Goal: Task Accomplishment & Management: Complete application form

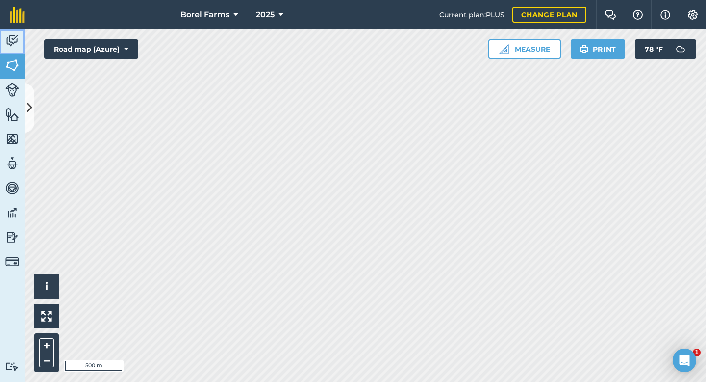
click at [11, 42] on img at bounding box center [12, 40] width 14 height 15
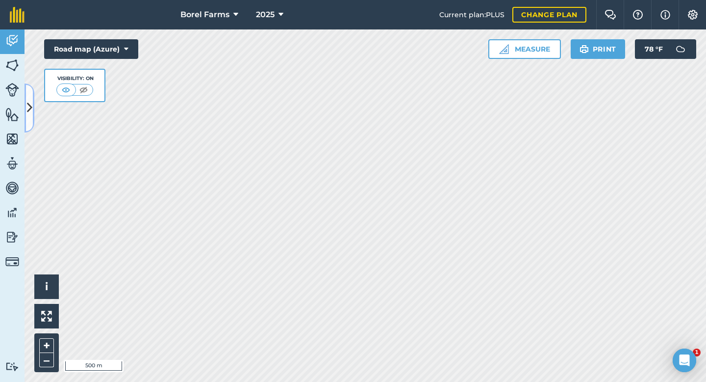
click at [29, 106] on icon at bounding box center [29, 107] width 5 height 17
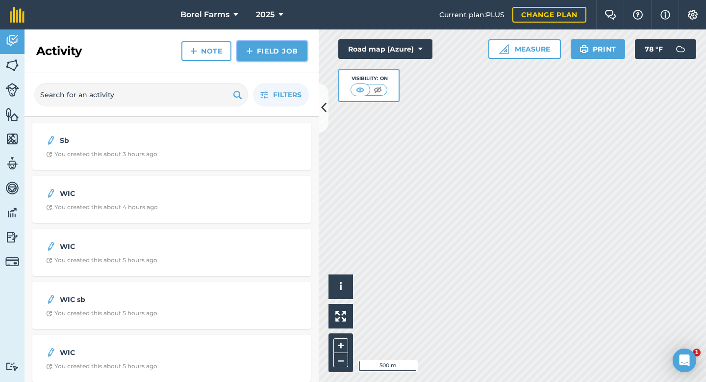
click at [283, 46] on link "Field Job" at bounding box center [272, 51] width 70 height 20
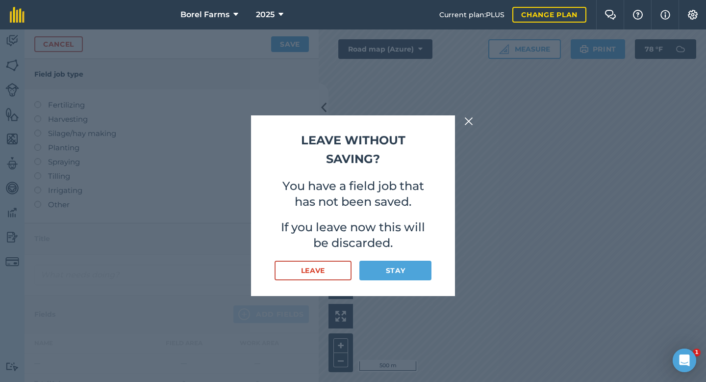
click at [429, 260] on div "Leave without saving? You have a field job that has not been saved. If you leav…" at bounding box center [353, 205] width 204 height 181
click at [470, 123] on img at bounding box center [469, 121] width 9 height 12
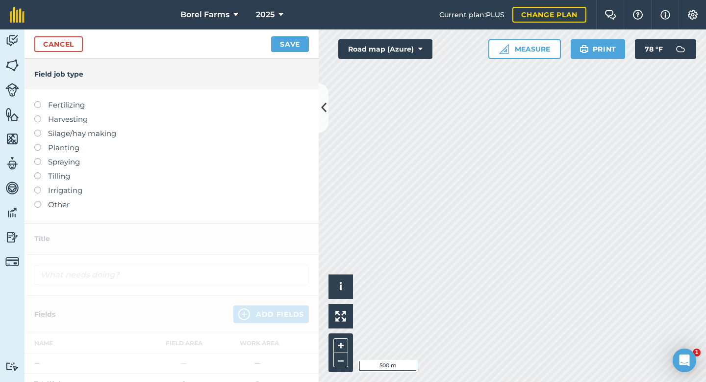
click at [49, 162] on label "Spraying" at bounding box center [171, 162] width 275 height 12
type input "Spraying"
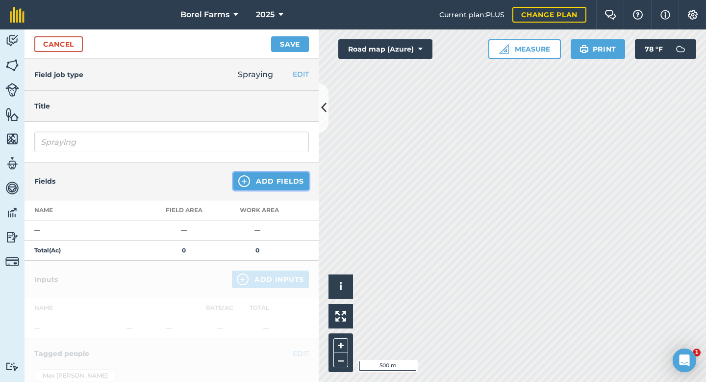
click at [242, 180] on img at bounding box center [244, 181] width 12 height 12
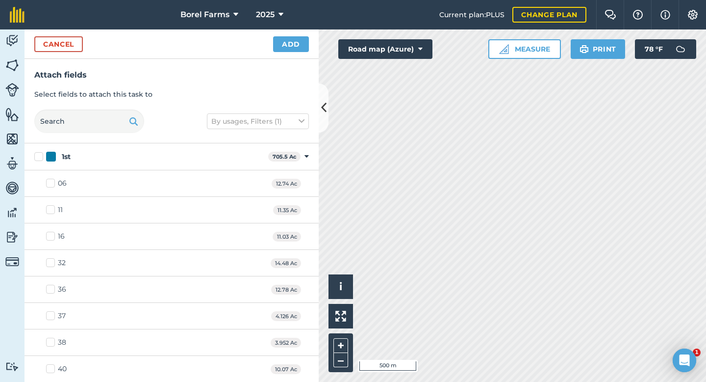
checkbox input "true"
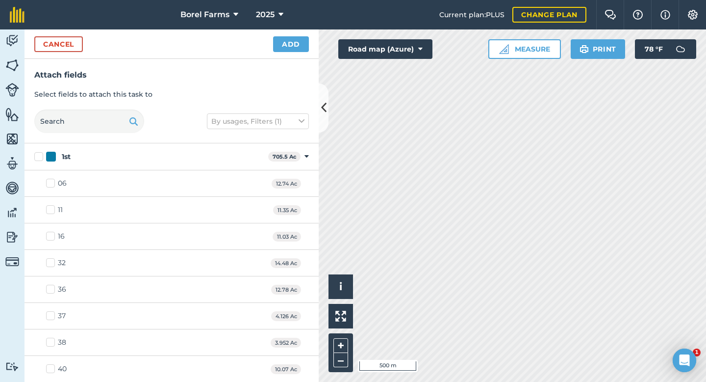
checkbox input "true"
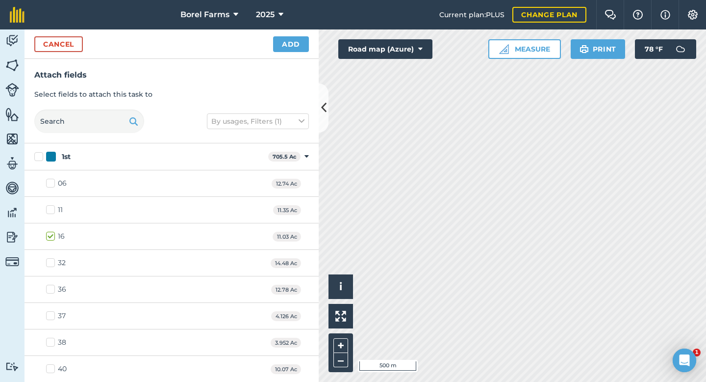
checkbox input "true"
click at [290, 43] on button "Add" at bounding box center [291, 44] width 36 height 16
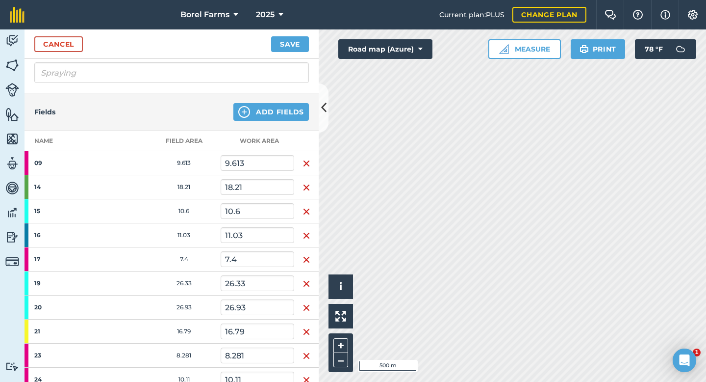
scroll to position [81, 0]
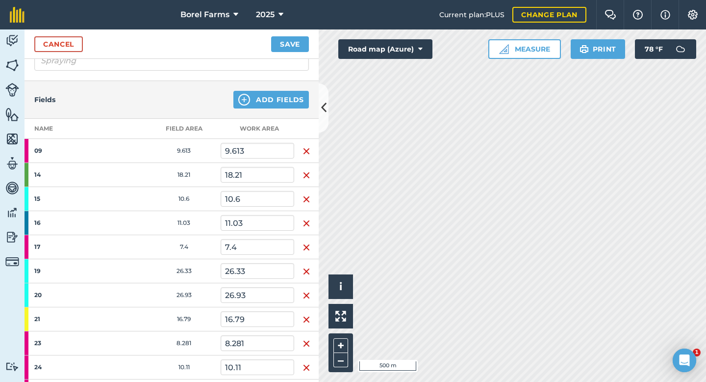
click at [307, 154] on img "button" at bounding box center [307, 151] width 8 height 12
click at [307, 169] on img "button" at bounding box center [307, 175] width 8 height 12
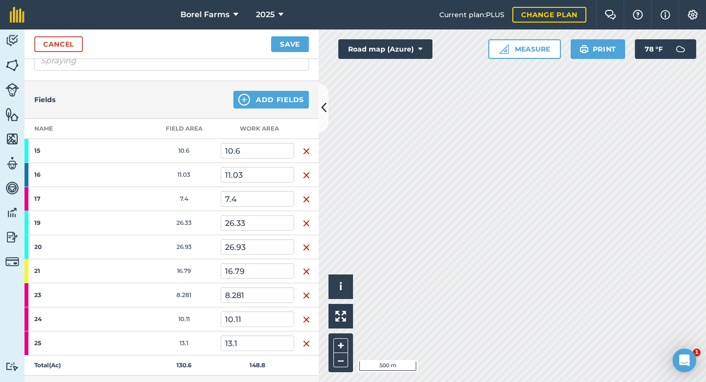
click at [307, 154] on img "button" at bounding box center [307, 151] width 8 height 12
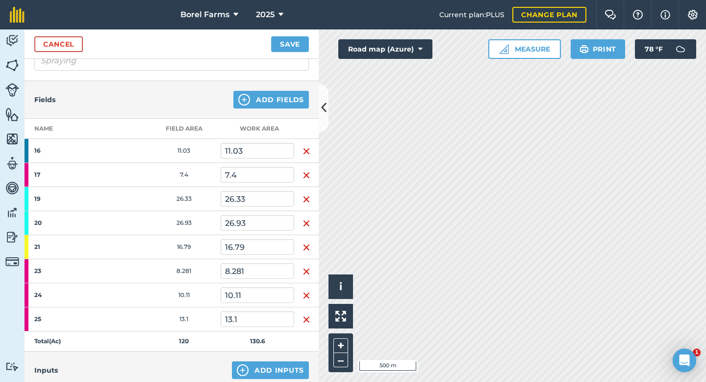
click at [307, 154] on img "button" at bounding box center [307, 151] width 8 height 12
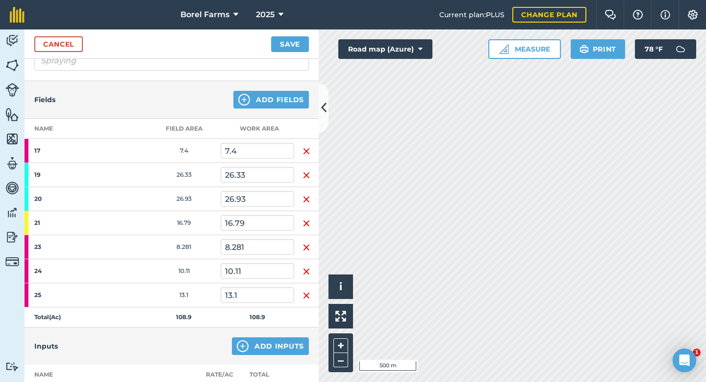
click at [307, 154] on img "button" at bounding box center [307, 151] width 8 height 12
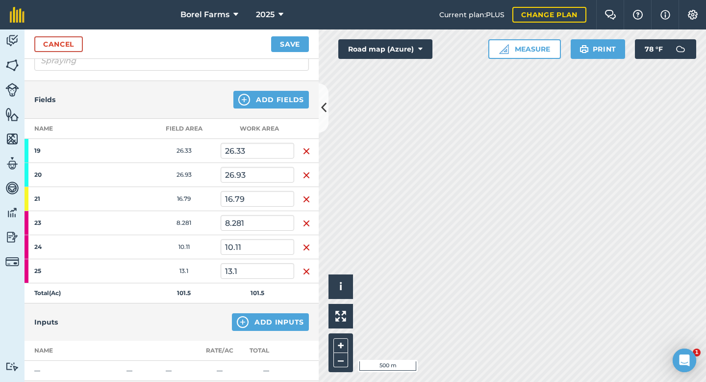
click at [307, 154] on img "button" at bounding box center [307, 151] width 8 height 12
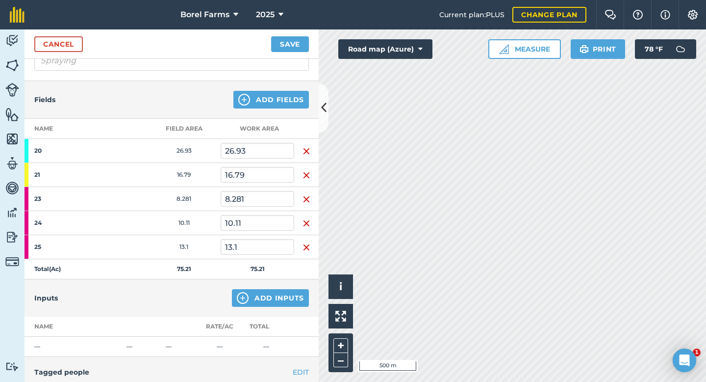
click at [307, 154] on img "button" at bounding box center [307, 151] width 8 height 12
click at [307, 169] on img "button" at bounding box center [307, 175] width 8 height 12
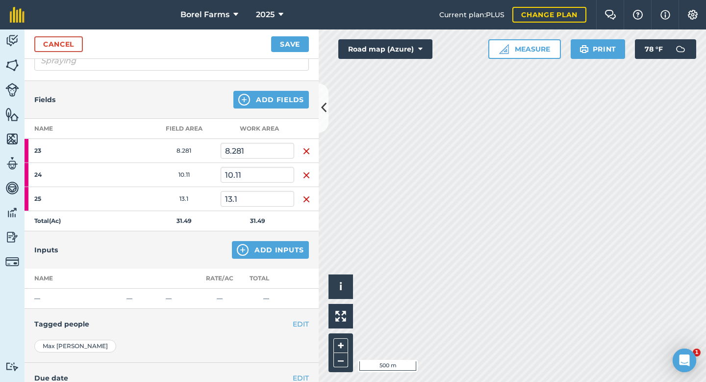
click at [307, 154] on img "button" at bounding box center [307, 151] width 8 height 12
click at [307, 169] on img "button" at bounding box center [307, 175] width 8 height 12
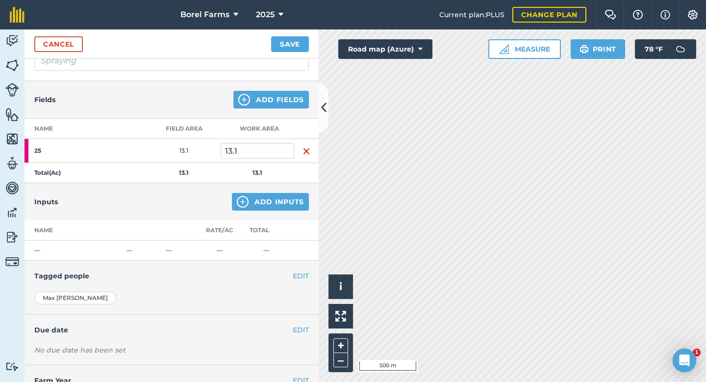
click at [307, 154] on img "button" at bounding box center [307, 151] width 8 height 12
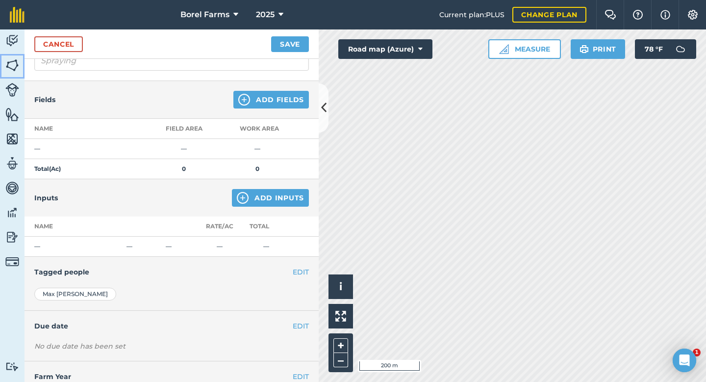
click at [11, 68] on img at bounding box center [12, 65] width 14 height 15
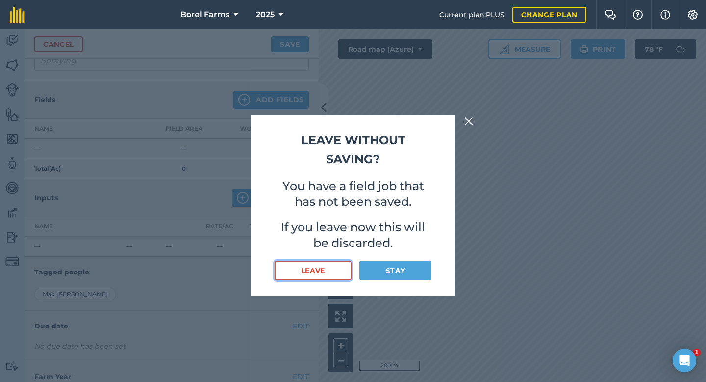
click at [317, 279] on button "Leave" at bounding box center [313, 271] width 77 height 20
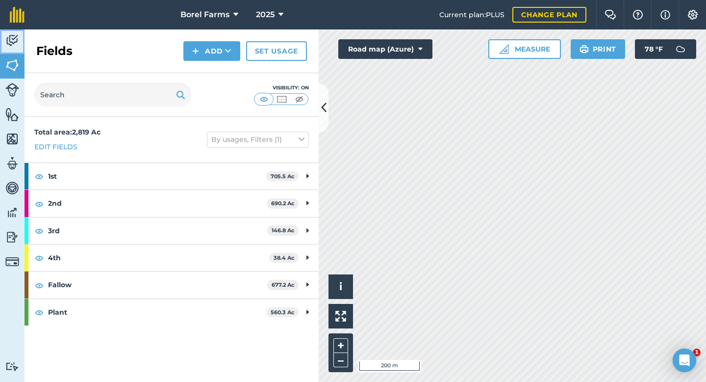
click at [4, 40] on link "Activity" at bounding box center [12, 41] width 25 height 25
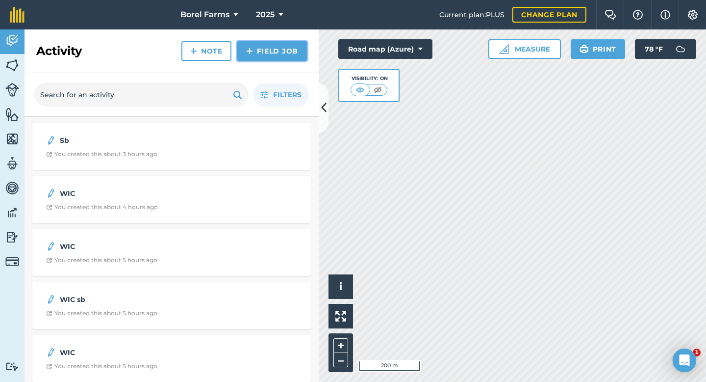
click at [252, 51] on img at bounding box center [249, 51] width 7 height 12
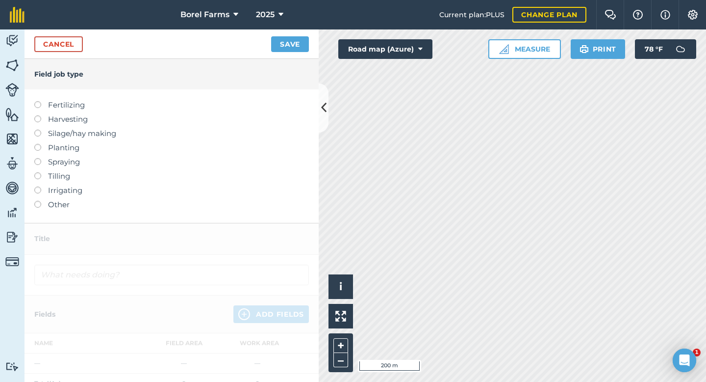
click at [69, 164] on label "Spraying" at bounding box center [171, 162] width 275 height 12
type input "Spraying"
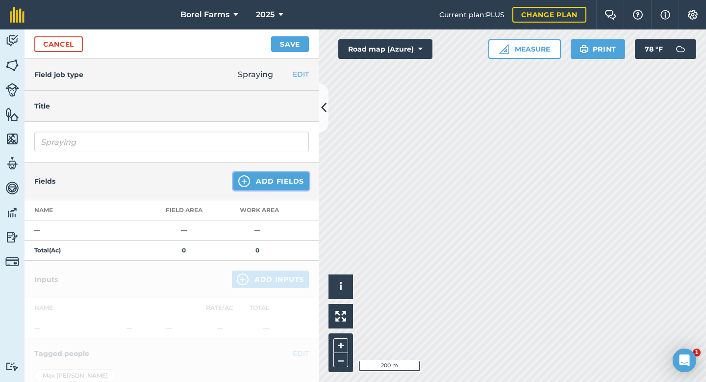
click at [285, 181] on button "Add Fields" at bounding box center [272, 181] width 76 height 18
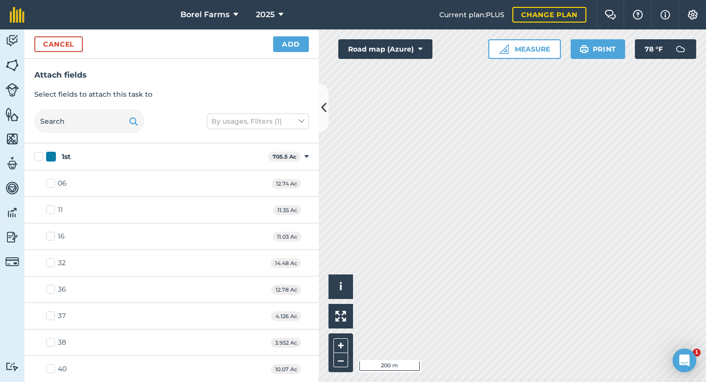
checkbox input "true"
click at [293, 42] on button "Add" at bounding box center [291, 44] width 36 height 16
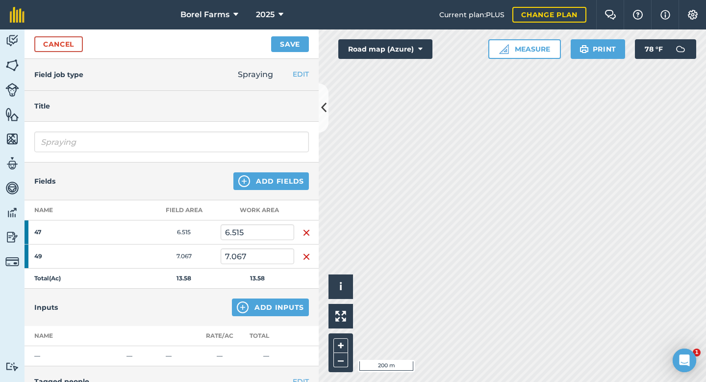
click at [308, 231] on img "button" at bounding box center [307, 233] width 8 height 12
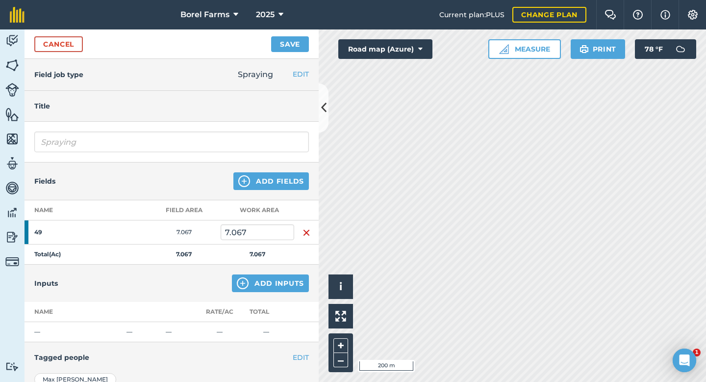
click at [308, 231] on img "button" at bounding box center [307, 233] width 8 height 12
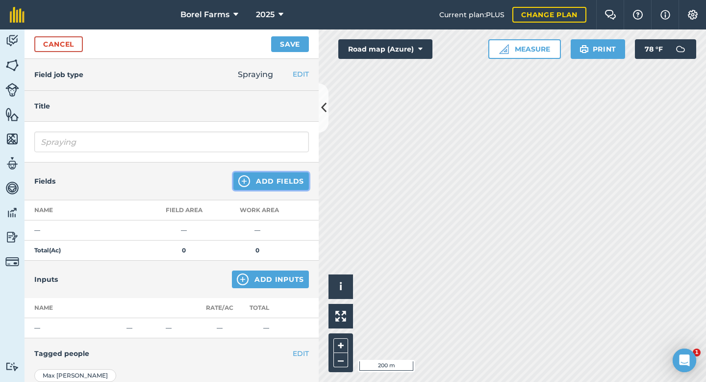
click at [268, 183] on button "Add Fields" at bounding box center [272, 181] width 76 height 18
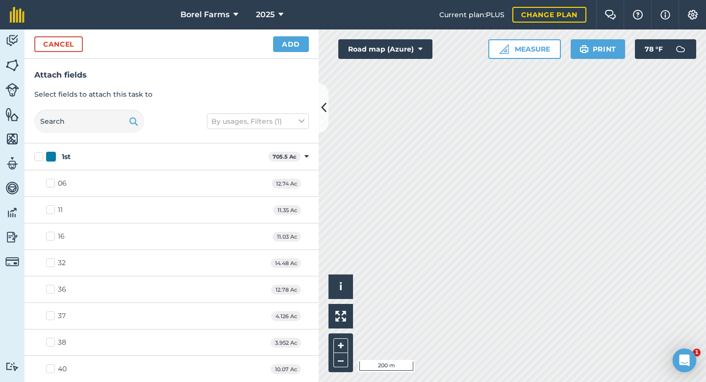
checkbox input "true"
click at [287, 48] on button "Add" at bounding box center [291, 44] width 36 height 16
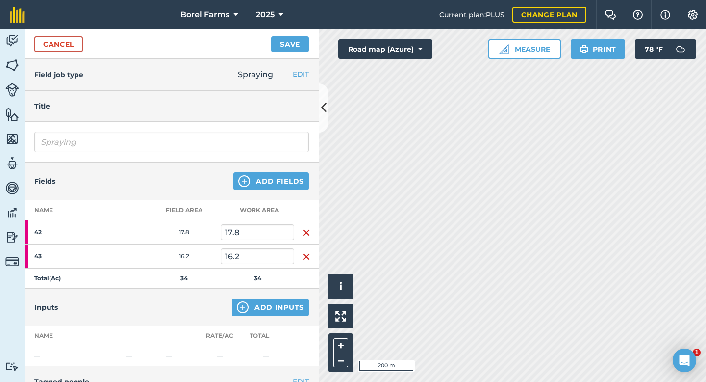
click at [307, 231] on img "button" at bounding box center [307, 233] width 8 height 12
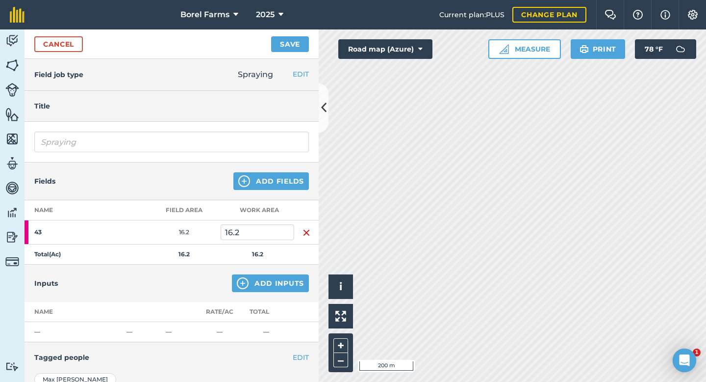
click at [306, 233] on img "button" at bounding box center [307, 233] width 8 height 12
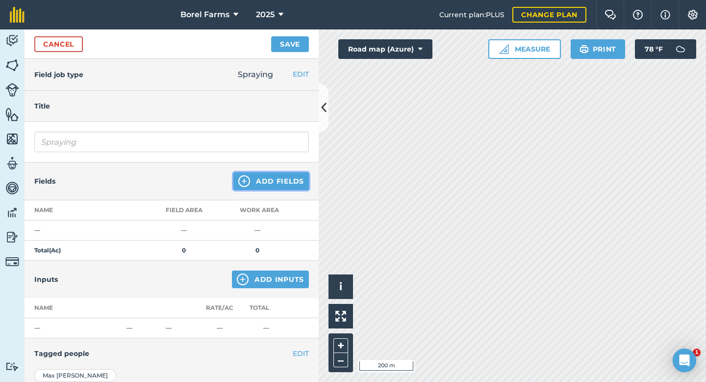
click at [268, 178] on button "Add Fields" at bounding box center [272, 181] width 76 height 18
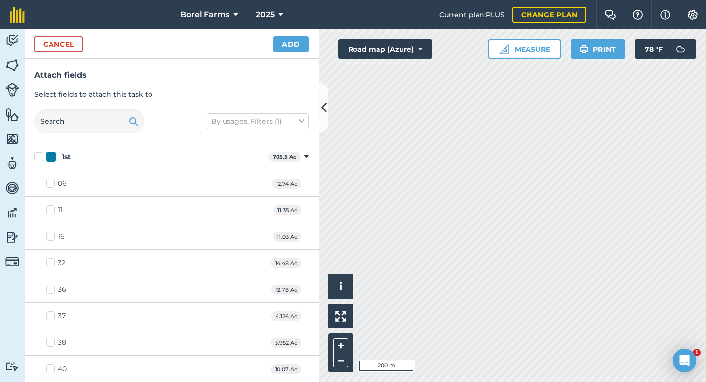
checkbox input "true"
click at [294, 47] on button "Add" at bounding box center [291, 44] width 36 height 16
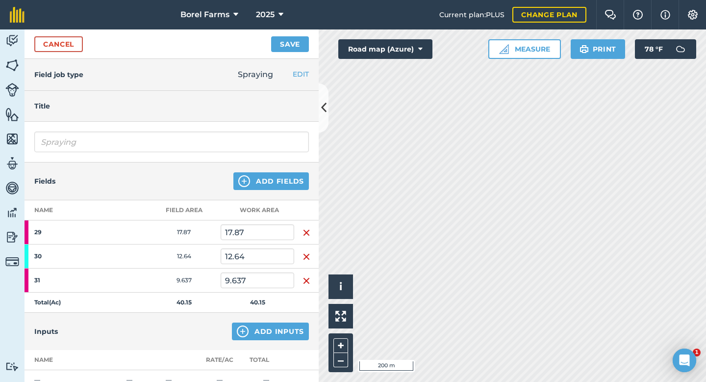
click at [306, 233] on img "button" at bounding box center [307, 233] width 8 height 12
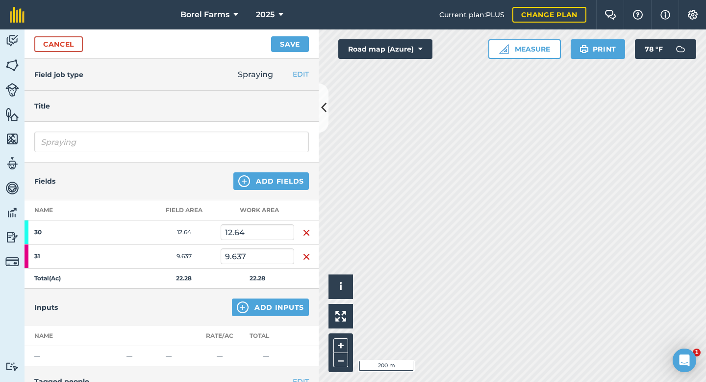
click at [306, 233] on img "button" at bounding box center [307, 233] width 8 height 12
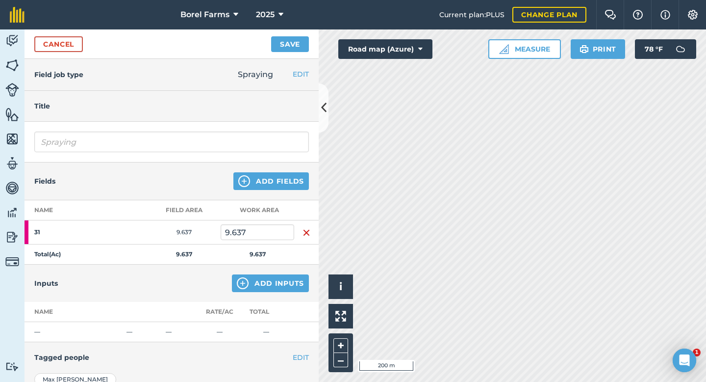
click at [306, 233] on img "button" at bounding box center [307, 233] width 8 height 12
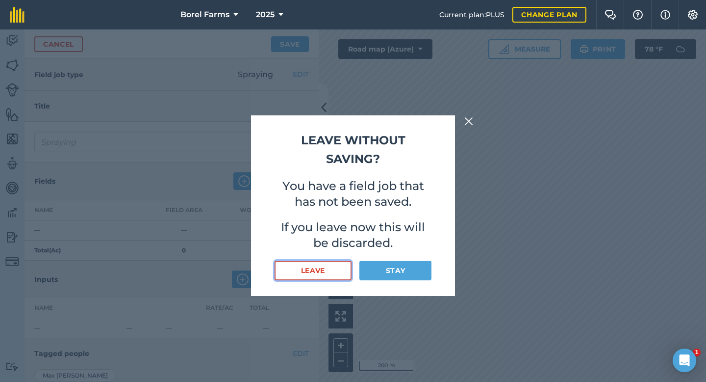
click at [320, 268] on button "Leave" at bounding box center [313, 271] width 77 height 20
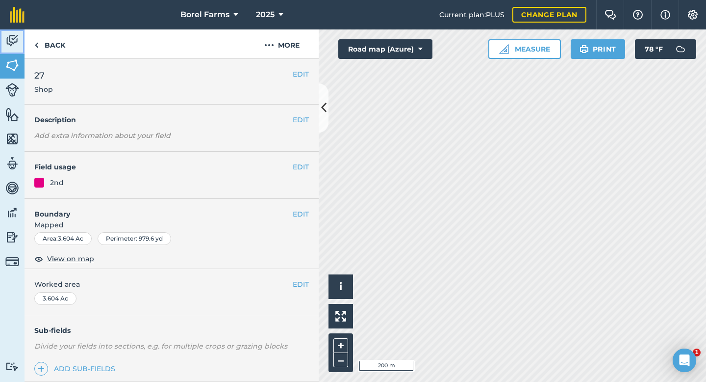
click at [18, 35] on img at bounding box center [12, 40] width 14 height 15
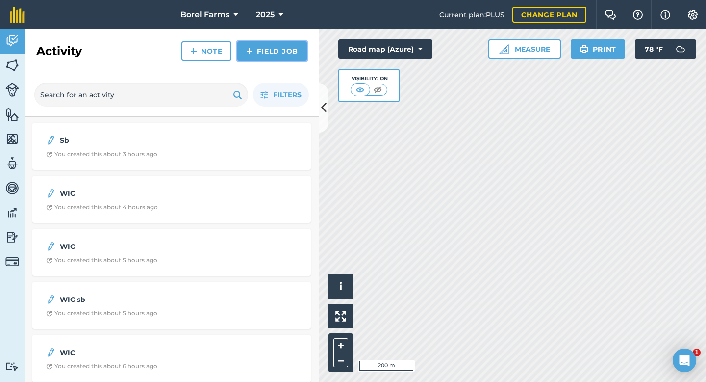
click at [267, 43] on link "Field Job" at bounding box center [272, 51] width 70 height 20
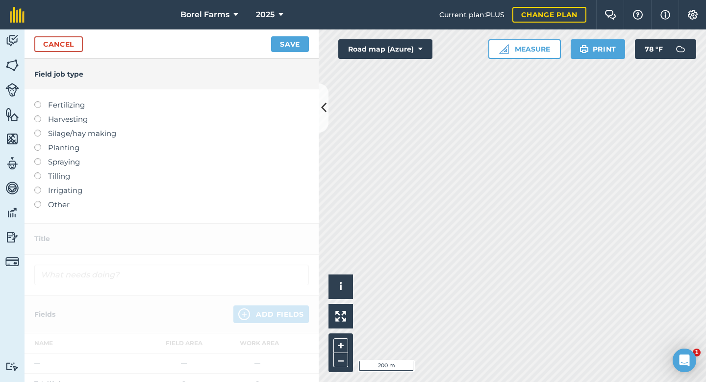
click at [66, 158] on label "Spraying" at bounding box center [171, 162] width 275 height 12
type input "Spraying"
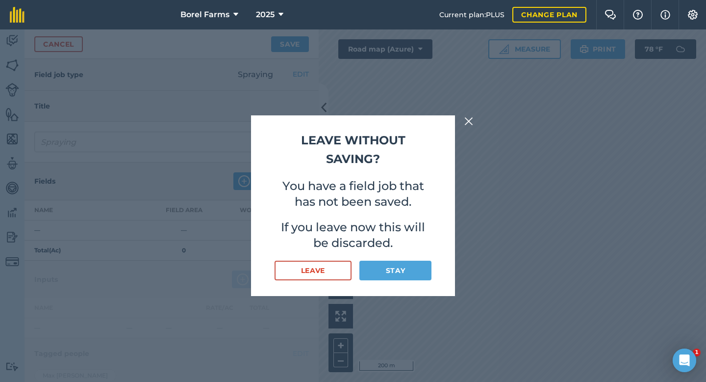
click at [417, 202] on p "You have a field job that has not been saved." at bounding box center [353, 193] width 157 height 31
click at [468, 116] on img at bounding box center [469, 121] width 9 height 12
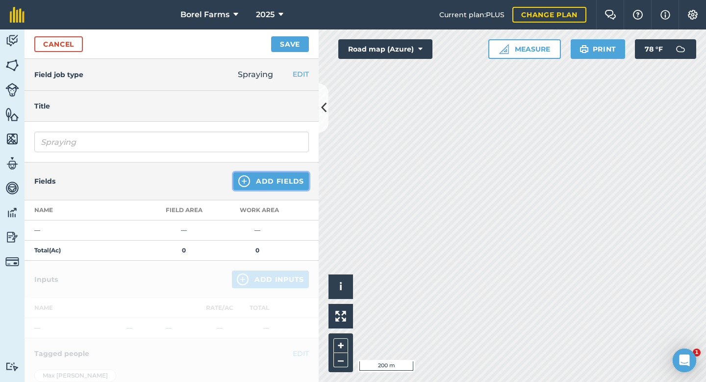
click at [300, 181] on button "Add Fields" at bounding box center [272, 181] width 76 height 18
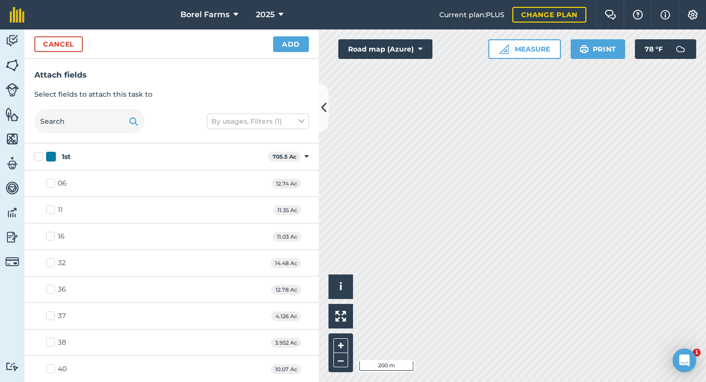
checkbox input "true"
click at [291, 42] on button "Add" at bounding box center [291, 44] width 36 height 16
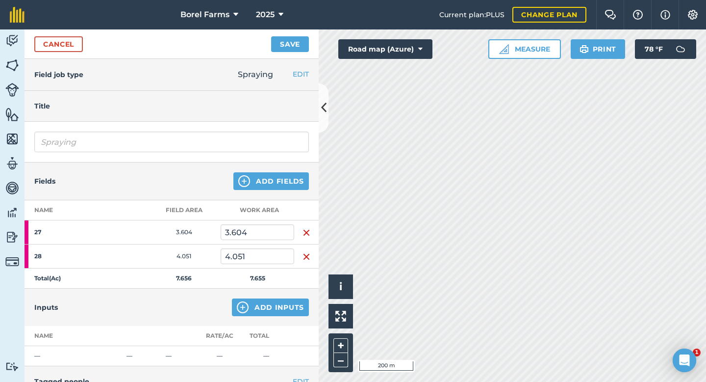
click at [307, 231] on img "button" at bounding box center [307, 233] width 8 height 12
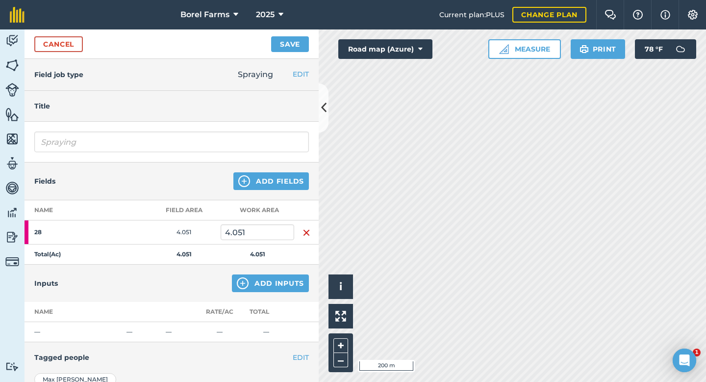
click at [307, 231] on img "button" at bounding box center [307, 233] width 8 height 12
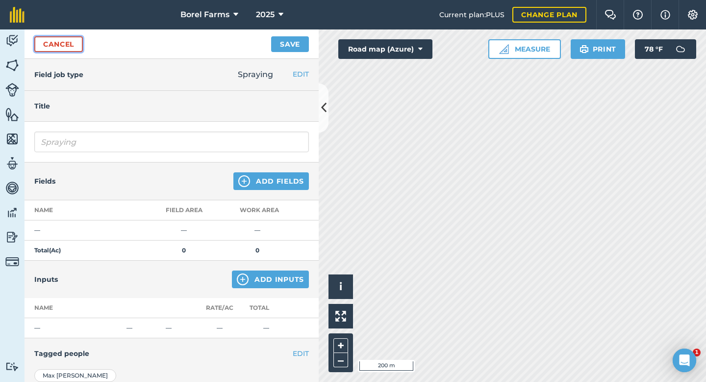
click at [55, 41] on link "Cancel" at bounding box center [58, 44] width 49 height 16
click at [254, 187] on button "Add Fields" at bounding box center [272, 181] width 76 height 18
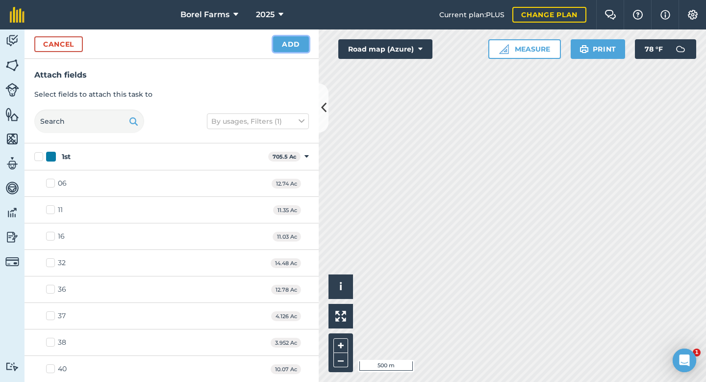
click at [286, 43] on button "Add" at bounding box center [291, 44] width 36 height 16
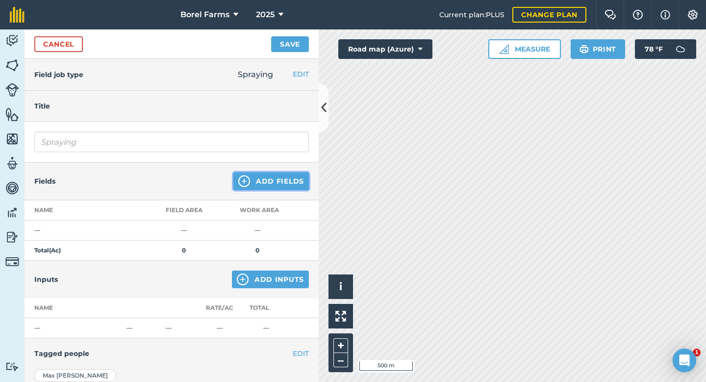
click at [282, 177] on button "Add Fields" at bounding box center [272, 181] width 76 height 18
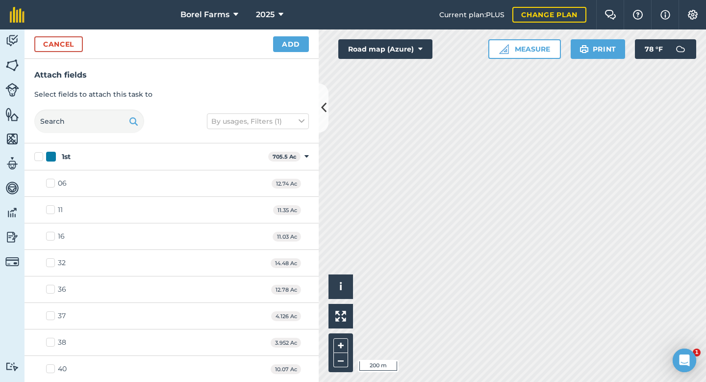
checkbox input "true"
click at [73, 45] on button "Cancel" at bounding box center [58, 44] width 49 height 16
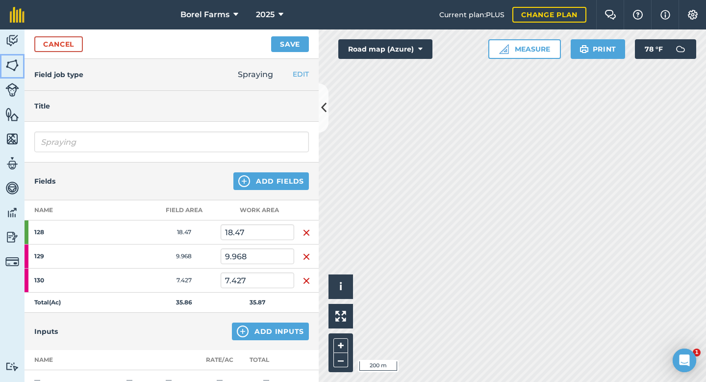
click at [10, 64] on img at bounding box center [12, 65] width 14 height 15
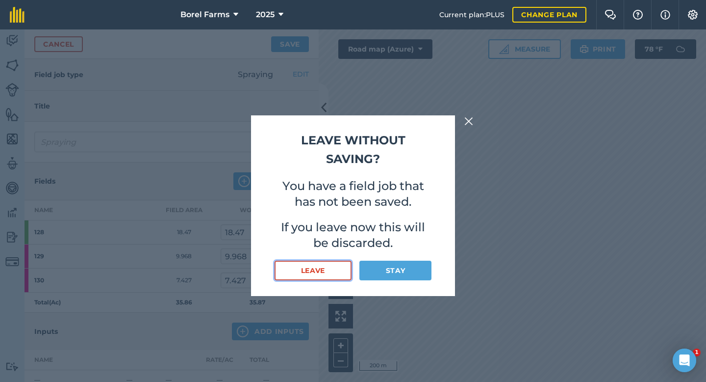
click at [321, 275] on button "Leave" at bounding box center [313, 271] width 77 height 20
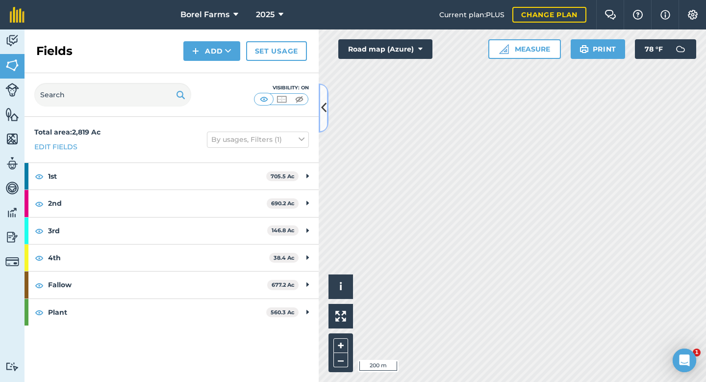
click at [323, 98] on button at bounding box center [324, 107] width 10 height 49
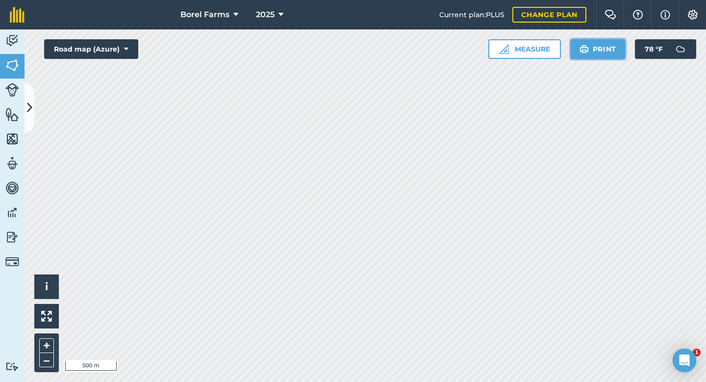
click at [606, 47] on button "Print" at bounding box center [598, 49] width 55 height 20
click at [592, 48] on button "Print" at bounding box center [598, 49] width 55 height 20
click at [612, 53] on button "Print" at bounding box center [598, 49] width 55 height 20
click at [604, 46] on button "Print" at bounding box center [598, 49] width 55 height 20
click at [13, 43] on img at bounding box center [12, 40] width 14 height 15
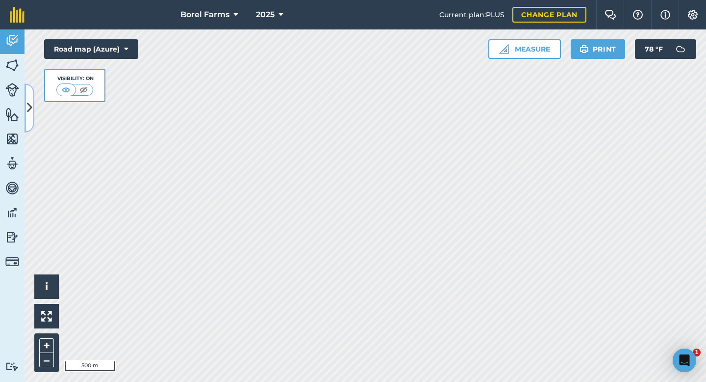
click at [28, 99] on icon at bounding box center [29, 107] width 5 height 17
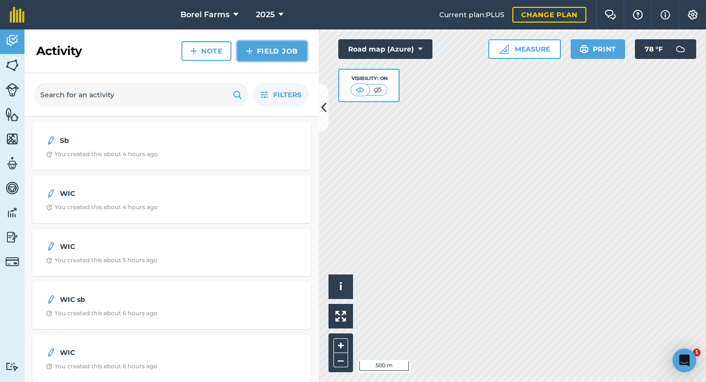
click at [264, 54] on link "Field Job" at bounding box center [272, 51] width 70 height 20
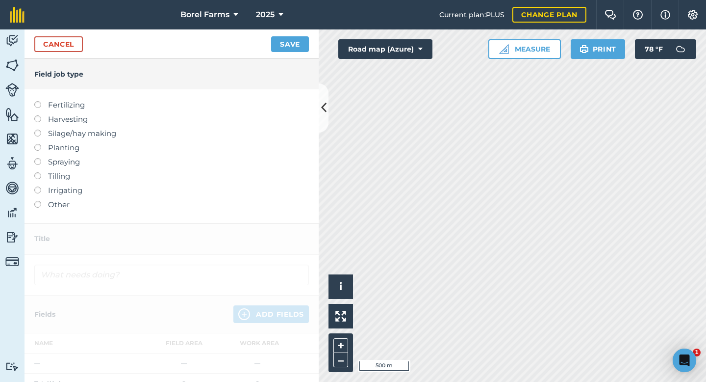
click at [60, 163] on label "Spraying" at bounding box center [171, 162] width 275 height 12
type input "Spraying"
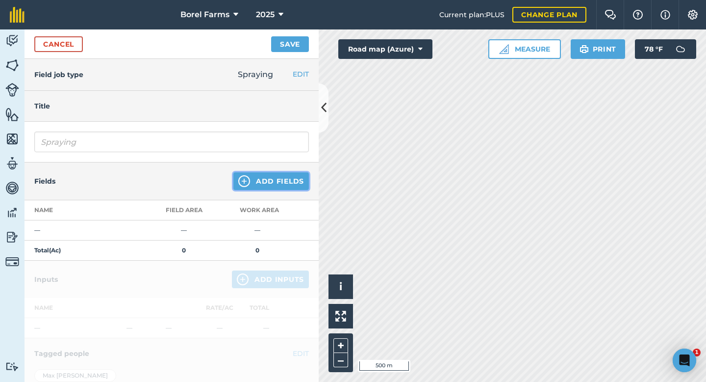
click at [267, 183] on button "Add Fields" at bounding box center [272, 181] width 76 height 18
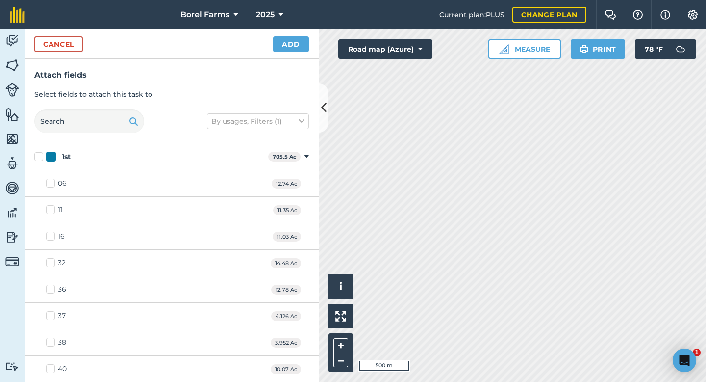
checkbox input "true"
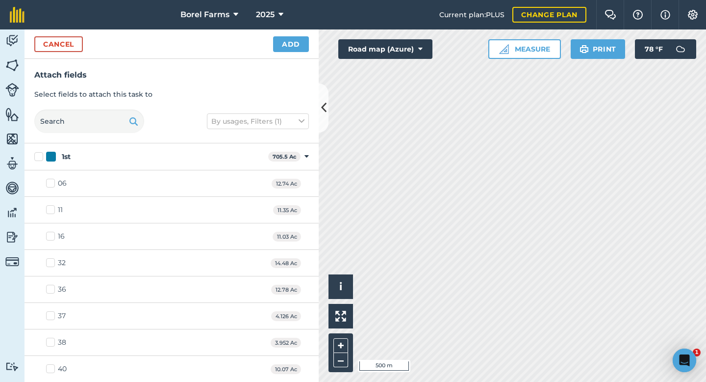
checkbox input "true"
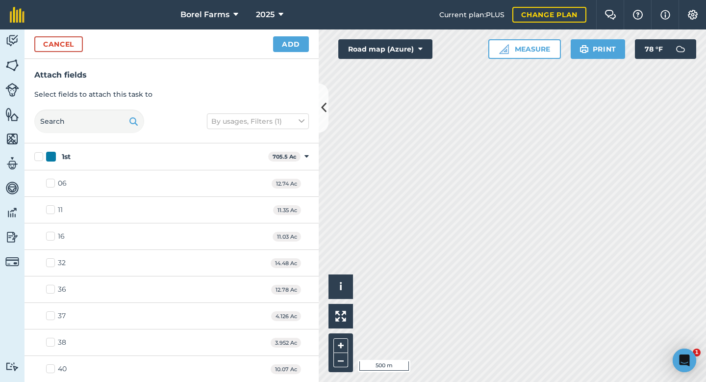
checkbox input "true"
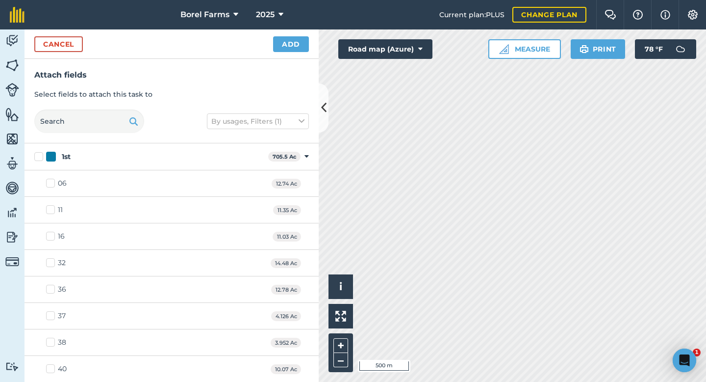
checkbox input "true"
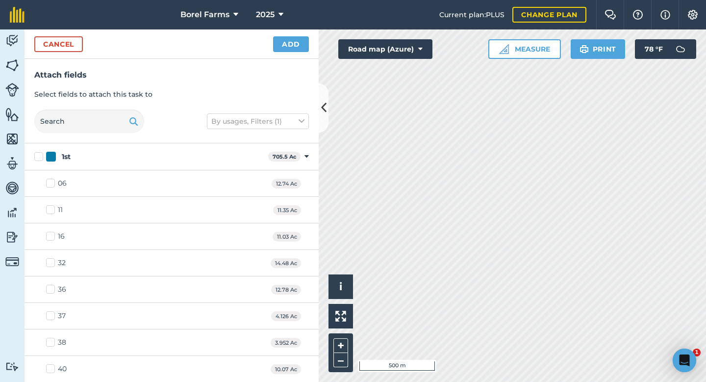
checkbox input "true"
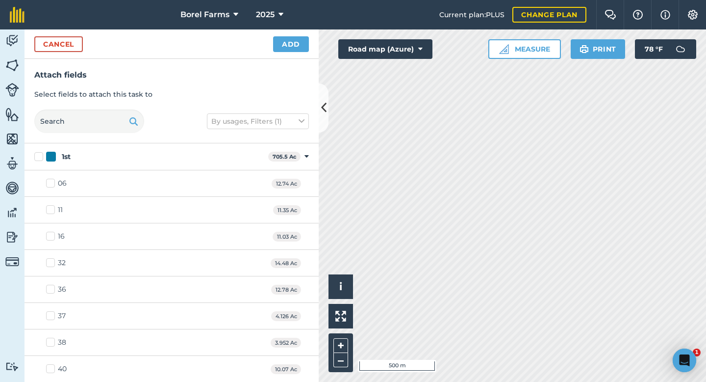
checkbox input "true"
click at [297, 44] on button "Add" at bounding box center [291, 44] width 36 height 16
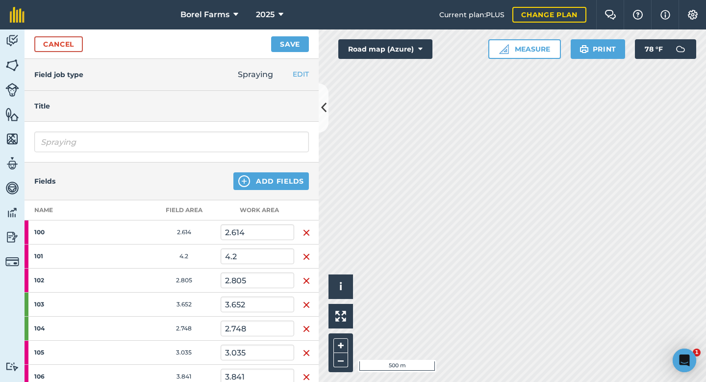
click at [307, 231] on img "button" at bounding box center [307, 233] width 8 height 12
click at [307, 251] on img "button" at bounding box center [307, 257] width 8 height 12
click at [307, 231] on img "button" at bounding box center [307, 233] width 8 height 12
click at [307, 251] on img "button" at bounding box center [307, 257] width 8 height 12
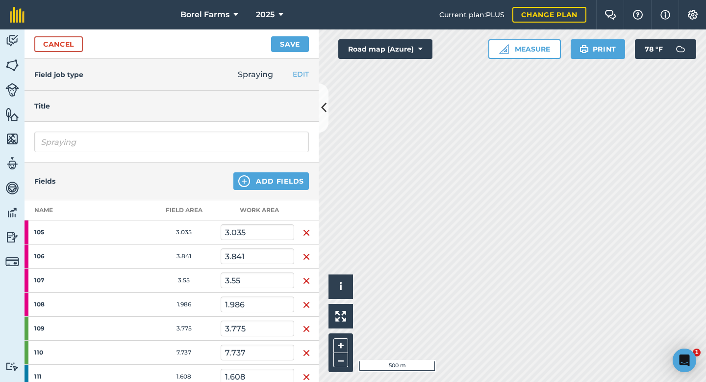
click at [307, 231] on img "button" at bounding box center [307, 233] width 8 height 12
click at [307, 251] on img "button" at bounding box center [307, 257] width 8 height 12
click at [307, 231] on img "button" at bounding box center [307, 233] width 8 height 12
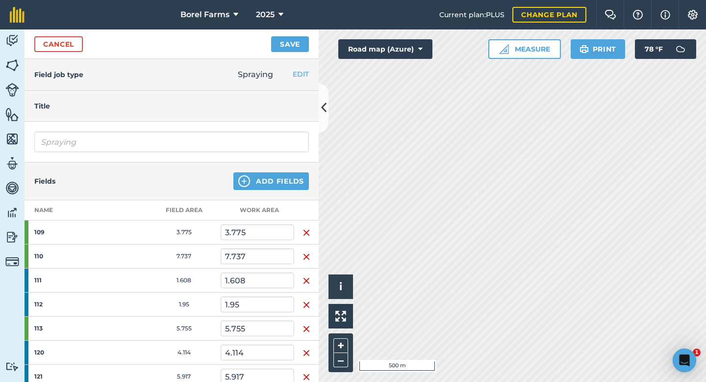
click at [307, 251] on img "button" at bounding box center [307, 257] width 8 height 12
click at [307, 231] on img "button" at bounding box center [307, 233] width 8 height 12
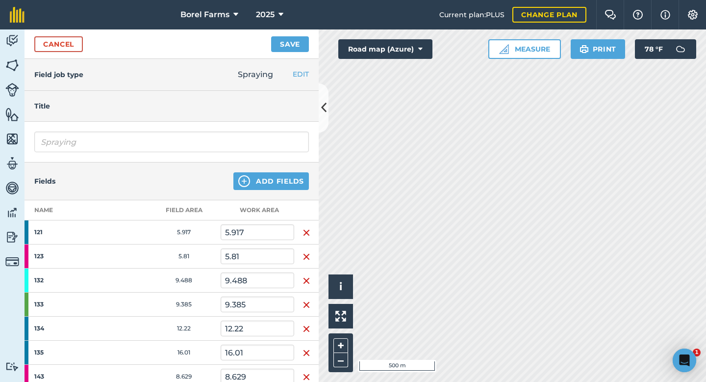
click at [307, 231] on img "button" at bounding box center [307, 233] width 8 height 12
click at [307, 251] on img "button" at bounding box center [307, 257] width 8 height 12
click at [307, 231] on img "button" at bounding box center [307, 233] width 8 height 12
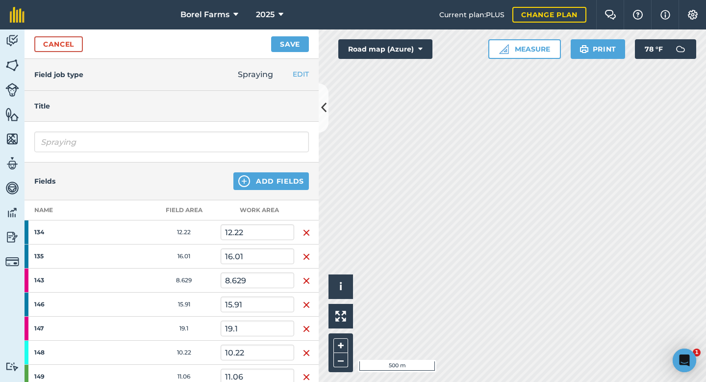
click at [307, 251] on img "button" at bounding box center [307, 257] width 8 height 12
click at [307, 231] on img "button" at bounding box center [307, 233] width 8 height 12
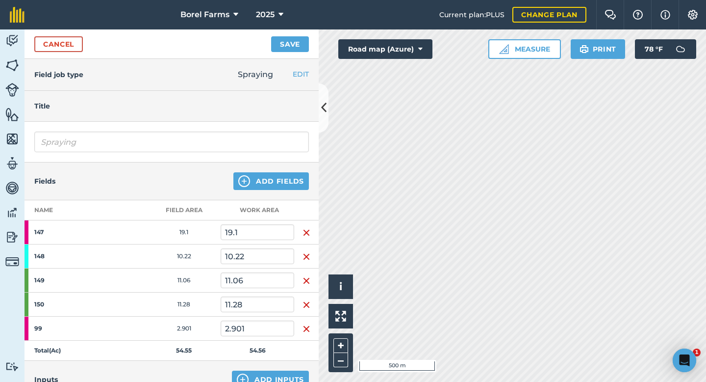
click at [307, 231] on img "button" at bounding box center [307, 233] width 8 height 12
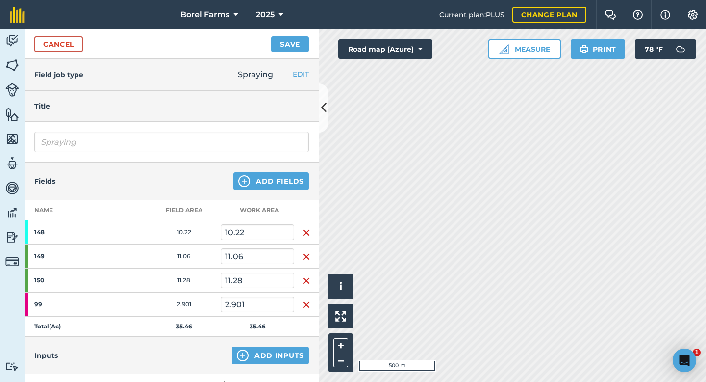
click at [307, 231] on img "button" at bounding box center [307, 233] width 8 height 12
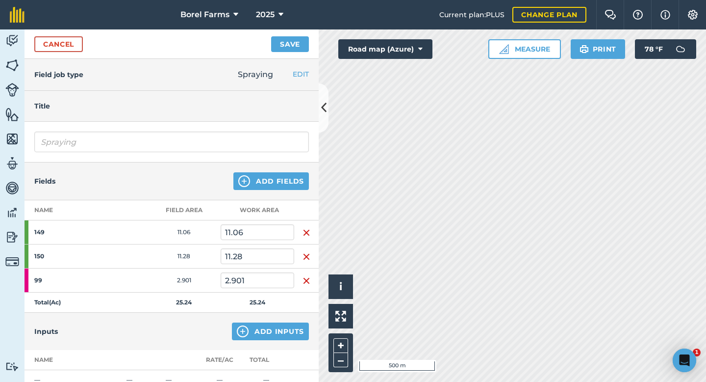
click at [307, 231] on img "button" at bounding box center [307, 233] width 8 height 12
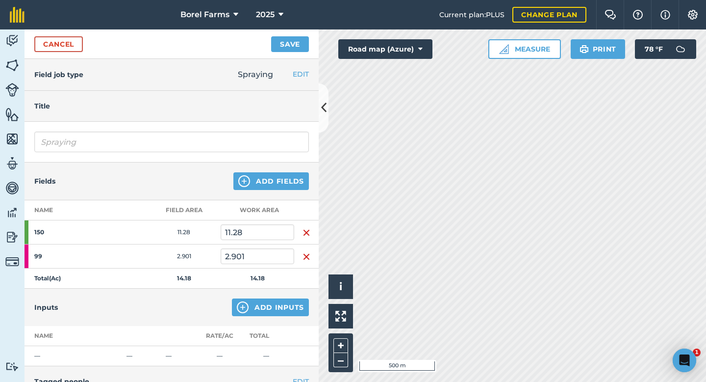
click at [307, 231] on img "button" at bounding box center [307, 233] width 8 height 12
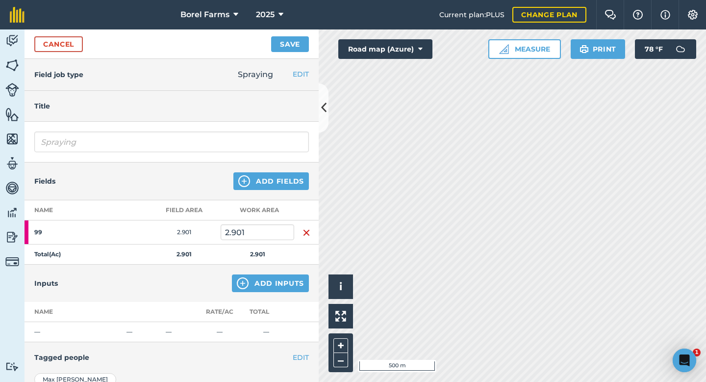
click at [307, 231] on img "button" at bounding box center [307, 233] width 8 height 12
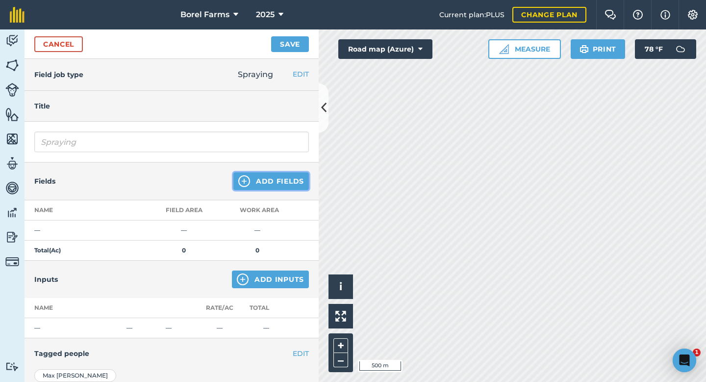
click at [270, 181] on button "Add Fields" at bounding box center [272, 181] width 76 height 18
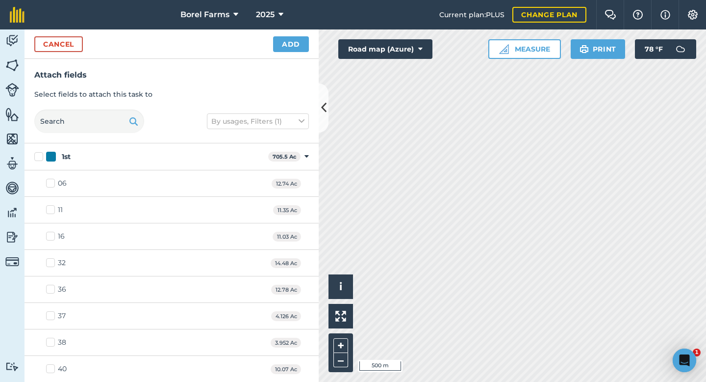
checkbox input "true"
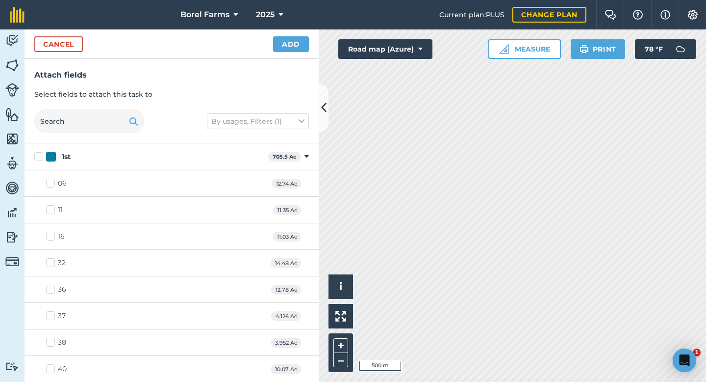
checkbox input "true"
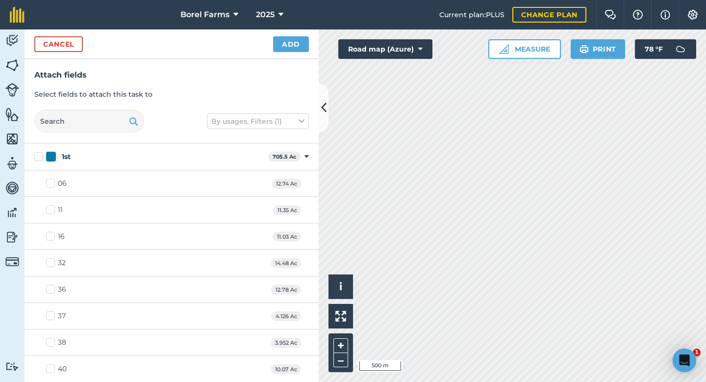
checkbox input "true"
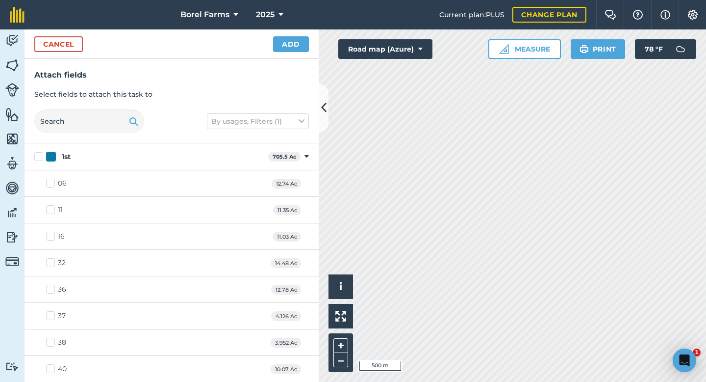
checkbox input "true"
click at [297, 41] on button "Add" at bounding box center [291, 44] width 36 height 16
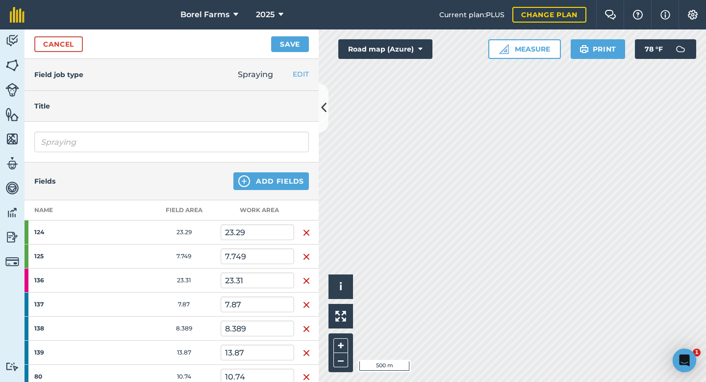
click at [308, 229] on img "button" at bounding box center [307, 233] width 8 height 12
click at [308, 251] on img "button" at bounding box center [307, 257] width 8 height 12
click at [308, 275] on img "button" at bounding box center [307, 281] width 8 height 12
click at [308, 229] on img "button" at bounding box center [307, 233] width 8 height 12
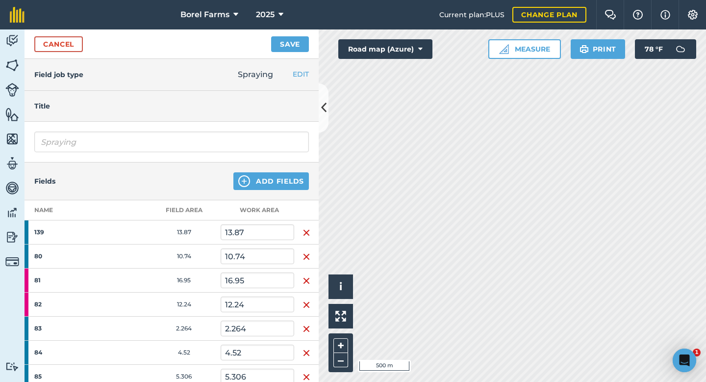
click at [308, 229] on img "button" at bounding box center [307, 233] width 8 height 12
click at [308, 228] on img "button" at bounding box center [307, 233] width 8 height 12
click at [308, 251] on img "button" at bounding box center [307, 257] width 8 height 12
click at [308, 228] on img "button" at bounding box center [307, 233] width 8 height 12
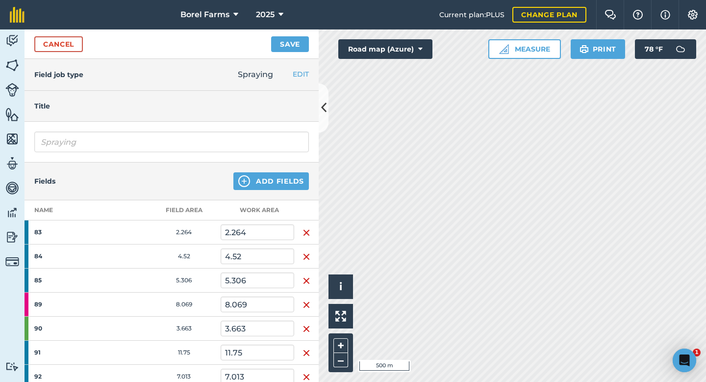
click at [308, 251] on img "button" at bounding box center [307, 257] width 8 height 12
click at [308, 228] on img "button" at bounding box center [307, 233] width 8 height 12
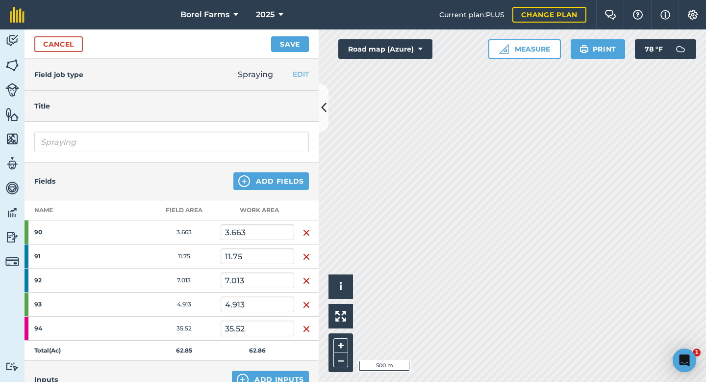
click at [308, 228] on img "button" at bounding box center [307, 233] width 8 height 12
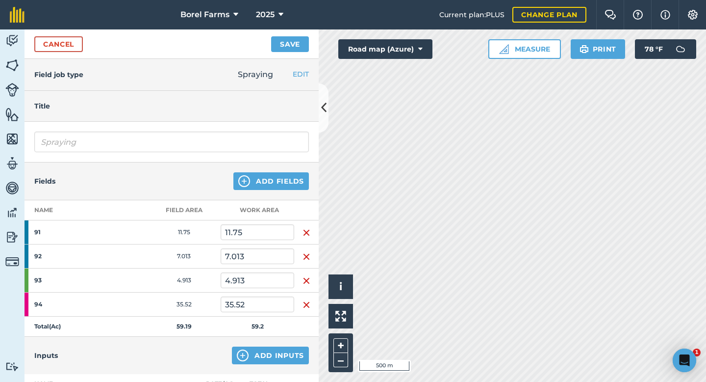
click at [308, 228] on img "button" at bounding box center [307, 233] width 8 height 12
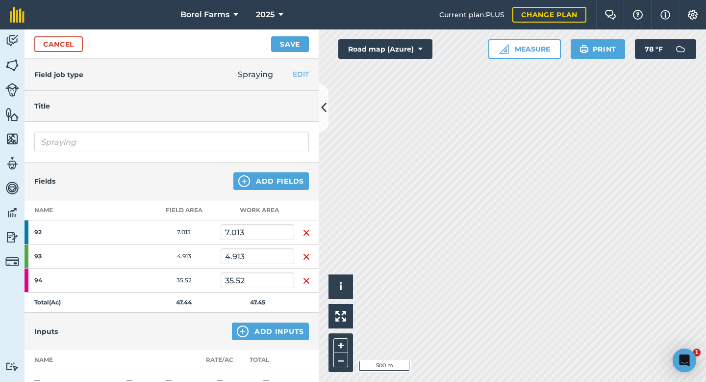
click at [308, 228] on img "button" at bounding box center [307, 233] width 8 height 12
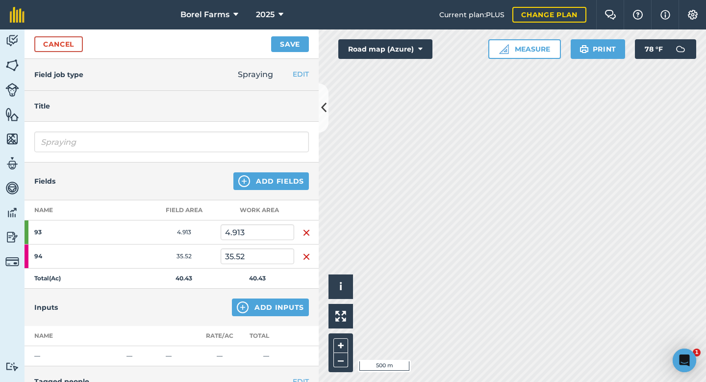
click at [308, 228] on img "button" at bounding box center [307, 233] width 8 height 12
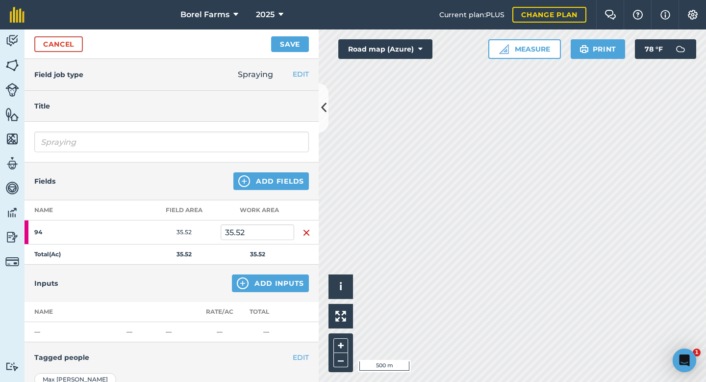
click at [308, 228] on img "button" at bounding box center [307, 233] width 8 height 12
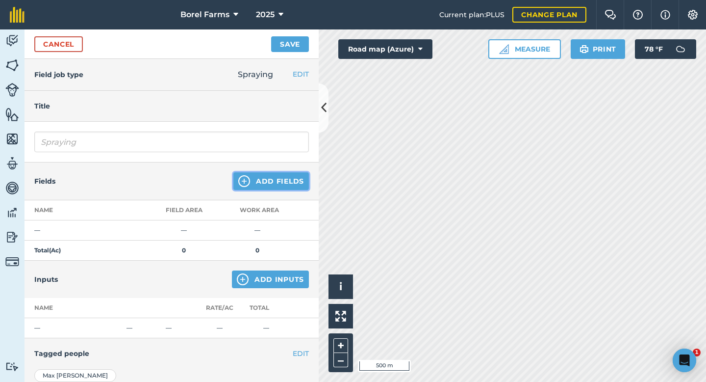
click at [279, 186] on button "Add Fields" at bounding box center [272, 181] width 76 height 18
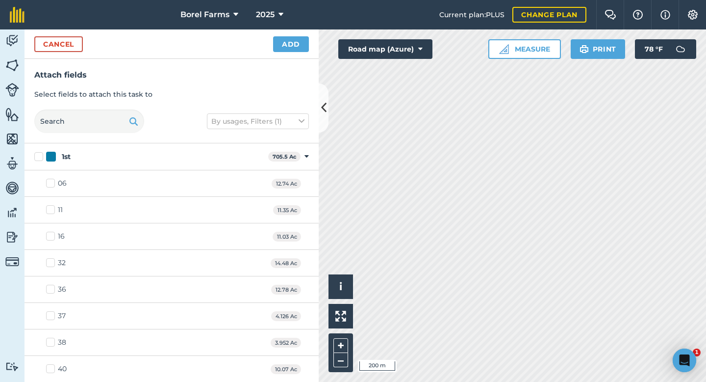
checkbox input "true"
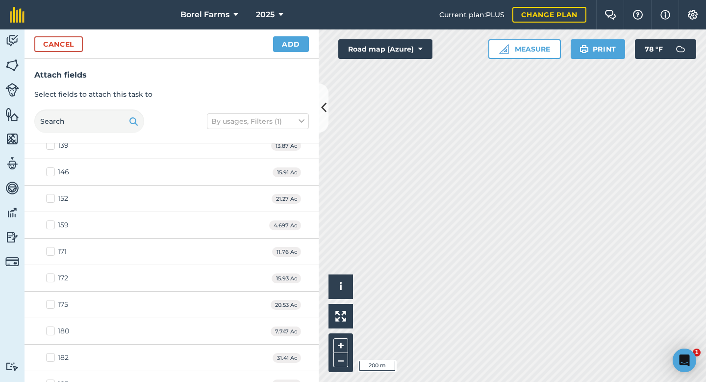
scroll to position [828, 0]
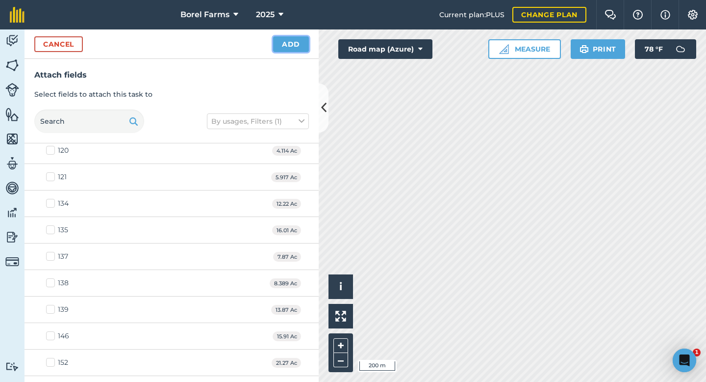
click at [300, 50] on button "Add" at bounding box center [291, 44] width 36 height 16
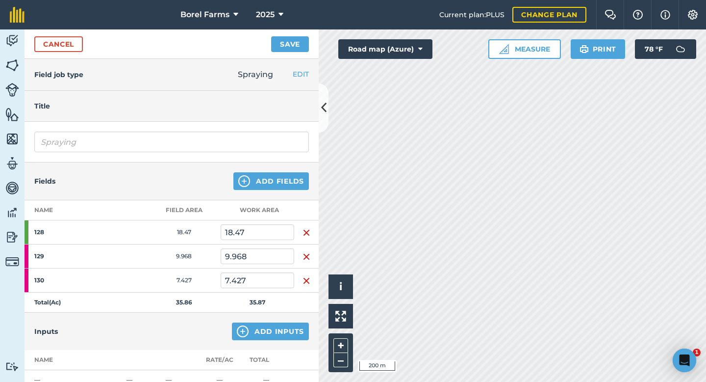
click at [307, 231] on img "button" at bounding box center [307, 233] width 8 height 12
click at [307, 251] on img "button" at bounding box center [307, 257] width 8 height 12
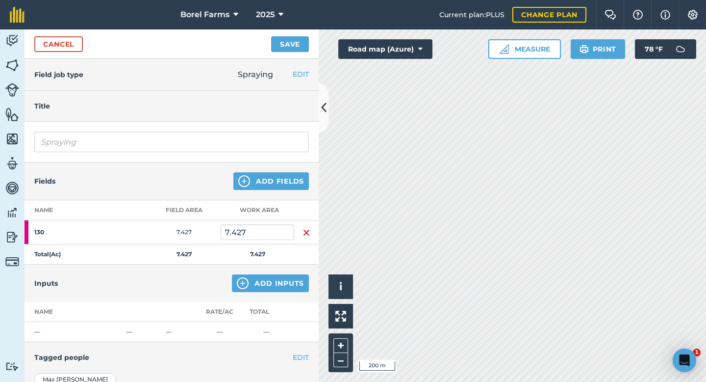
click at [307, 231] on img "button" at bounding box center [307, 233] width 8 height 12
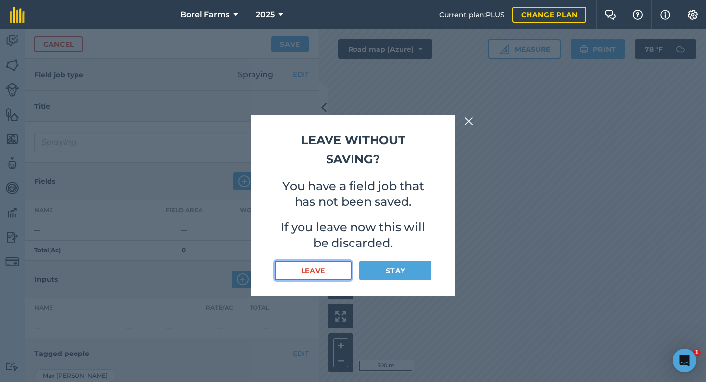
click at [346, 272] on button "Leave" at bounding box center [313, 271] width 77 height 20
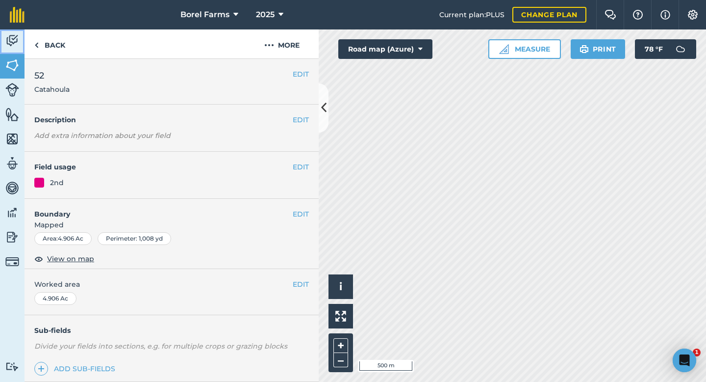
click at [6, 31] on link "Activity" at bounding box center [12, 41] width 25 height 25
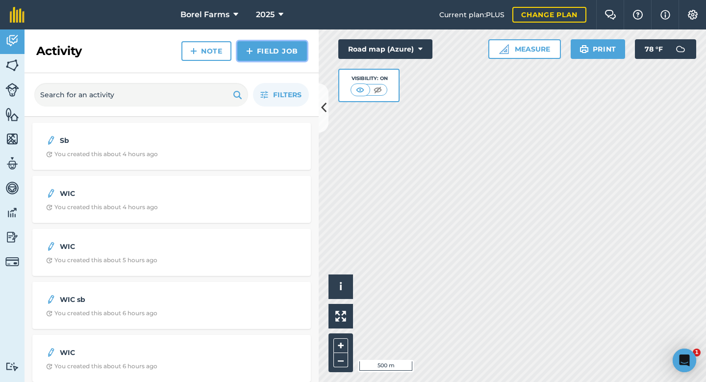
click at [263, 51] on link "Field Job" at bounding box center [272, 51] width 70 height 20
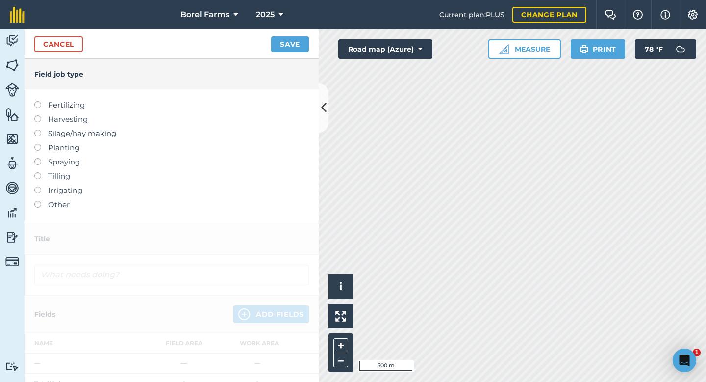
click at [62, 162] on label "Spraying" at bounding box center [171, 162] width 275 height 12
type input "Spraying"
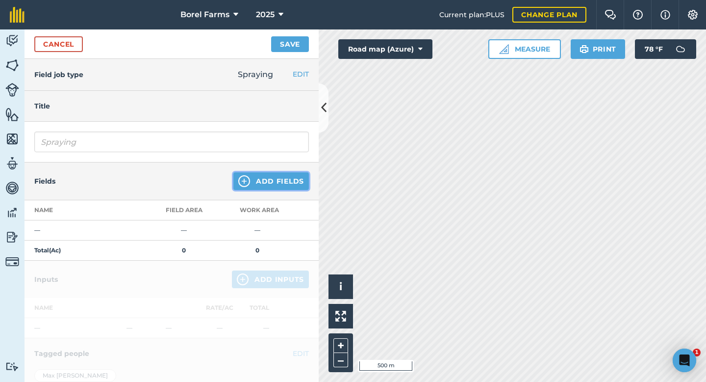
click at [274, 178] on button "Add Fields" at bounding box center [272, 181] width 76 height 18
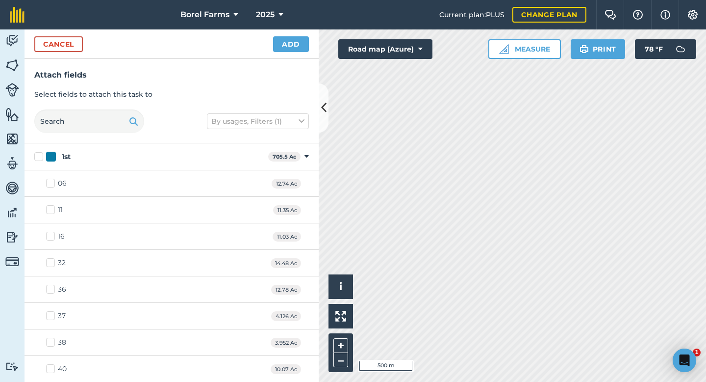
checkbox input "true"
click at [286, 47] on button "Add" at bounding box center [291, 44] width 36 height 16
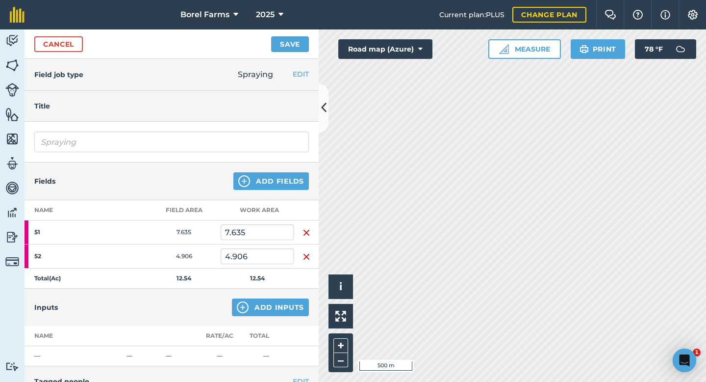
click at [307, 231] on img "button" at bounding box center [307, 233] width 8 height 12
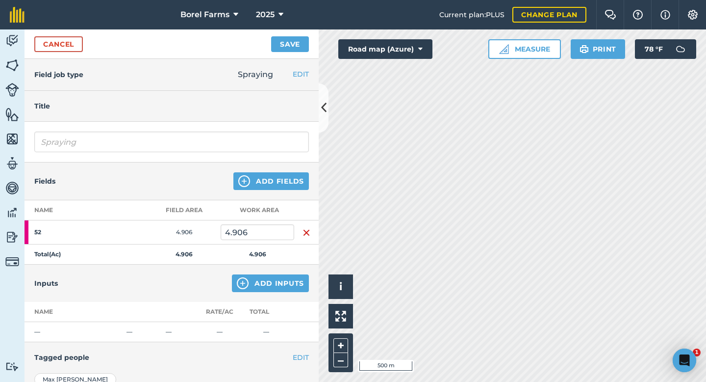
click at [307, 231] on img "button" at bounding box center [307, 233] width 8 height 12
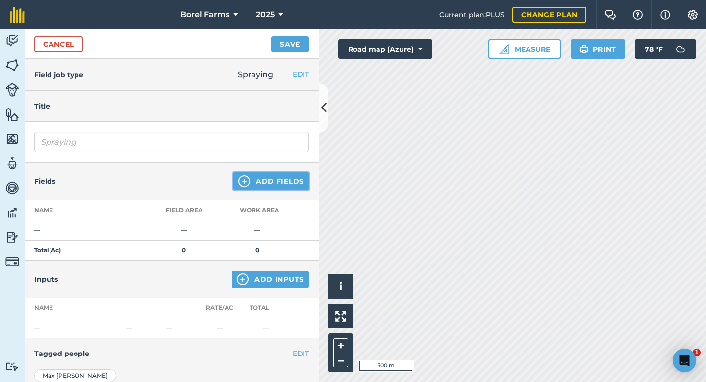
click at [294, 185] on button "Add Fields" at bounding box center [272, 181] width 76 height 18
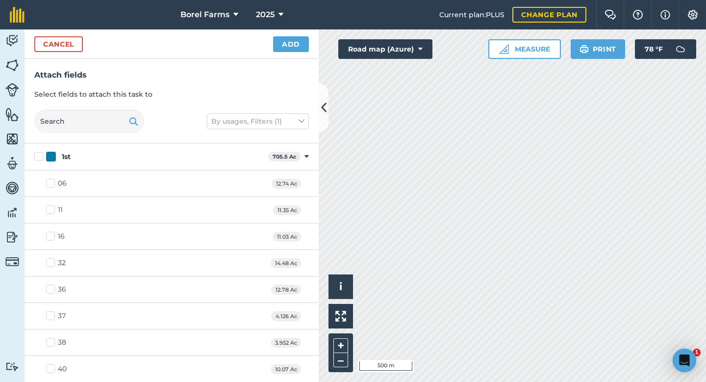
checkbox input "true"
click at [283, 42] on button "Add" at bounding box center [291, 44] width 36 height 16
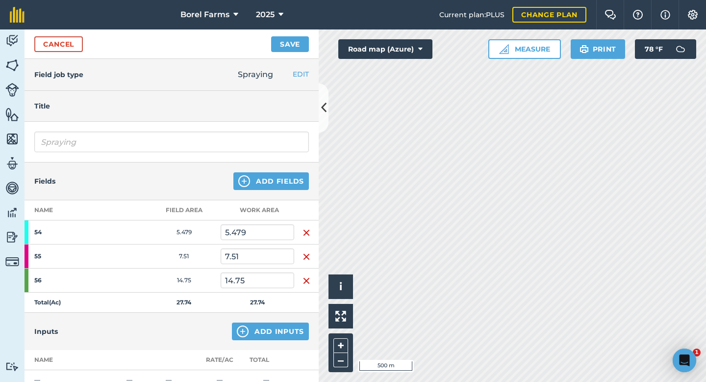
click at [308, 230] on img "button" at bounding box center [307, 233] width 8 height 12
click at [308, 251] on img "button" at bounding box center [307, 257] width 8 height 12
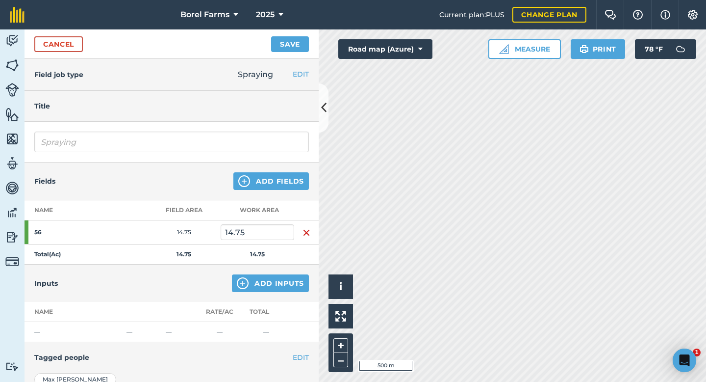
click at [308, 230] on img "button" at bounding box center [307, 233] width 8 height 12
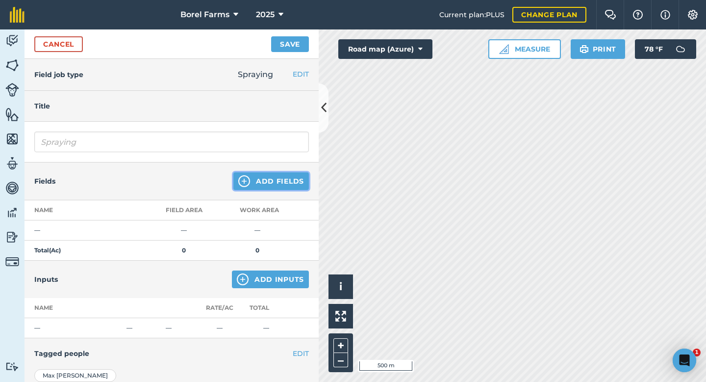
click at [280, 178] on button "Add Fields" at bounding box center [272, 181] width 76 height 18
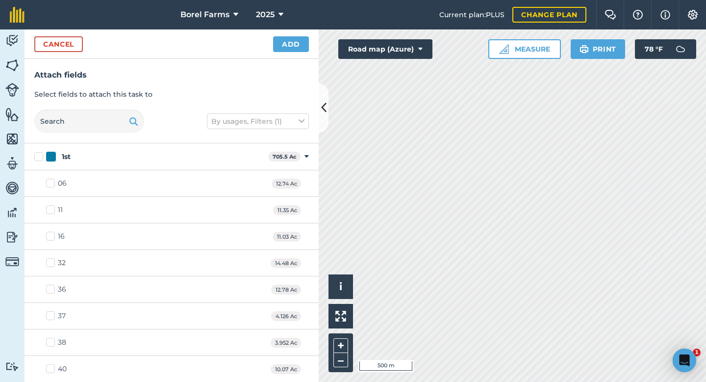
checkbox input "true"
click at [299, 44] on button "Add" at bounding box center [291, 44] width 36 height 16
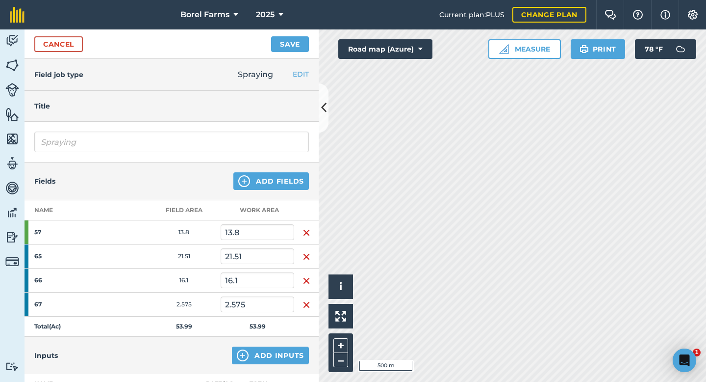
click at [308, 229] on img "button" at bounding box center [307, 233] width 8 height 12
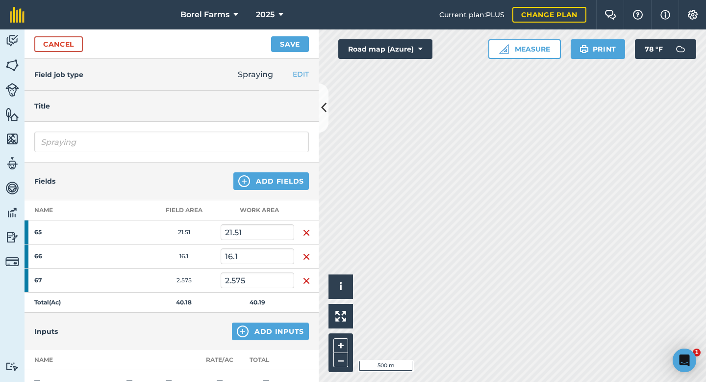
click at [308, 229] on img "button" at bounding box center [307, 233] width 8 height 12
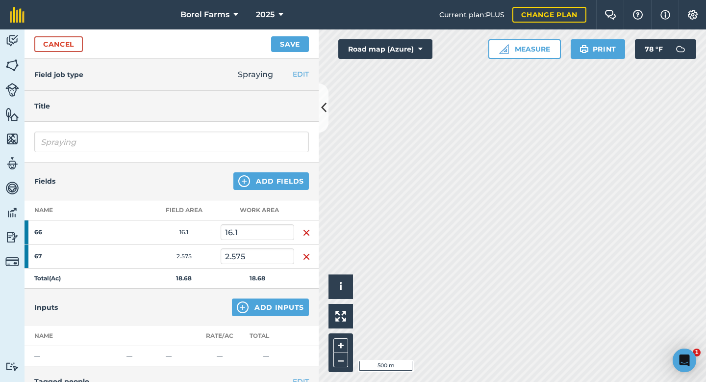
click at [308, 229] on img "button" at bounding box center [307, 233] width 8 height 12
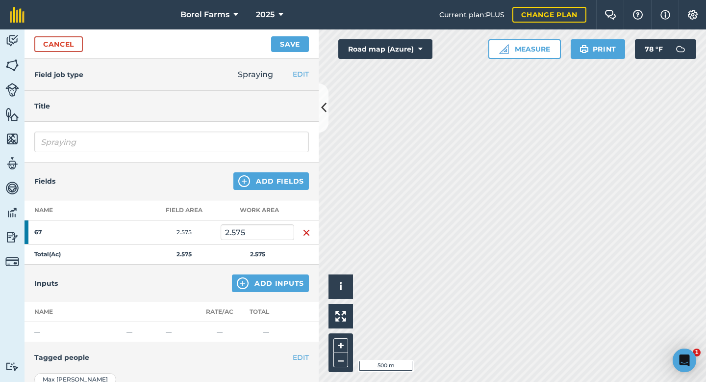
click at [308, 229] on img "button" at bounding box center [307, 233] width 8 height 12
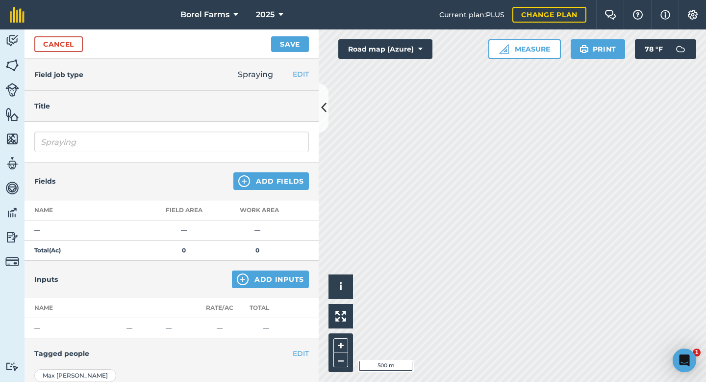
click at [290, 169] on div "Fields Add Fields" at bounding box center [172, 181] width 294 height 38
click at [288, 179] on button "Add Fields" at bounding box center [272, 181] width 76 height 18
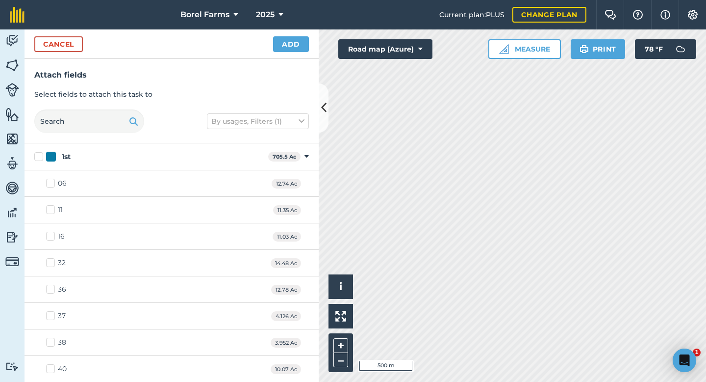
checkbox input "true"
click at [294, 51] on button "Add" at bounding box center [291, 44] width 36 height 16
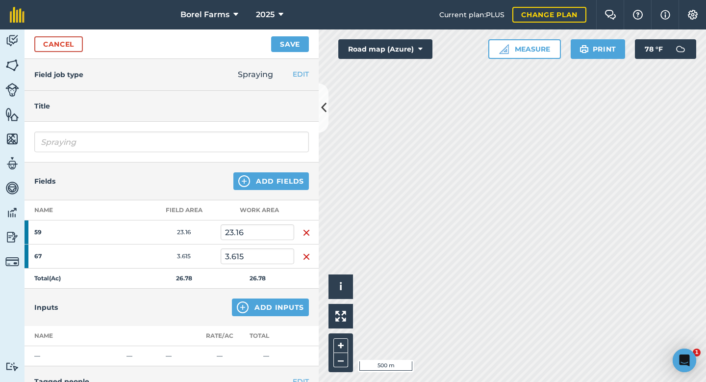
click at [309, 231] on img "button" at bounding box center [307, 233] width 8 height 12
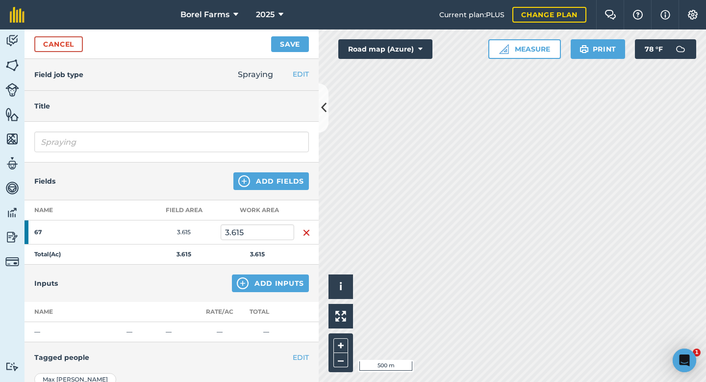
click at [309, 231] on img "button" at bounding box center [307, 233] width 8 height 12
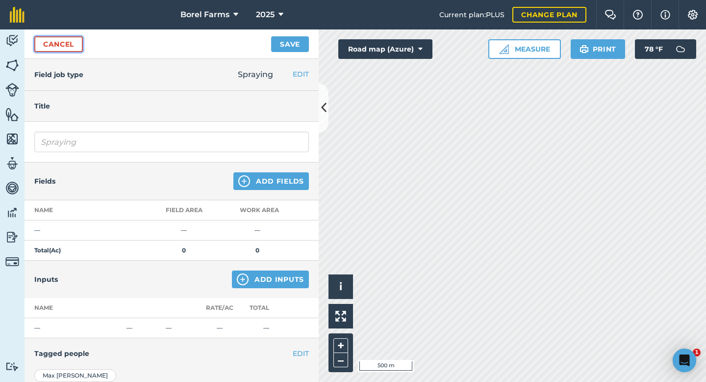
click at [78, 46] on link "Cancel" at bounding box center [58, 44] width 49 height 16
click at [67, 45] on link "Cancel" at bounding box center [58, 44] width 49 height 16
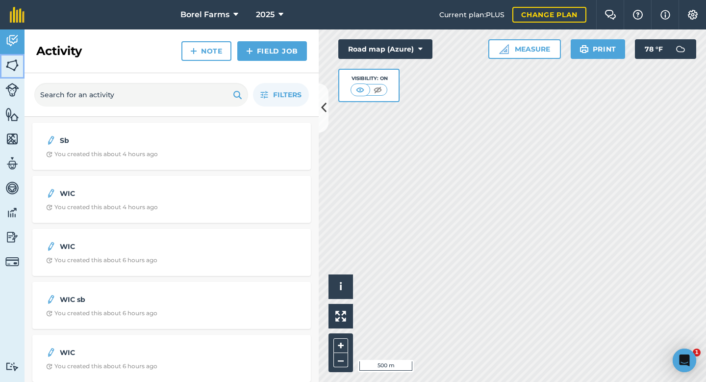
click at [5, 68] on img at bounding box center [12, 65] width 14 height 15
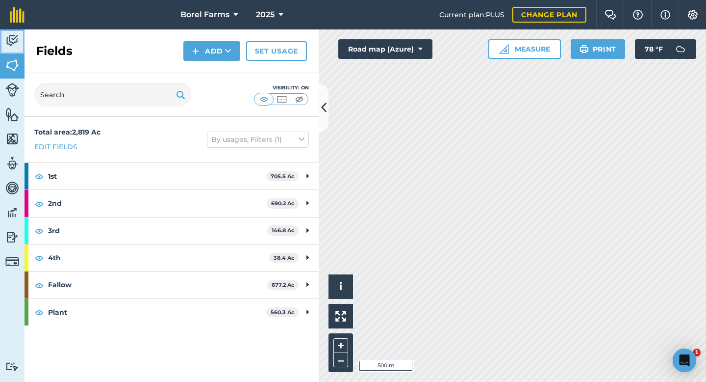
click at [20, 47] on link "Activity" at bounding box center [12, 41] width 25 height 25
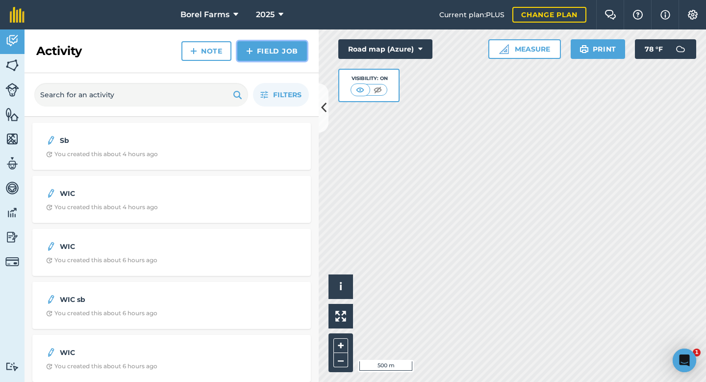
click at [258, 55] on link "Field Job" at bounding box center [272, 51] width 70 height 20
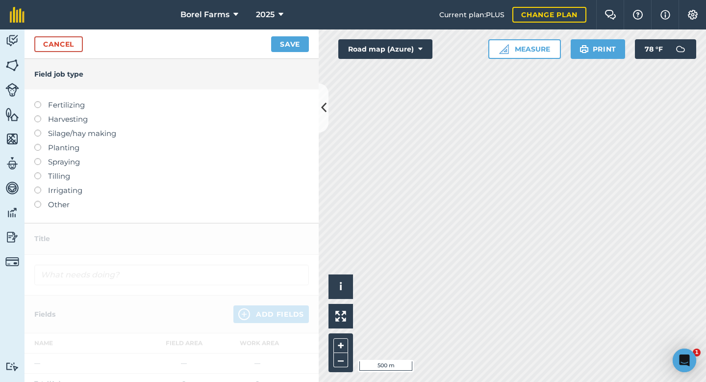
click at [48, 161] on label "Spraying" at bounding box center [171, 162] width 275 height 12
type input "Spraying"
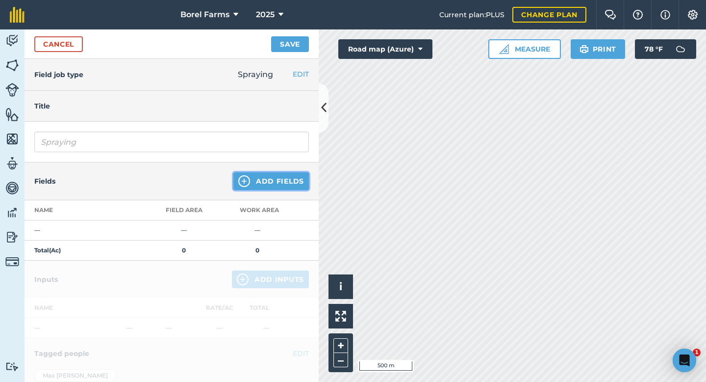
click at [263, 178] on button "Add Fields" at bounding box center [272, 181] width 76 height 18
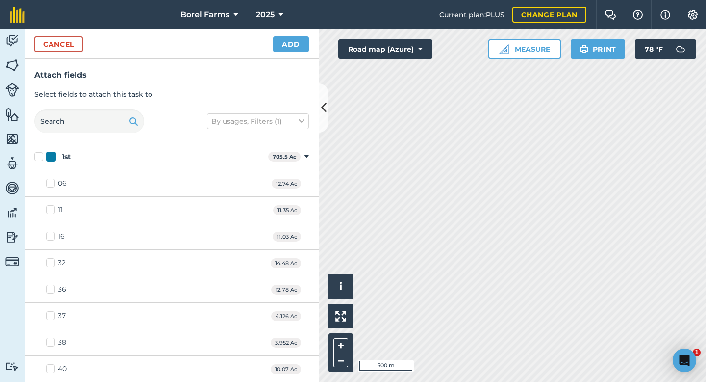
checkbox input "true"
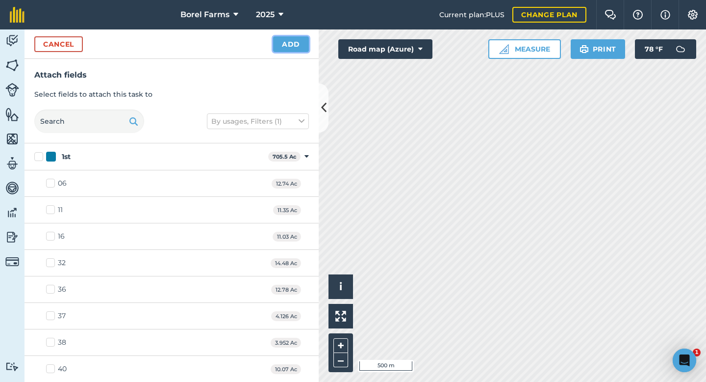
click at [289, 42] on button "Add" at bounding box center [291, 44] width 36 height 16
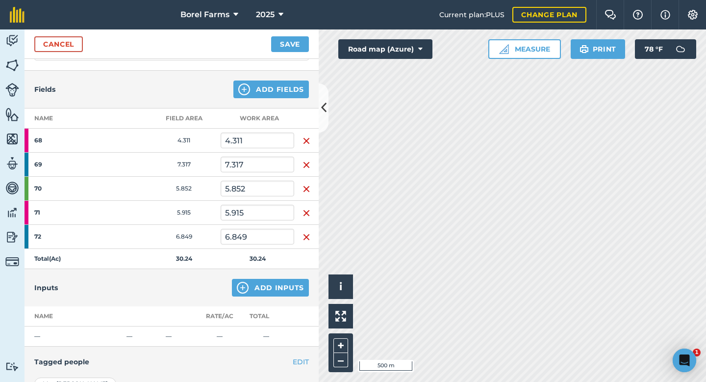
scroll to position [91, 0]
click at [250, 94] on button "Add Fields" at bounding box center [272, 90] width 76 height 18
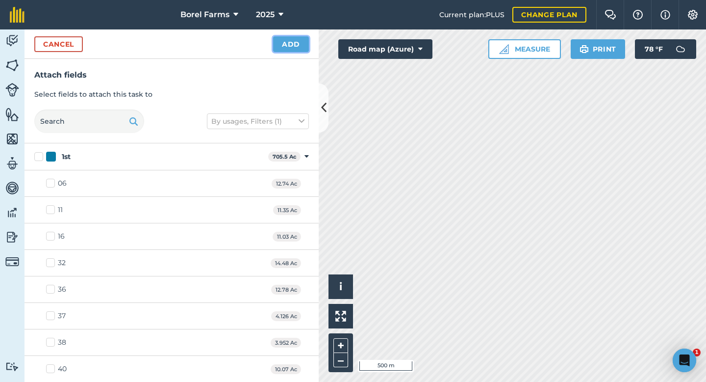
click at [291, 42] on button "Add" at bounding box center [291, 44] width 36 height 16
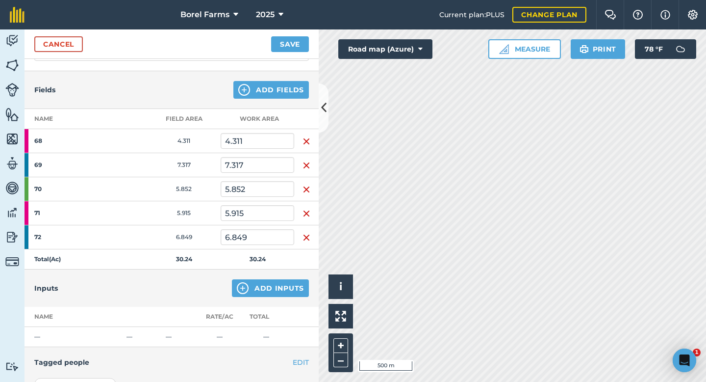
click at [306, 140] on img "button" at bounding box center [307, 141] width 8 height 12
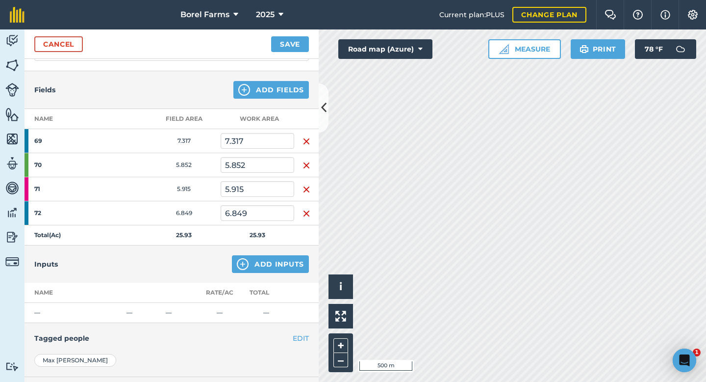
click at [306, 140] on img "button" at bounding box center [307, 141] width 8 height 12
click at [306, 159] on img "button" at bounding box center [307, 165] width 8 height 12
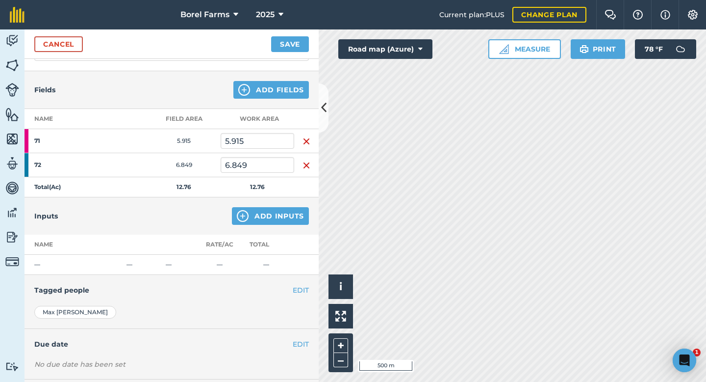
click at [306, 140] on img "button" at bounding box center [307, 141] width 8 height 12
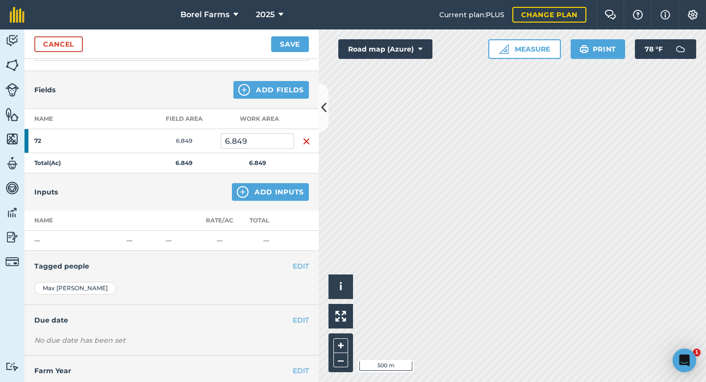
click at [306, 140] on img "button" at bounding box center [307, 141] width 8 height 12
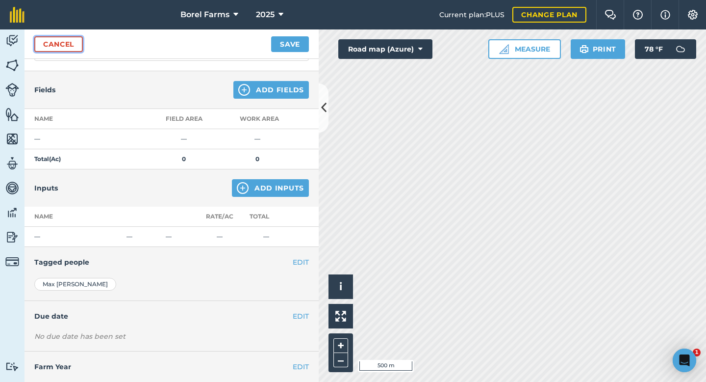
click at [69, 48] on link "Cancel" at bounding box center [58, 44] width 49 height 16
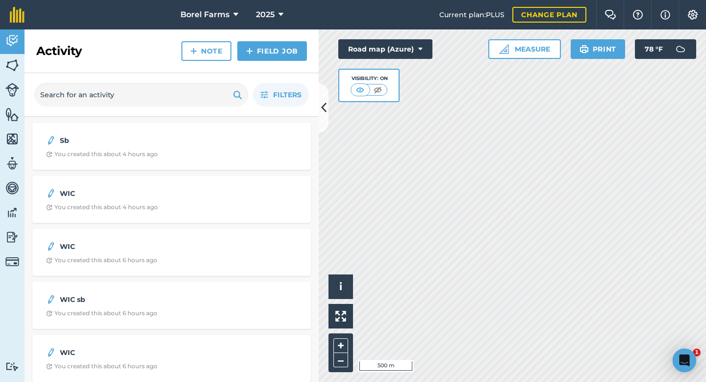
click at [69, 48] on h2 "Activity" at bounding box center [59, 51] width 46 height 16
click at [11, 63] on img at bounding box center [12, 65] width 14 height 15
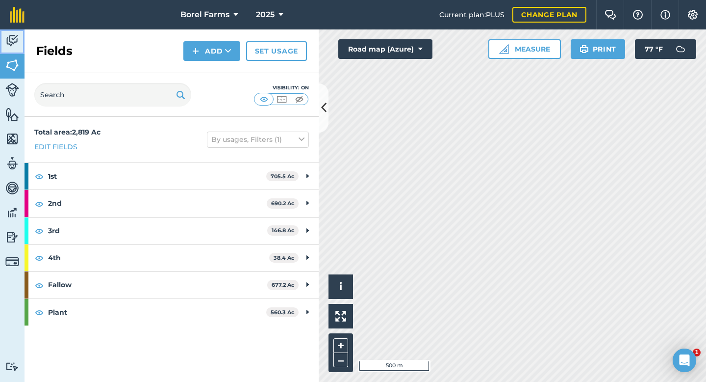
click at [2, 40] on link "Activity" at bounding box center [12, 41] width 25 height 25
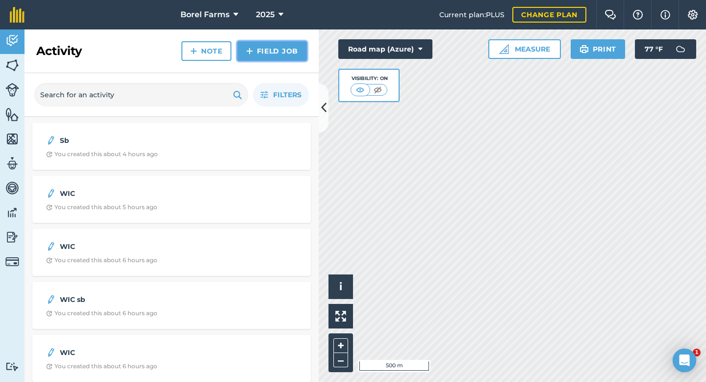
click at [262, 53] on link "Field Job" at bounding box center [272, 51] width 70 height 20
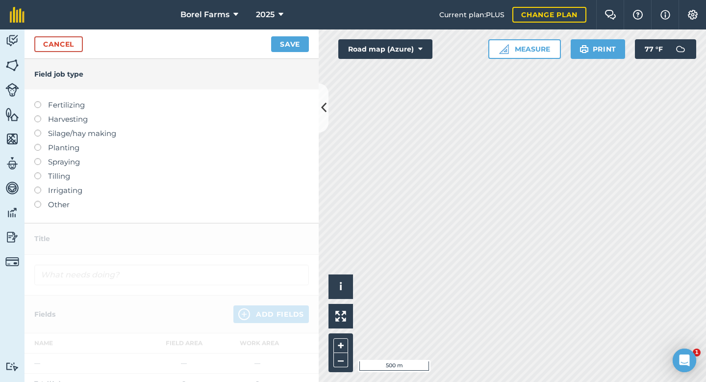
click at [70, 163] on label "Spraying" at bounding box center [171, 162] width 275 height 12
type input "Spraying"
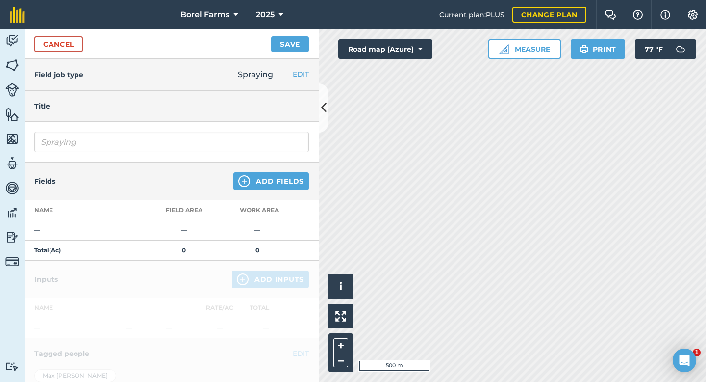
click at [271, 190] on div "Fields Add Fields" at bounding box center [172, 181] width 294 height 38
click at [275, 181] on button "Add Fields" at bounding box center [272, 181] width 76 height 18
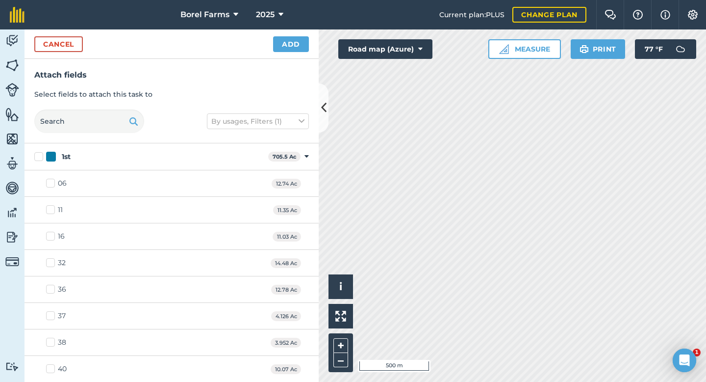
checkbox input "true"
click at [290, 42] on button "Add" at bounding box center [291, 44] width 36 height 16
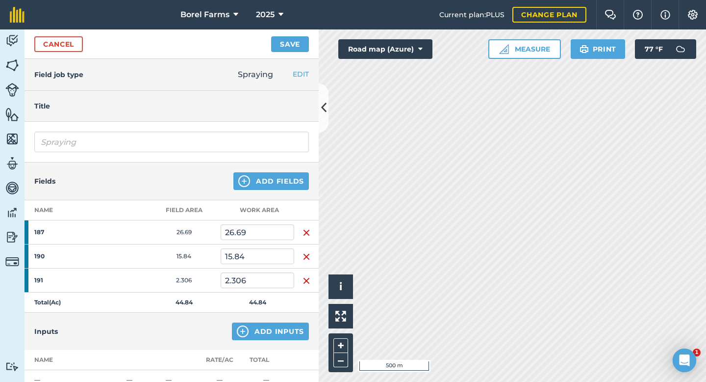
click at [308, 231] on img "button" at bounding box center [307, 233] width 8 height 12
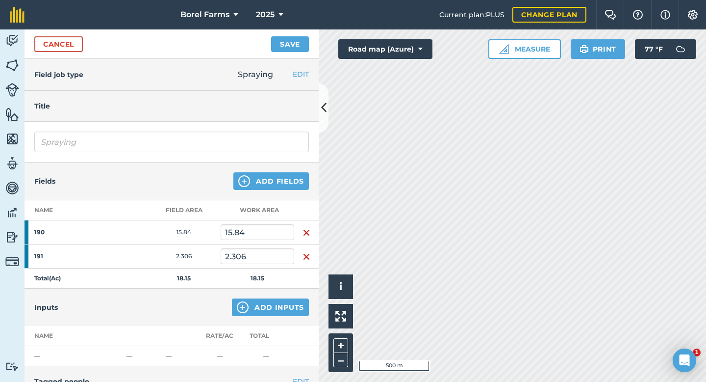
click at [308, 231] on img "button" at bounding box center [307, 233] width 8 height 12
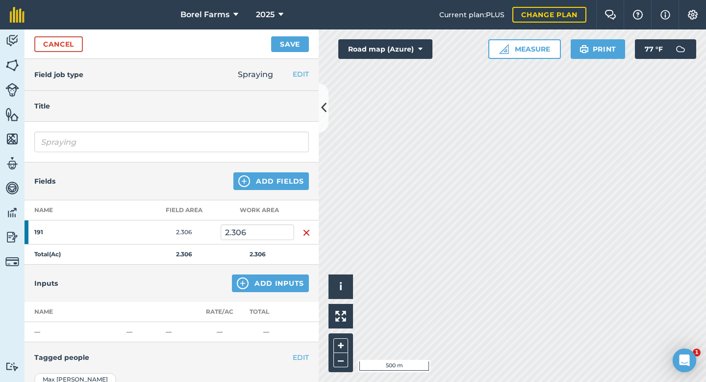
click at [308, 231] on img "button" at bounding box center [307, 233] width 8 height 12
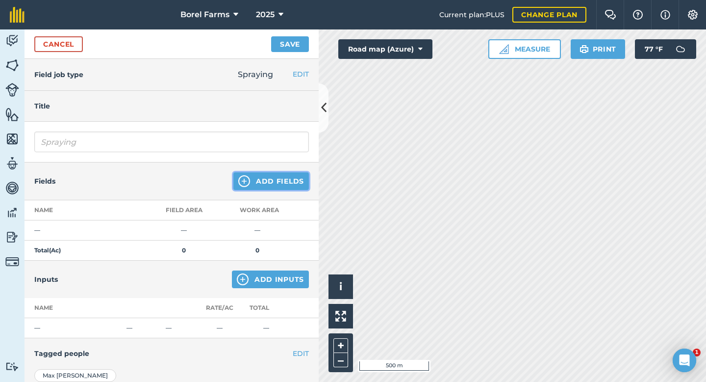
click at [292, 187] on button "Add Fields" at bounding box center [272, 181] width 76 height 18
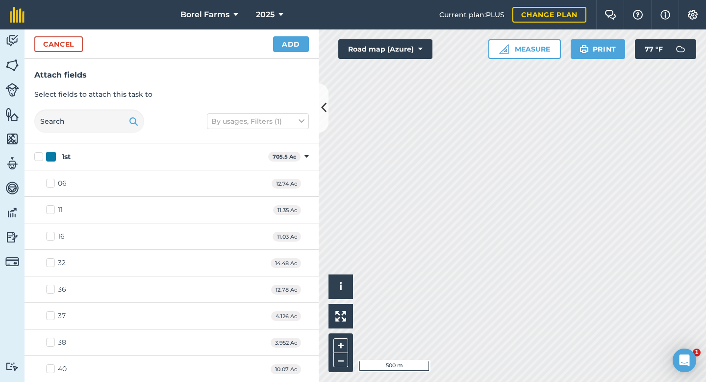
checkbox input "true"
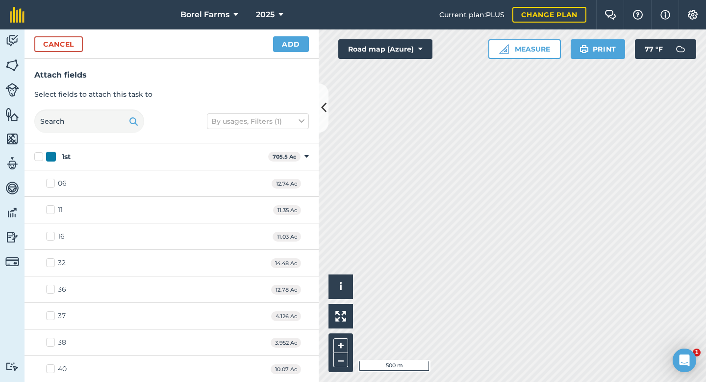
checkbox input "true"
checkbox input "false"
checkbox input "true"
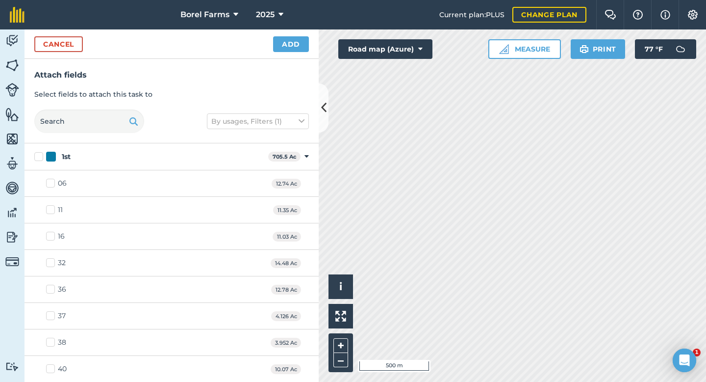
checkbox input "true"
click at [289, 45] on button "Add" at bounding box center [291, 44] width 36 height 16
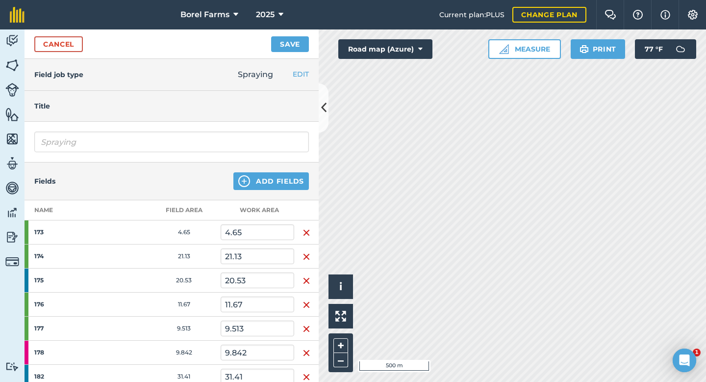
scroll to position [144, 0]
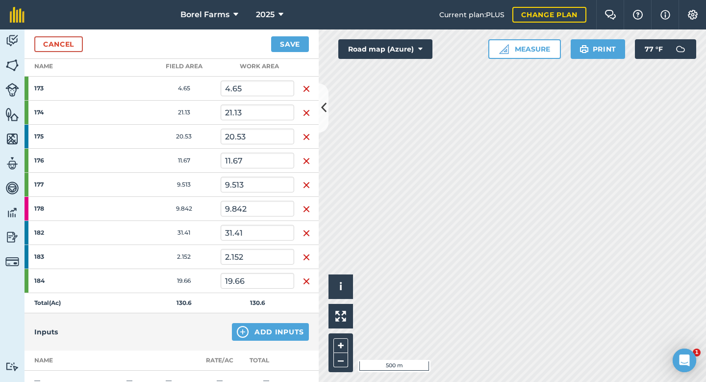
click at [305, 82] on button "button" at bounding box center [307, 88] width 8 height 12
click at [305, 106] on button "button" at bounding box center [307, 112] width 8 height 12
click at [305, 130] on button "button" at bounding box center [307, 136] width 8 height 12
click at [305, 155] on button "button" at bounding box center [307, 161] width 8 height 12
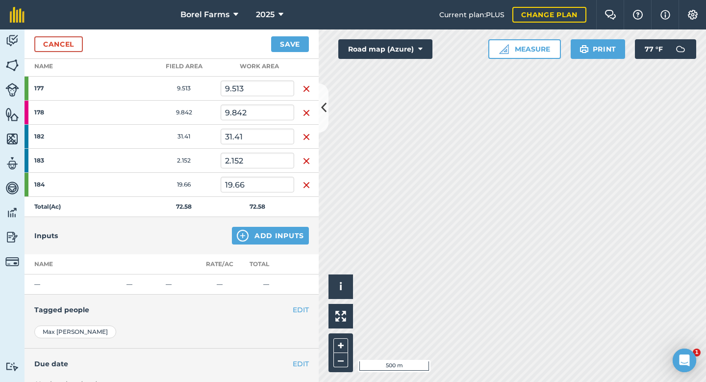
click at [305, 82] on button "button" at bounding box center [307, 88] width 8 height 12
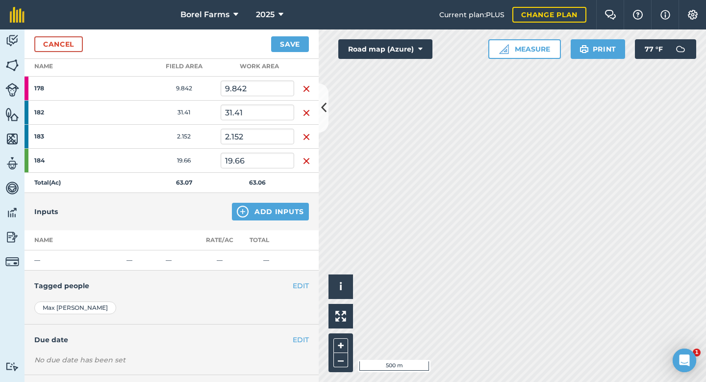
click at [305, 82] on button "button" at bounding box center [307, 88] width 8 height 12
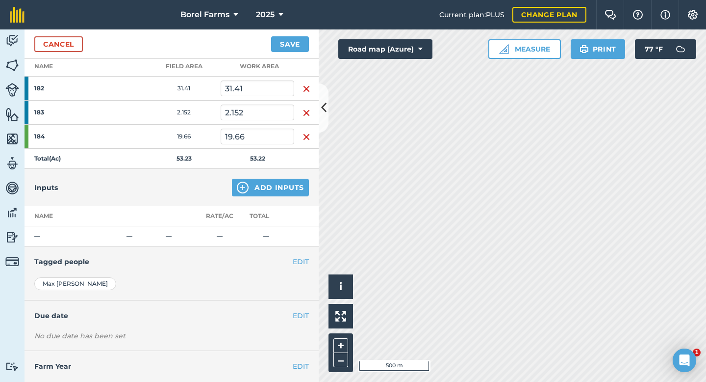
click at [305, 82] on button "button" at bounding box center [307, 88] width 8 height 12
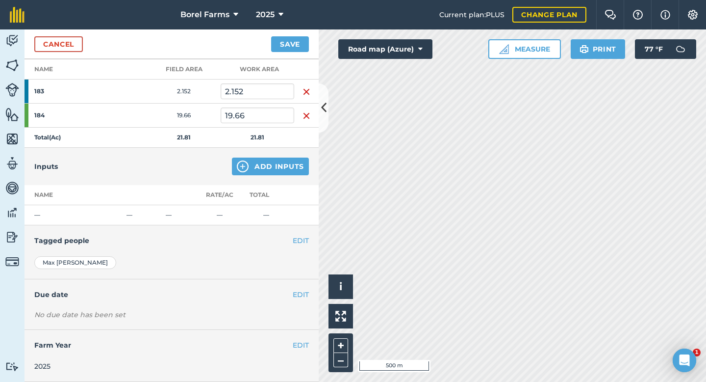
click at [305, 82] on td at bounding box center [306, 91] width 25 height 24
click at [306, 88] on img "button" at bounding box center [307, 92] width 8 height 12
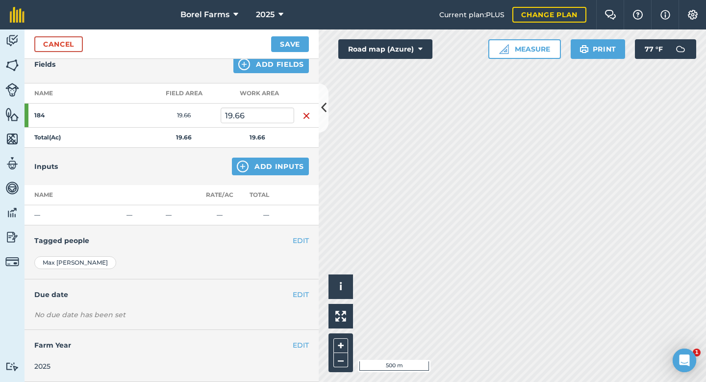
scroll to position [117, 0]
click at [306, 88] on th at bounding box center [306, 93] width 25 height 20
click at [307, 114] on img "button" at bounding box center [307, 116] width 8 height 12
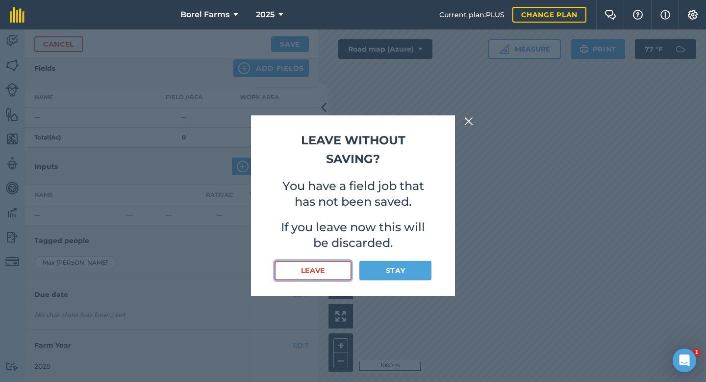
click at [337, 272] on button "Leave" at bounding box center [313, 271] width 77 height 20
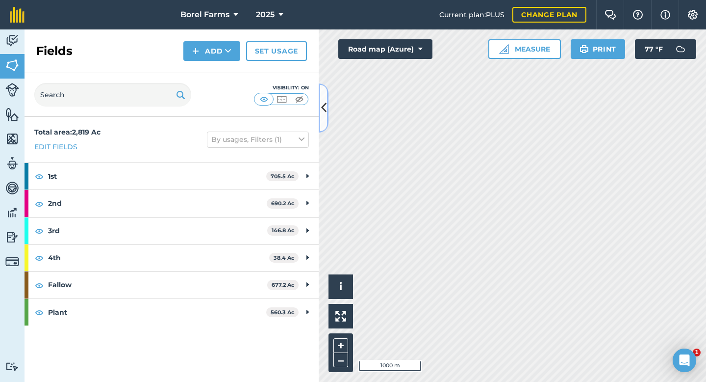
click at [324, 117] on button at bounding box center [324, 107] width 10 height 49
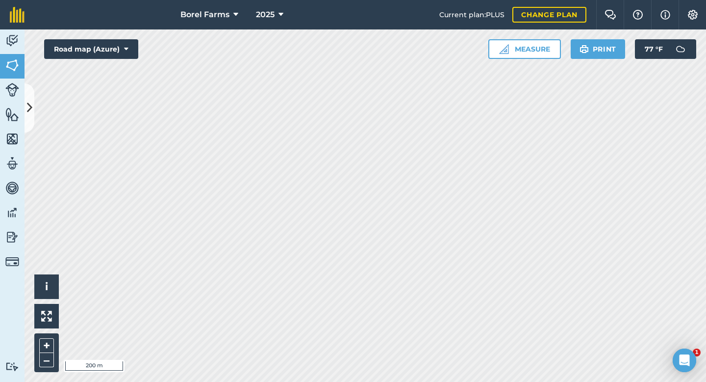
click at [275, 2] on div "Borel Farms 2025 Current plan : PLUS Change plan Farm Chat Help Info Settings B…" at bounding box center [353, 191] width 706 height 382
drag, startPoint x: 275, startPoint y: 1, endPoint x: 261, endPoint y: -3, distance: 14.3
click at [261, 0] on html "Borel Farms 2025 Current plan : PLUS Change plan Farm Chat Help Info Settings B…" at bounding box center [353, 191] width 706 height 382
click at [603, 52] on button "Print" at bounding box center [598, 49] width 55 height 20
click at [599, 42] on button "Print" at bounding box center [598, 49] width 55 height 20
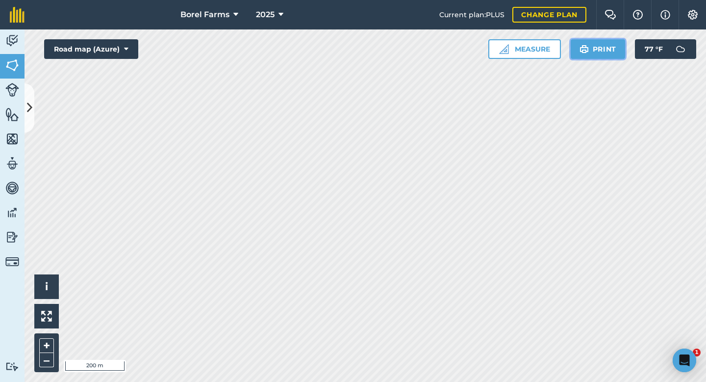
click at [608, 46] on button "Print" at bounding box center [598, 49] width 55 height 20
click at [588, 50] on img at bounding box center [584, 49] width 9 height 12
click at [602, 51] on button "Print" at bounding box center [598, 49] width 55 height 20
click at [612, 50] on button "Print" at bounding box center [598, 49] width 55 height 20
click at [607, 48] on button "Print" at bounding box center [598, 49] width 55 height 20
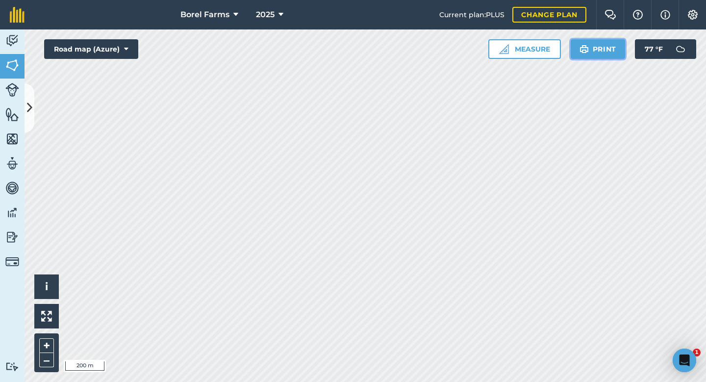
click at [606, 49] on button "Print" at bounding box center [598, 49] width 55 height 20
click at [616, 49] on button "Print" at bounding box center [598, 49] width 55 height 20
click at [595, 51] on button "Print" at bounding box center [598, 49] width 55 height 20
click at [593, 50] on button "Print" at bounding box center [598, 49] width 55 height 20
click at [612, 51] on button "Print" at bounding box center [598, 49] width 55 height 20
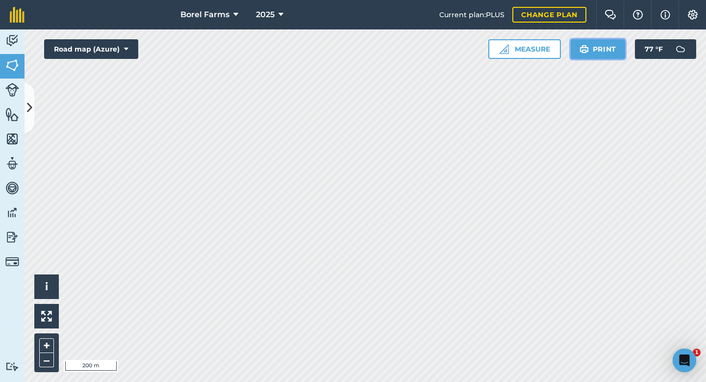
click at [597, 54] on button "Print" at bounding box center [598, 49] width 55 height 20
click at [10, 39] on img at bounding box center [12, 40] width 14 height 15
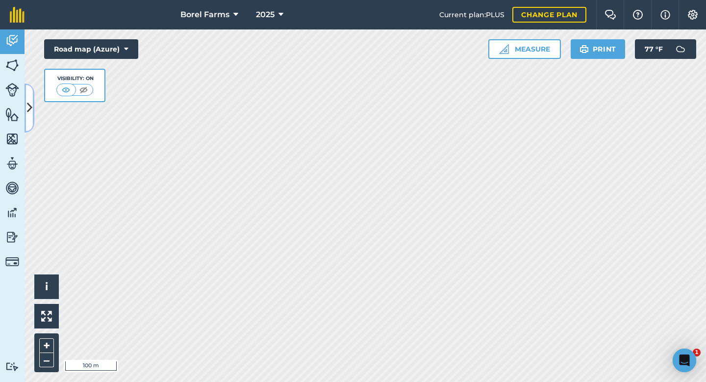
click at [27, 120] on button at bounding box center [30, 107] width 10 height 49
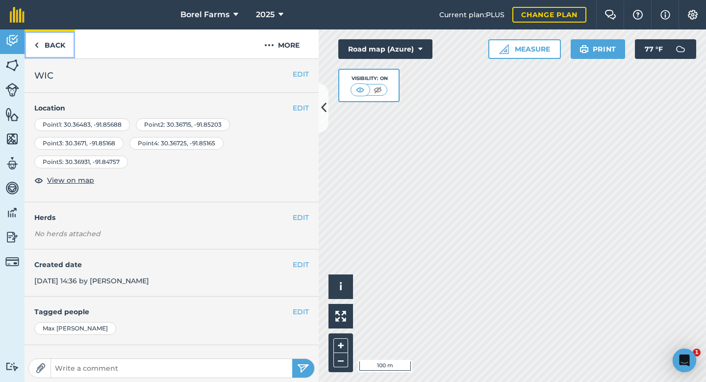
click at [47, 45] on link "Back" at bounding box center [50, 43] width 51 height 29
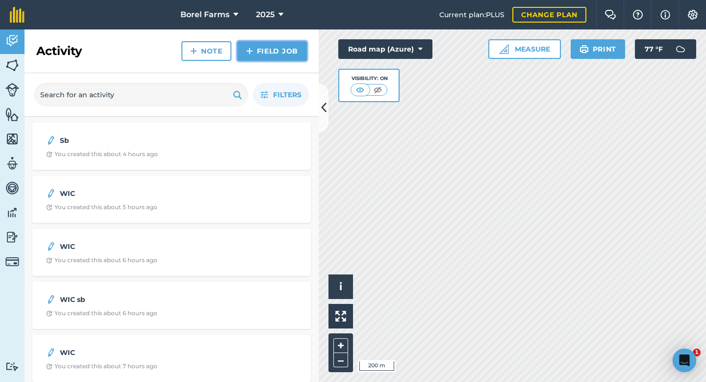
click at [284, 51] on link "Field Job" at bounding box center [272, 51] width 70 height 20
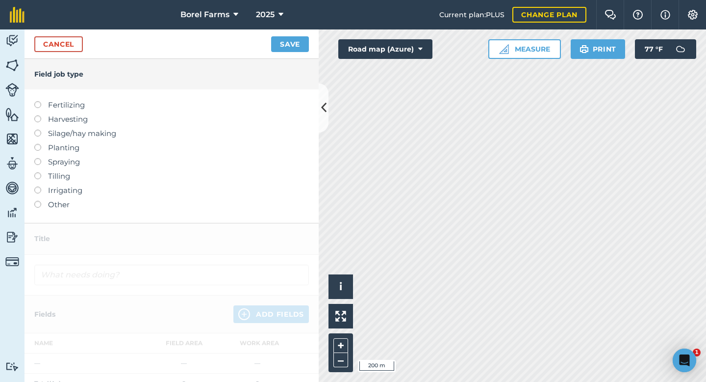
click at [74, 164] on label "Spraying" at bounding box center [171, 162] width 275 height 12
type input "Spraying"
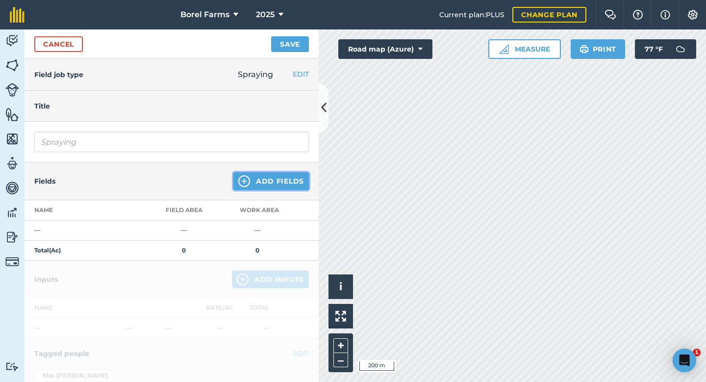
click at [275, 182] on button "Add Fields" at bounding box center [272, 181] width 76 height 18
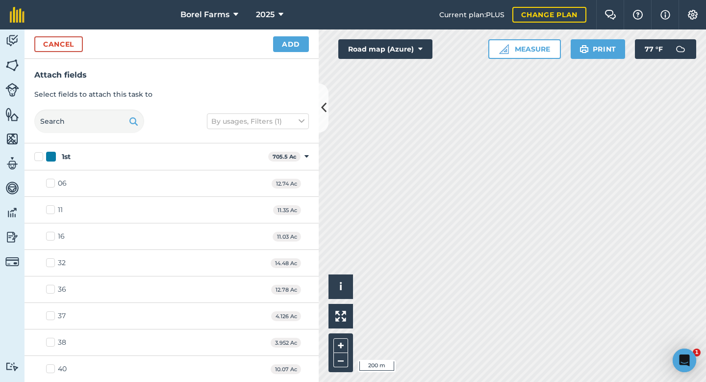
checkbox input "true"
click at [278, 44] on button "Add" at bounding box center [291, 44] width 36 height 16
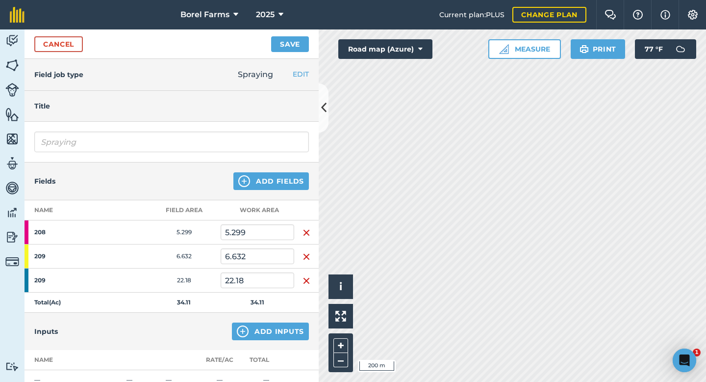
click at [305, 232] on img "button" at bounding box center [307, 233] width 8 height 12
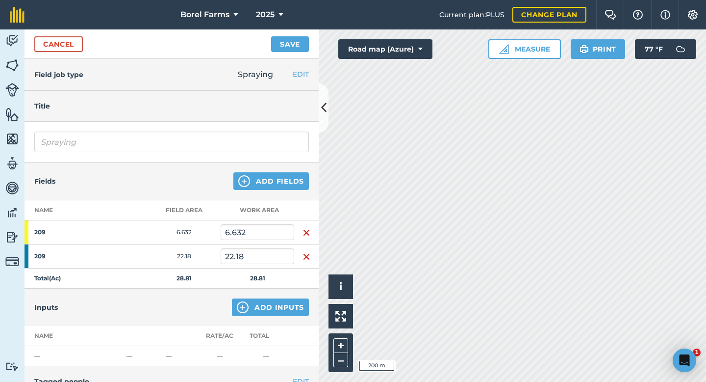
click at [305, 232] on img "button" at bounding box center [307, 233] width 8 height 12
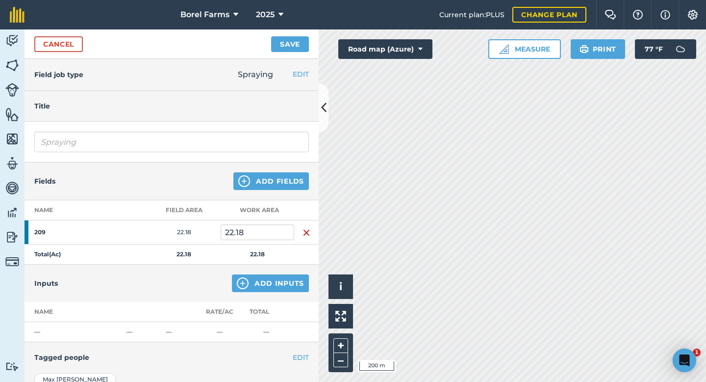
click at [305, 232] on img "button" at bounding box center [307, 233] width 8 height 12
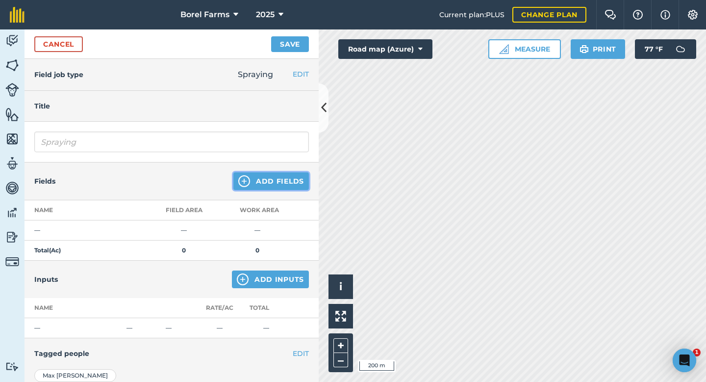
click at [263, 180] on button "Add Fields" at bounding box center [272, 181] width 76 height 18
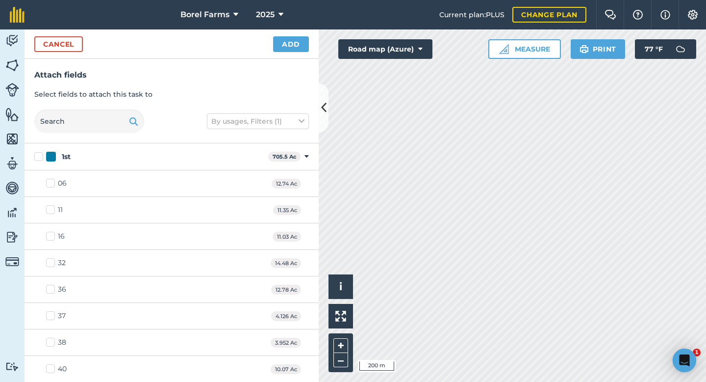
click at [301, 171] on div "Activity Fields Livestock Features Maps Team Vehicles Data Reporting Billing Tu…" at bounding box center [353, 205] width 706 height 352
checkbox input "true"
click at [283, 41] on button "Add" at bounding box center [291, 44] width 36 height 16
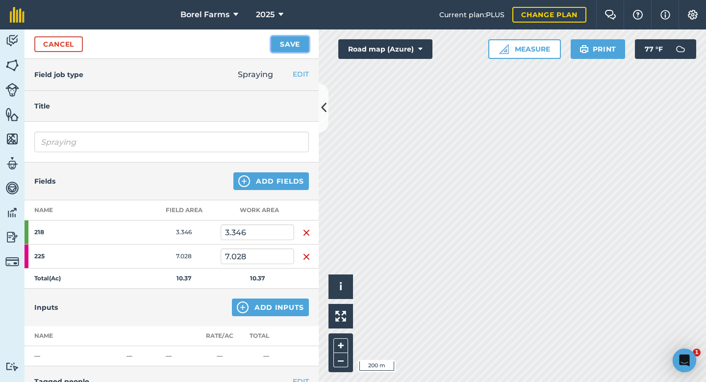
click at [283, 41] on button "Save" at bounding box center [290, 44] width 38 height 16
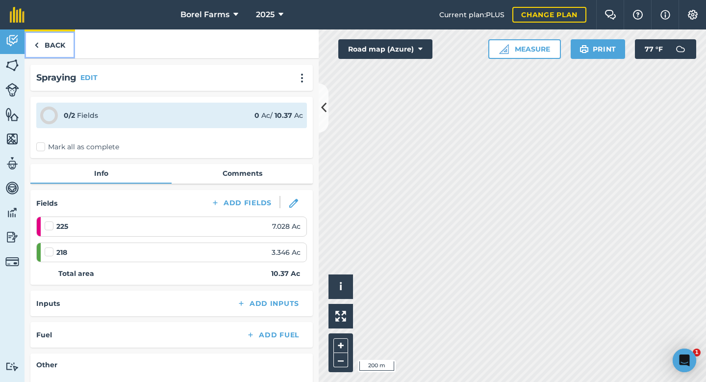
click at [57, 41] on link "Back" at bounding box center [50, 43] width 51 height 29
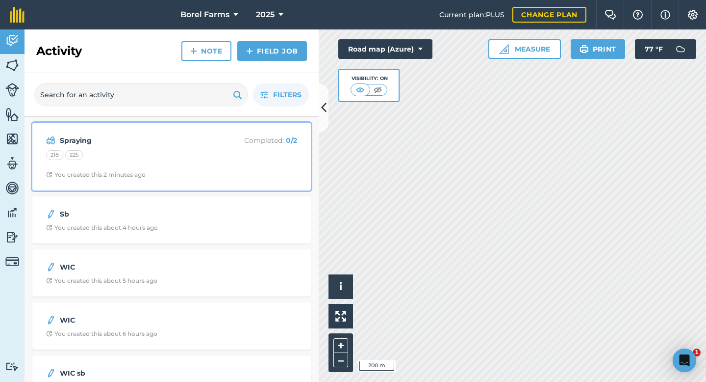
click at [249, 147] on div "Spraying Completed : 0 / 2 218 225 You created this 2 minutes ago" at bounding box center [171, 157] width 267 height 56
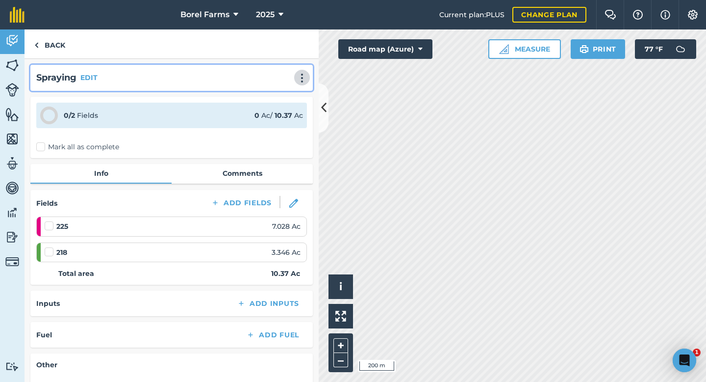
click at [296, 82] on img at bounding box center [302, 78] width 12 height 10
click at [284, 121] on link "Delete" at bounding box center [281, 123] width 63 height 20
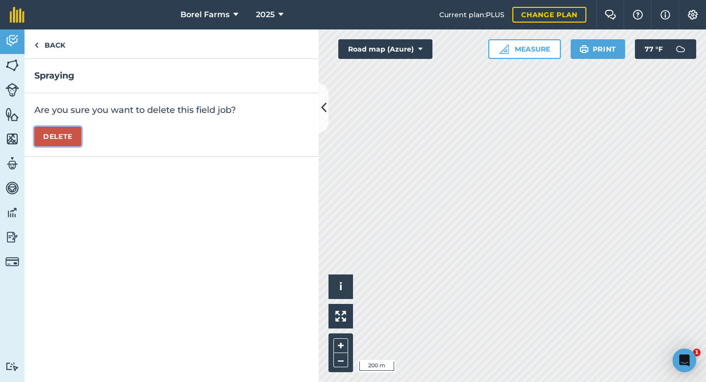
click at [76, 132] on button "Delete" at bounding box center [57, 137] width 47 height 20
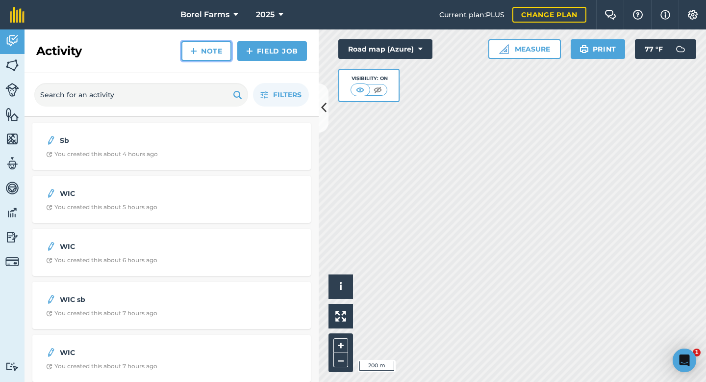
click at [216, 50] on link "Note" at bounding box center [207, 51] width 50 height 20
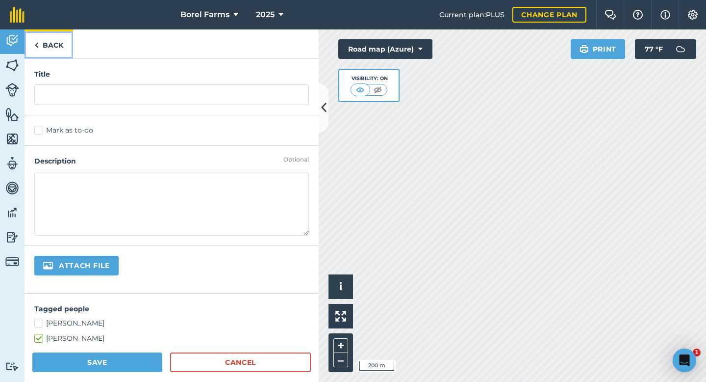
click at [52, 46] on link "Back" at bounding box center [49, 43] width 49 height 29
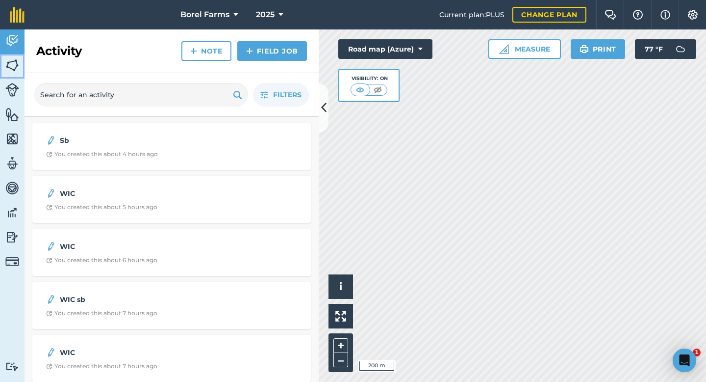
click at [1, 57] on link "Fields" at bounding box center [12, 66] width 25 height 25
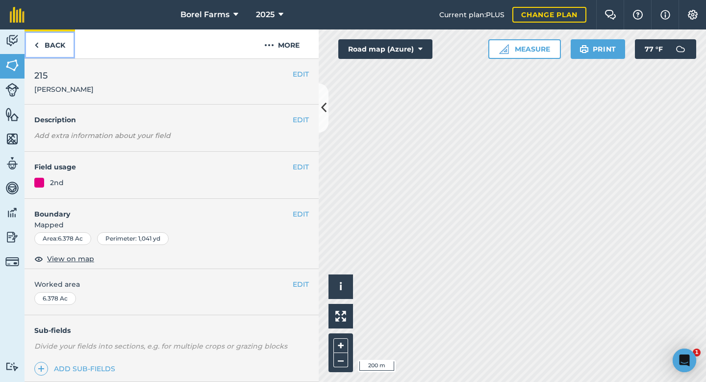
click at [52, 34] on link "Back" at bounding box center [50, 43] width 51 height 29
click at [52, 43] on link "Back" at bounding box center [50, 43] width 51 height 29
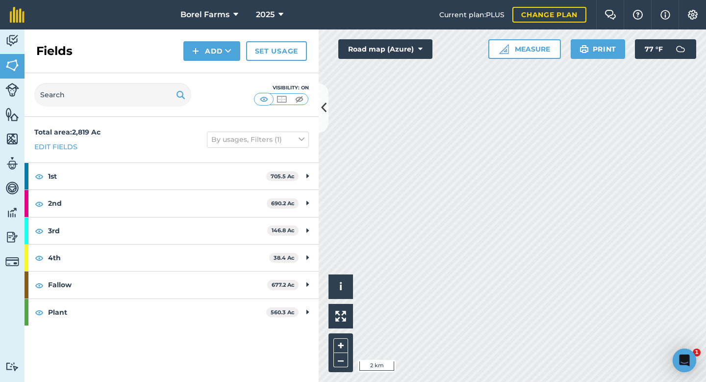
click at [318, 108] on div "Visibility: On" at bounding box center [172, 95] width 294 height 44
click at [322, 107] on icon at bounding box center [323, 107] width 5 height 17
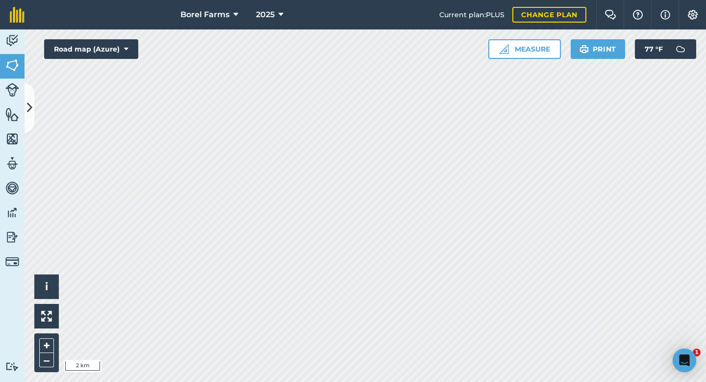
click at [549, 0] on html "Borel Farms 2025 Current plan : PLUS Change plan Farm Chat Help Info Settings B…" at bounding box center [353, 191] width 706 height 382
click at [607, 51] on button "Print" at bounding box center [598, 49] width 55 height 20
click at [600, 56] on button "Print" at bounding box center [598, 49] width 55 height 20
click at [606, 44] on button "Print" at bounding box center [598, 49] width 55 height 20
click at [11, 34] on img at bounding box center [12, 40] width 14 height 15
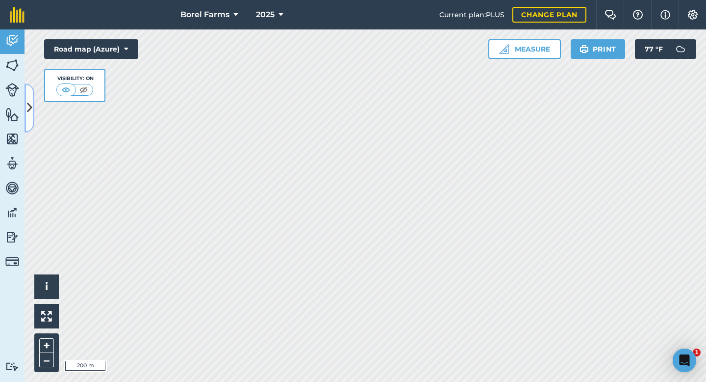
click at [31, 101] on icon at bounding box center [29, 107] width 5 height 17
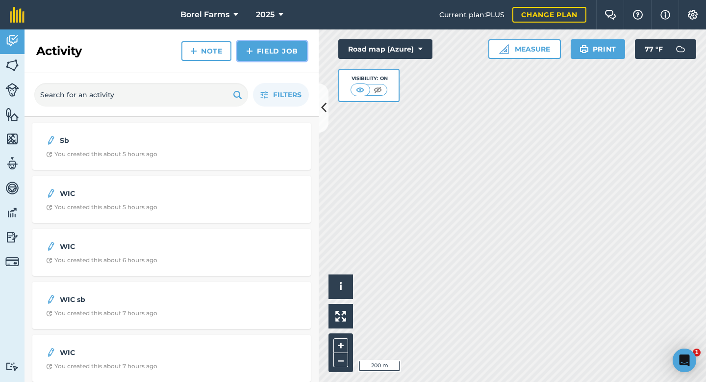
click at [272, 50] on link "Field Job" at bounding box center [272, 51] width 70 height 20
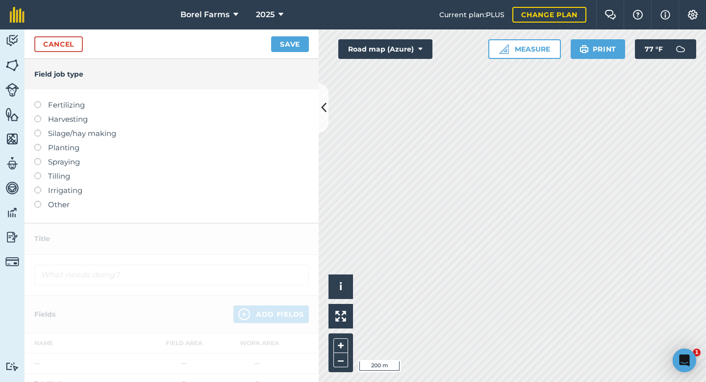
click at [46, 161] on label "Spraying" at bounding box center [171, 162] width 275 height 12
type input "Spraying"
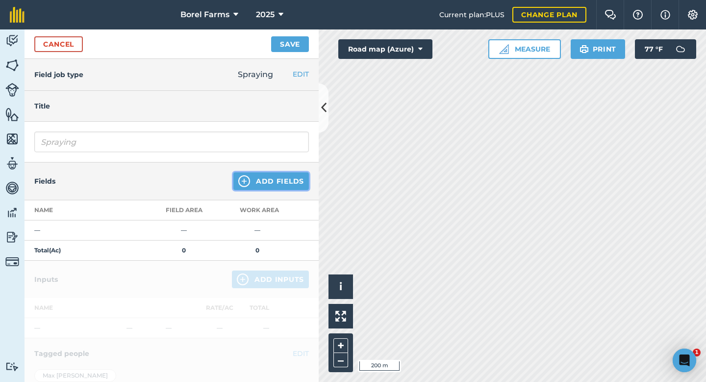
click at [295, 182] on button "Add Fields" at bounding box center [272, 181] width 76 height 18
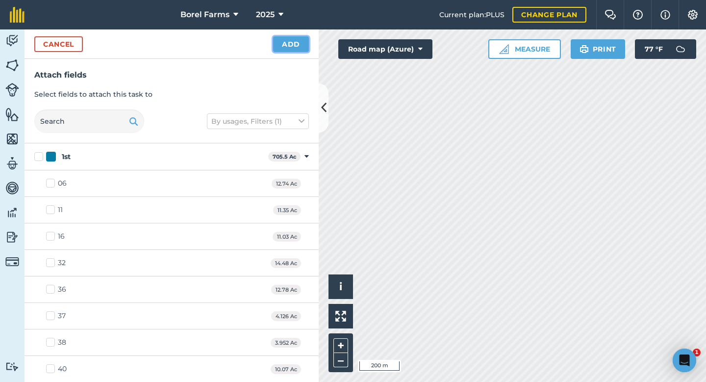
click at [297, 43] on button "Add" at bounding box center [291, 44] width 36 height 16
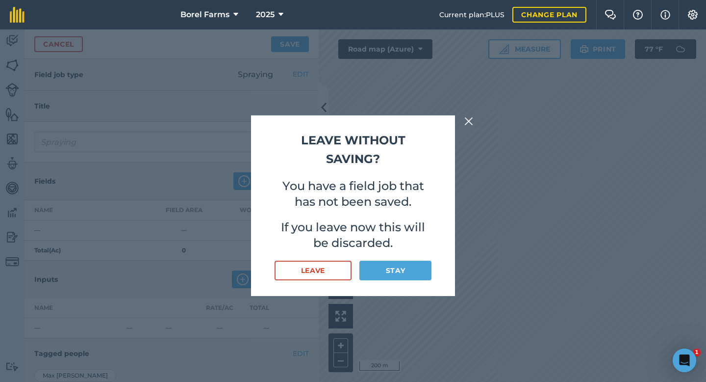
click at [464, 128] on div "Leave without saving? You have a field job that has not been saved. If you leav…" at bounding box center [353, 205] width 706 height 352
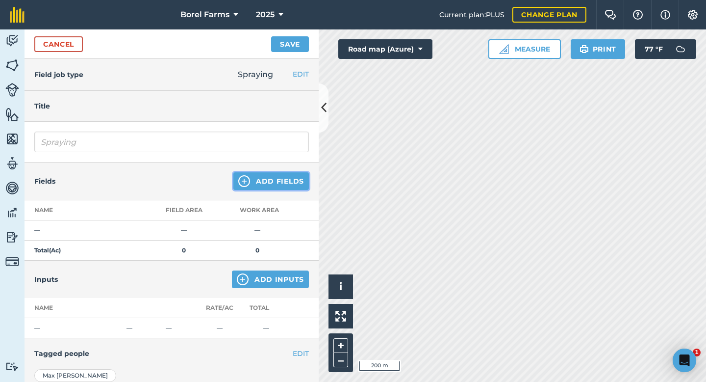
click at [251, 180] on button "Add Fields" at bounding box center [272, 181] width 76 height 18
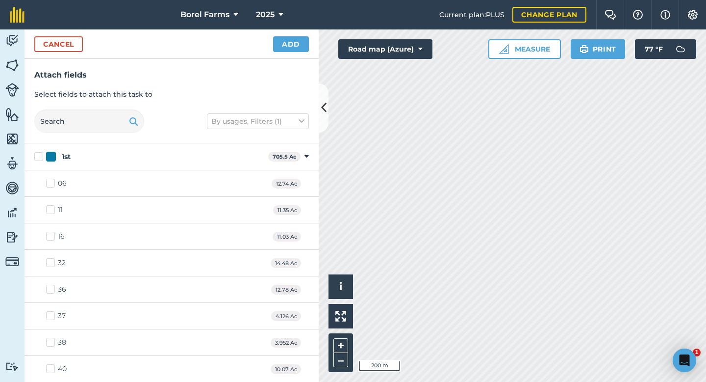
checkbox input "true"
click at [288, 43] on button "Add" at bounding box center [291, 44] width 36 height 16
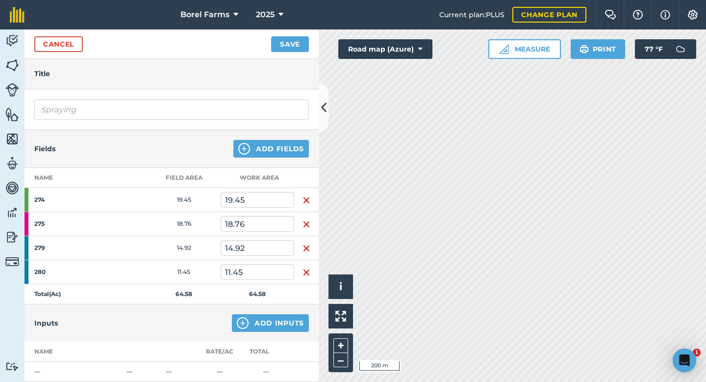
scroll to position [33, 0]
click at [308, 196] on img "button" at bounding box center [307, 200] width 8 height 12
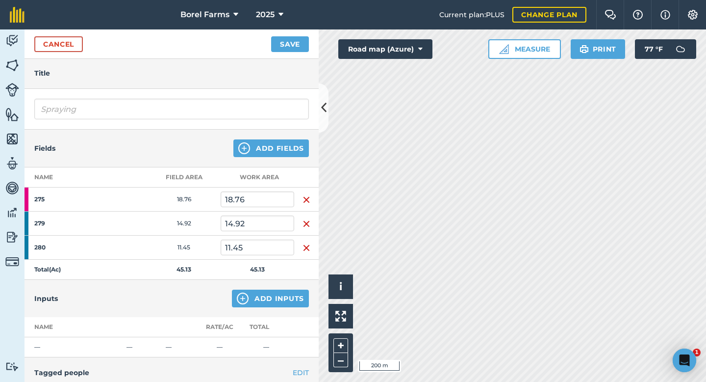
click at [308, 196] on img "button" at bounding box center [307, 200] width 8 height 12
click at [308, 218] on img "button" at bounding box center [307, 224] width 8 height 12
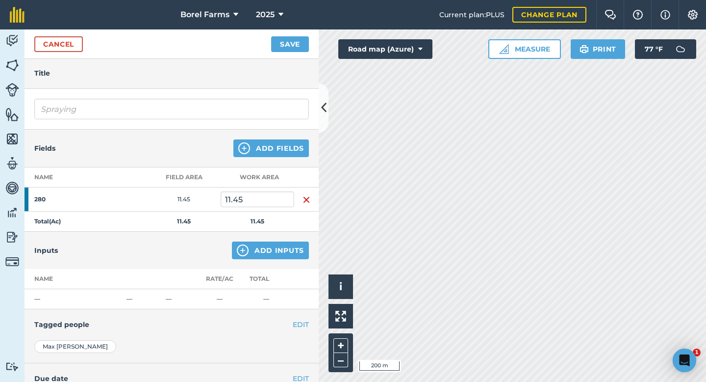
click at [308, 196] on img "button" at bounding box center [307, 200] width 8 height 12
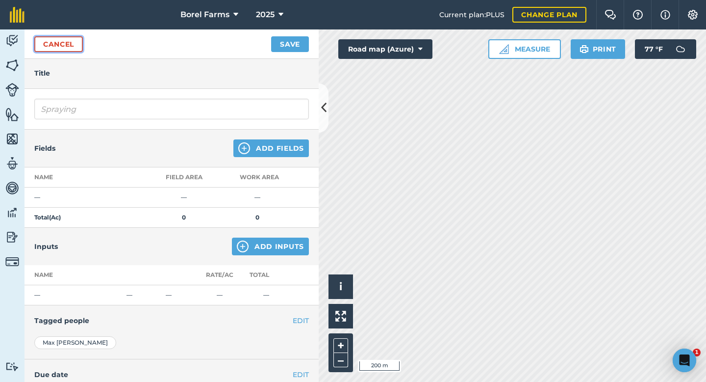
click at [45, 44] on link "Cancel" at bounding box center [58, 44] width 49 height 16
click at [52, 43] on link "Cancel" at bounding box center [58, 44] width 49 height 16
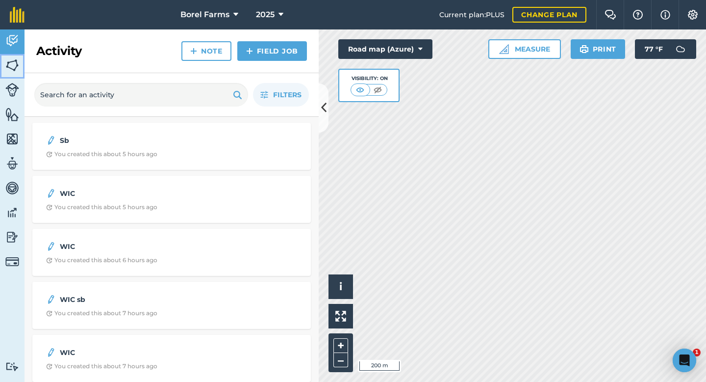
click at [16, 70] on img at bounding box center [12, 65] width 14 height 15
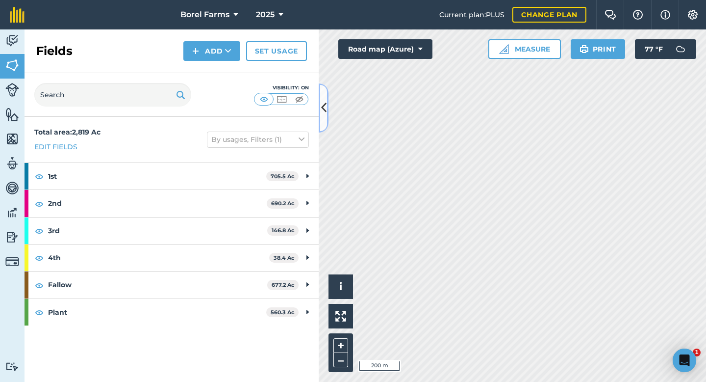
click at [326, 105] on icon at bounding box center [323, 107] width 5 height 17
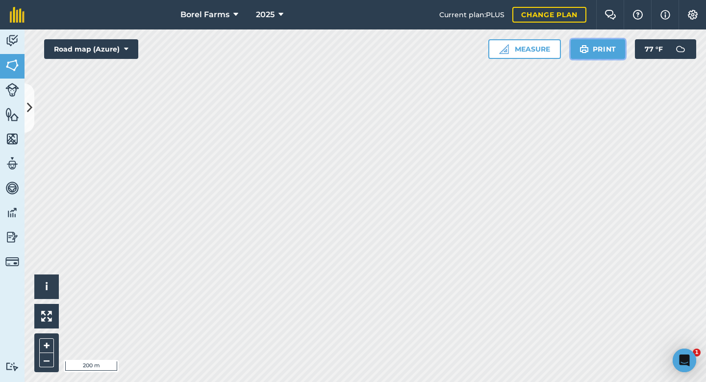
click at [609, 48] on button "Print" at bounding box center [598, 49] width 55 height 20
click at [608, 51] on button "Print" at bounding box center [598, 49] width 55 height 20
click at [600, 52] on button "Print" at bounding box center [598, 49] width 55 height 20
click at [32, 101] on icon at bounding box center [29, 107] width 5 height 17
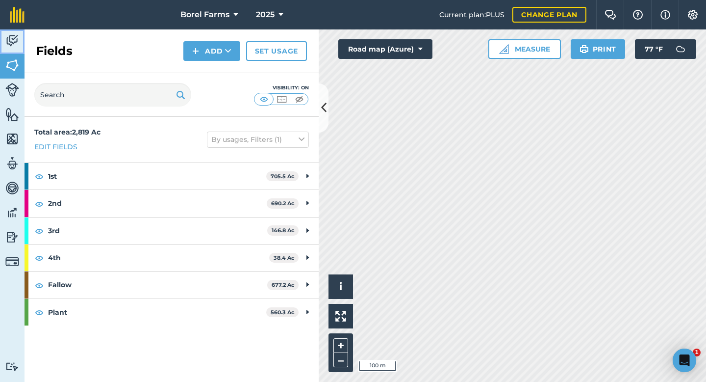
click at [9, 42] on img at bounding box center [12, 40] width 14 height 15
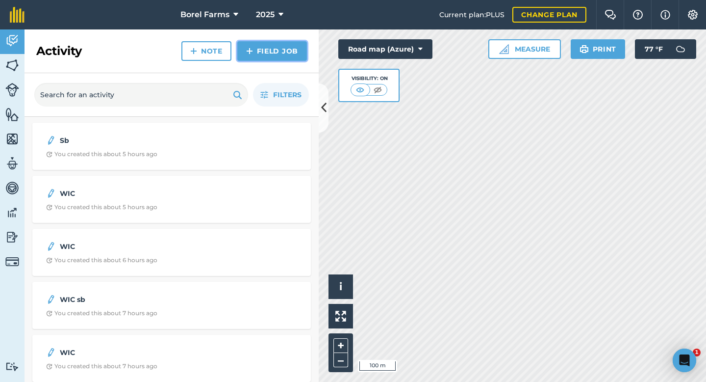
click at [288, 49] on link "Field Job" at bounding box center [272, 51] width 70 height 20
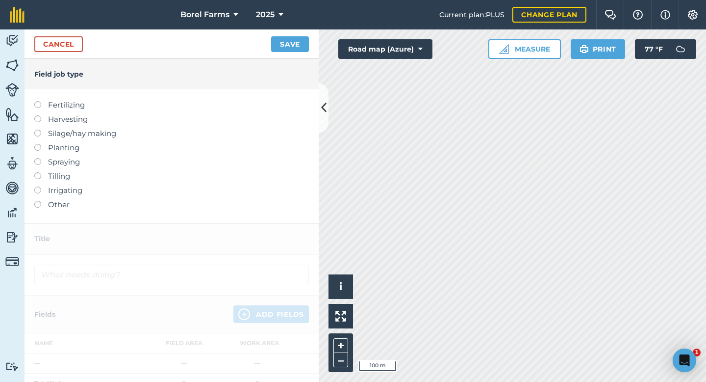
click at [50, 161] on label "Spraying" at bounding box center [171, 162] width 275 height 12
type input "Spraying"
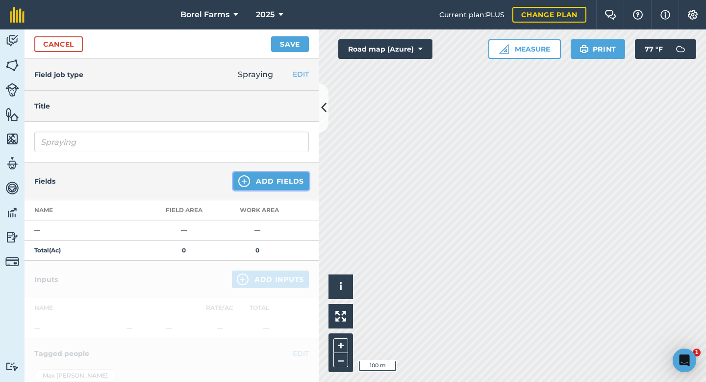
click at [290, 186] on button "Add Fields" at bounding box center [272, 181] width 76 height 18
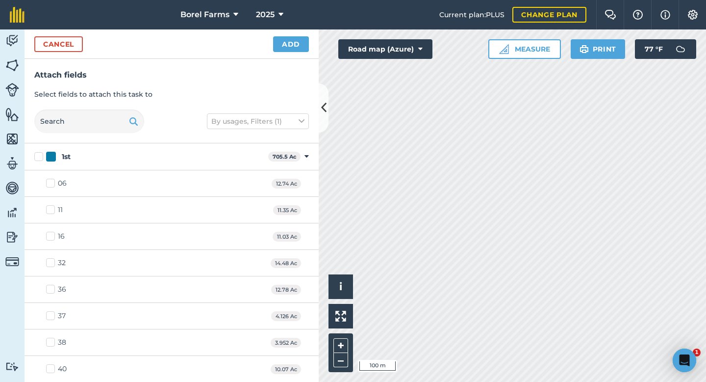
checkbox input "true"
click at [284, 47] on button "Add" at bounding box center [291, 44] width 36 height 16
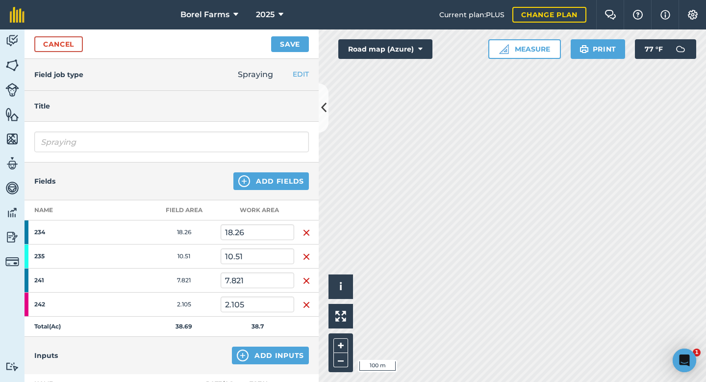
click at [305, 232] on img "button" at bounding box center [307, 233] width 8 height 12
click at [306, 251] on img "button" at bounding box center [307, 257] width 8 height 12
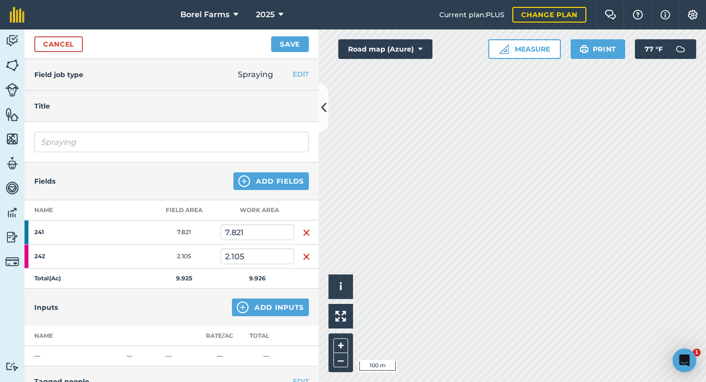
click at [306, 232] on img "button" at bounding box center [307, 233] width 8 height 12
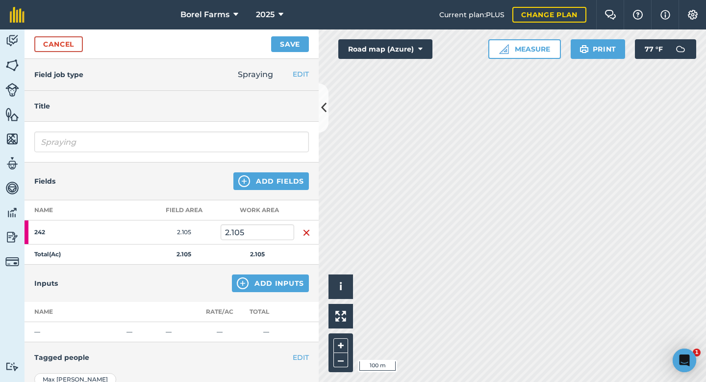
click at [306, 232] on img "button" at bounding box center [307, 233] width 8 height 12
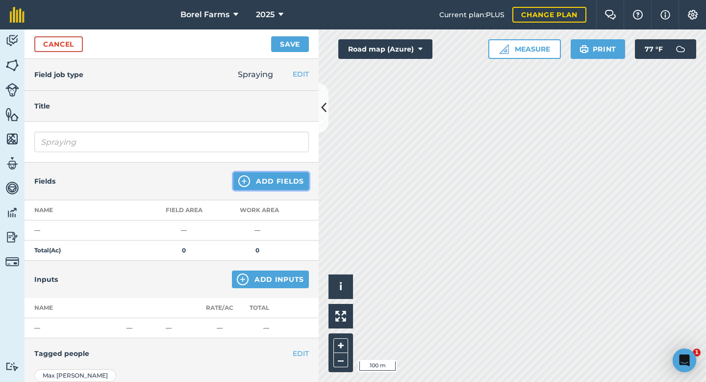
click at [281, 184] on button "Add Fields" at bounding box center [272, 181] width 76 height 18
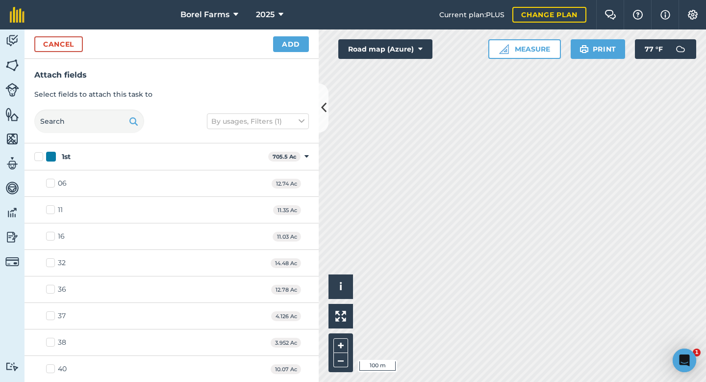
checkbox input "true"
click at [296, 46] on button "Add" at bounding box center [291, 44] width 36 height 16
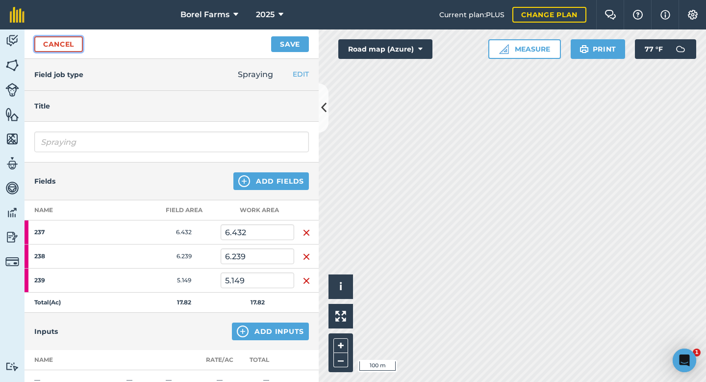
click at [52, 47] on link "Cancel" at bounding box center [58, 44] width 49 height 16
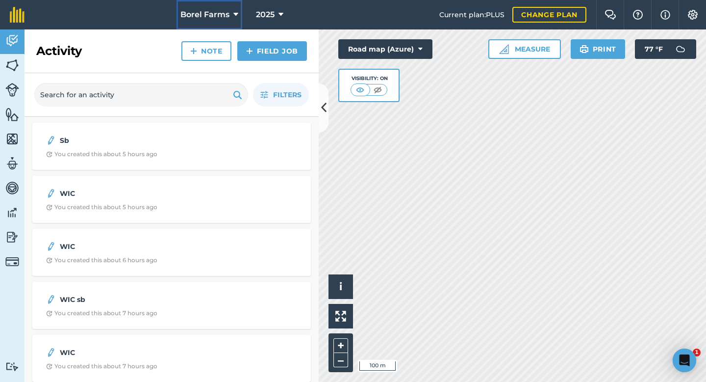
click at [213, 13] on span "Borel Farms" at bounding box center [205, 15] width 49 height 12
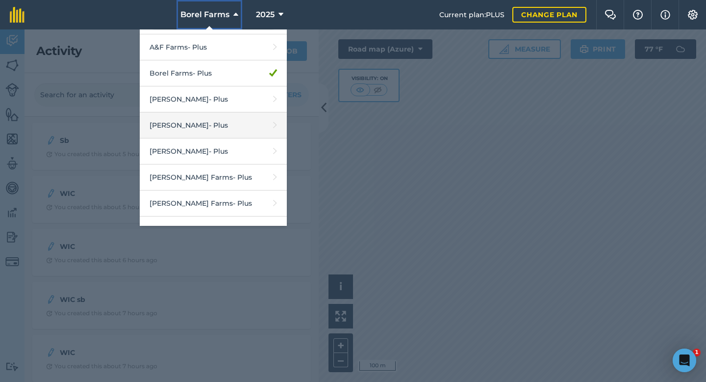
scroll to position [52, 0]
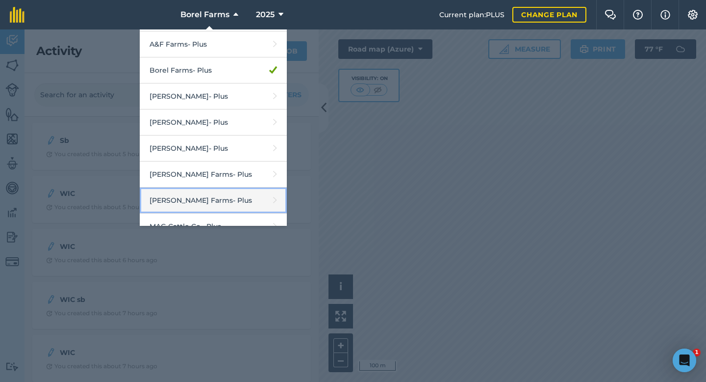
click at [208, 193] on link "[PERSON_NAME] Farms - Plus" at bounding box center [213, 200] width 147 height 26
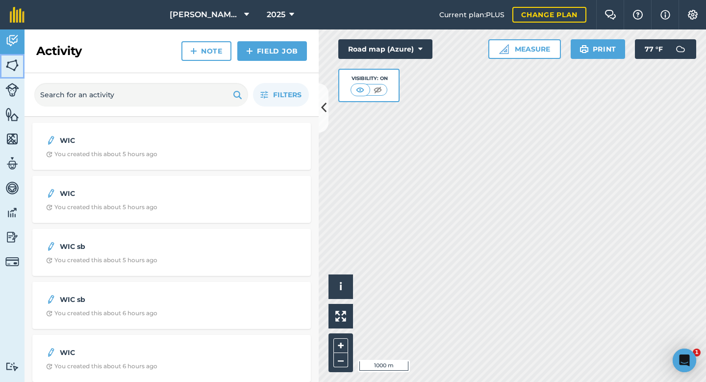
click at [11, 65] on img at bounding box center [12, 65] width 14 height 15
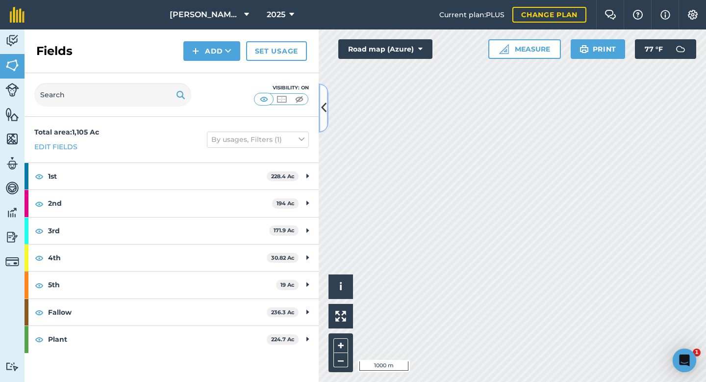
click at [326, 117] on button at bounding box center [324, 107] width 10 height 49
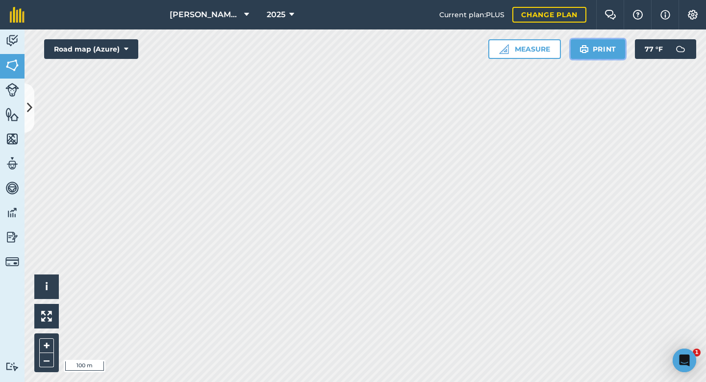
click at [614, 53] on button "Print" at bounding box center [598, 49] width 55 height 20
click at [616, 54] on button "Print" at bounding box center [598, 49] width 55 height 20
click at [600, 52] on button "Print" at bounding box center [598, 49] width 55 height 20
click at [617, 50] on button "Print" at bounding box center [598, 49] width 55 height 20
click at [588, 52] on img at bounding box center [584, 49] width 9 height 12
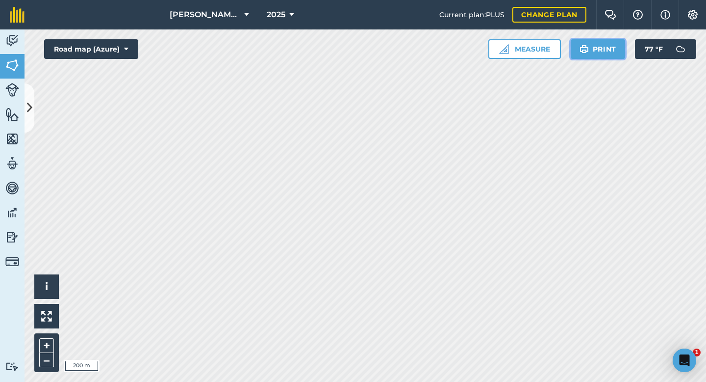
click at [589, 54] on img at bounding box center [584, 49] width 9 height 12
click at [600, 48] on button "Print" at bounding box center [598, 49] width 55 height 20
click at [599, 55] on button "Print" at bounding box center [598, 49] width 55 height 20
click at [586, 50] on img at bounding box center [584, 49] width 9 height 12
click at [599, 55] on button "Print" at bounding box center [598, 49] width 55 height 20
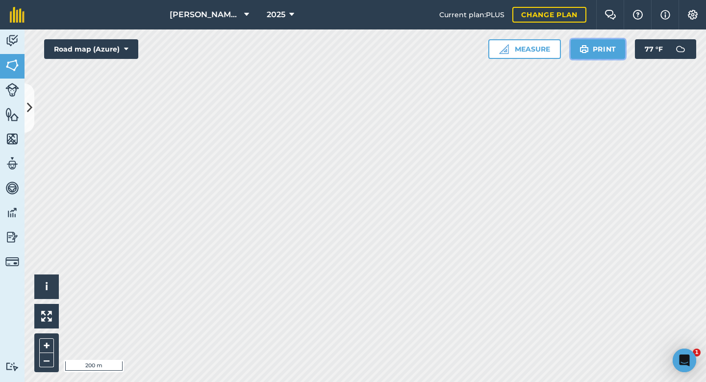
click at [608, 47] on button "Print" at bounding box center [598, 49] width 55 height 20
click at [593, 51] on button "Print" at bounding box center [598, 49] width 55 height 20
click at [587, 51] on img at bounding box center [584, 49] width 9 height 12
click at [603, 50] on button "Print" at bounding box center [598, 49] width 55 height 20
click at [615, 53] on button "Print" at bounding box center [598, 49] width 55 height 20
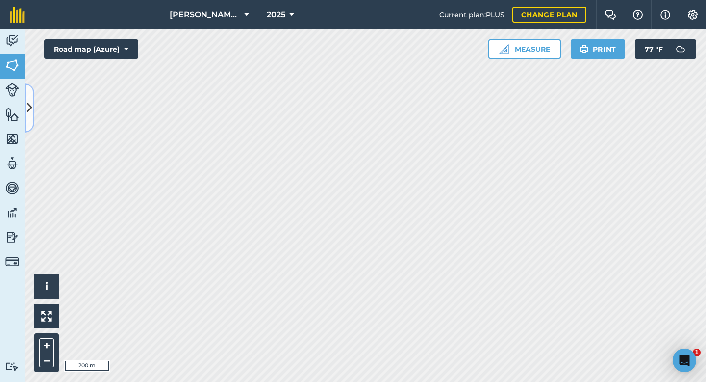
click at [30, 112] on icon at bounding box center [29, 107] width 5 height 17
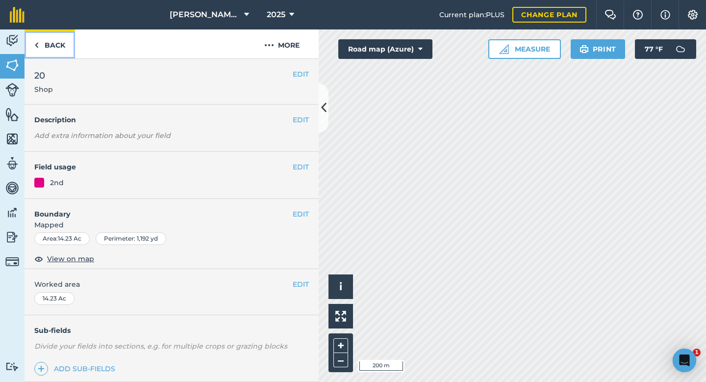
click at [58, 41] on link "Back" at bounding box center [50, 43] width 51 height 29
click at [11, 44] on img at bounding box center [12, 40] width 14 height 15
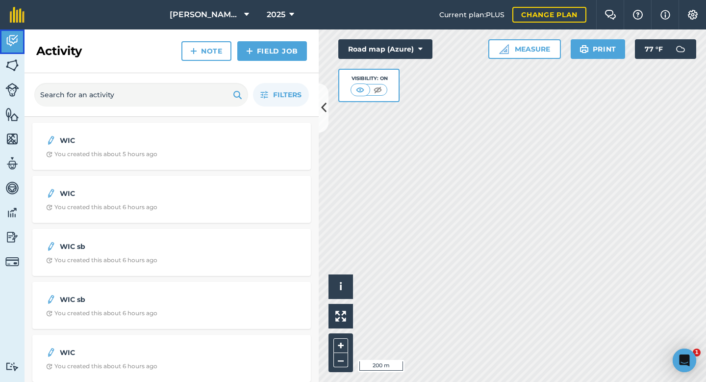
click at [11, 44] on img at bounding box center [12, 40] width 14 height 15
click at [21, 68] on link "Fields" at bounding box center [12, 66] width 25 height 25
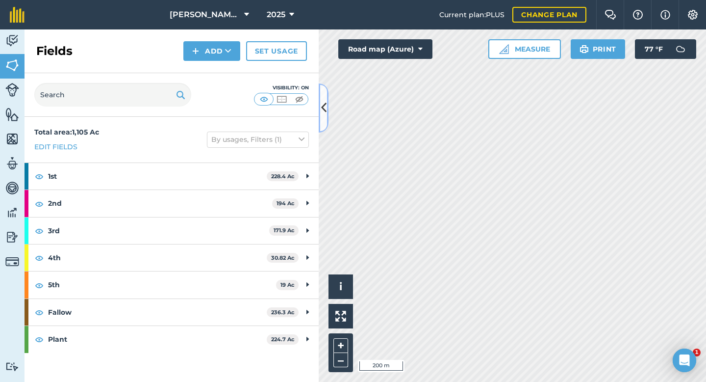
click at [320, 122] on button at bounding box center [324, 107] width 10 height 49
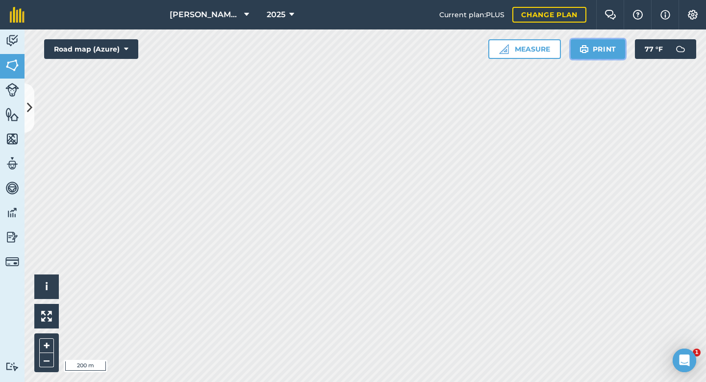
click at [603, 50] on button "Print" at bounding box center [598, 49] width 55 height 20
click at [610, 44] on button "Print" at bounding box center [598, 49] width 55 height 20
click at [32, 108] on button at bounding box center [30, 107] width 10 height 49
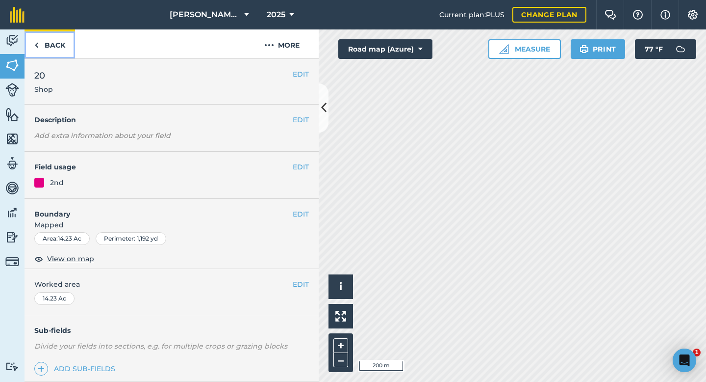
click at [59, 40] on link "Back" at bounding box center [50, 43] width 51 height 29
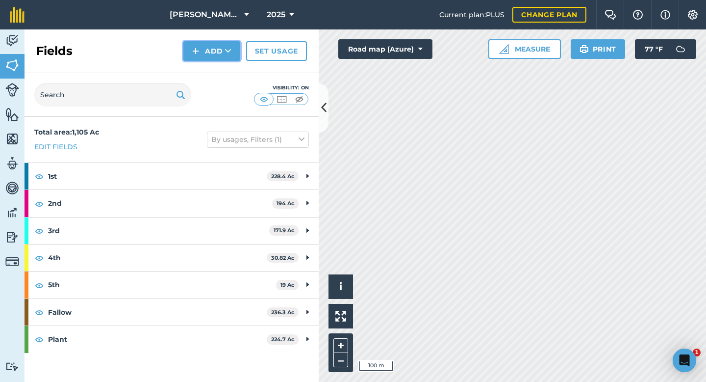
click at [210, 52] on button "Add" at bounding box center [211, 51] width 57 height 20
click at [87, 58] on div "Fields Add Draw Import Set usage" at bounding box center [172, 51] width 294 height 44
click at [5, 45] on img at bounding box center [12, 40] width 14 height 15
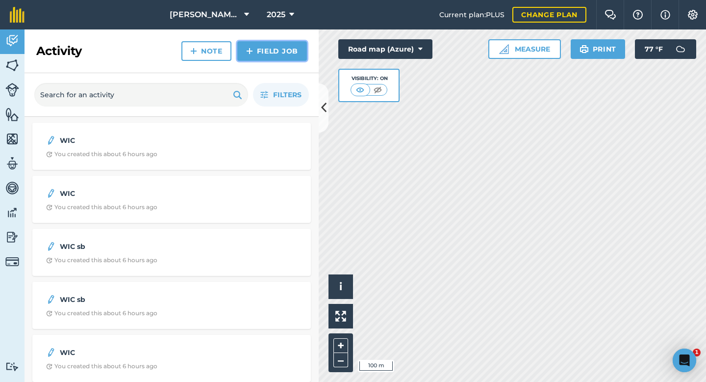
click at [269, 51] on link "Field Job" at bounding box center [272, 51] width 70 height 20
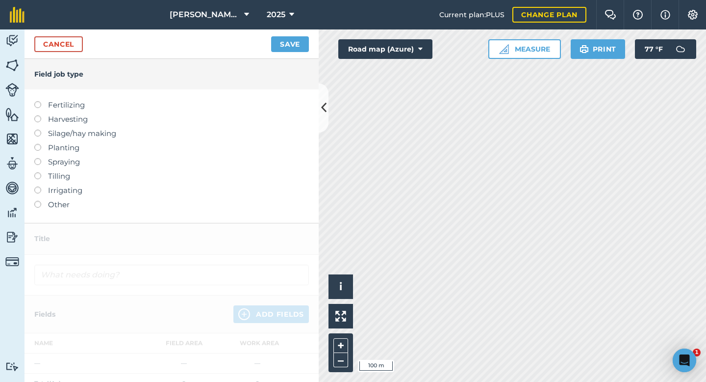
click at [53, 161] on label "Spraying" at bounding box center [171, 162] width 275 height 12
type input "Spraying"
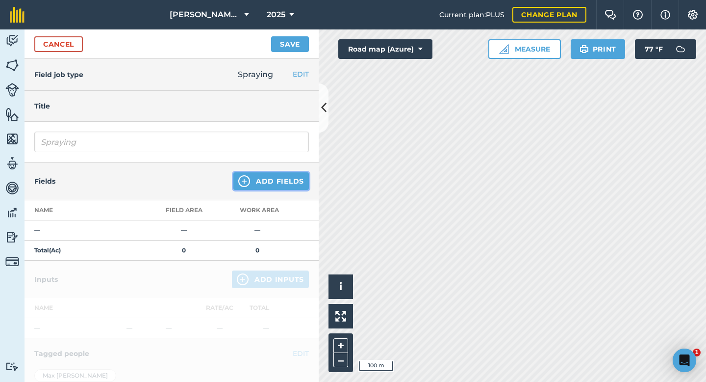
click at [243, 182] on img at bounding box center [244, 181] width 12 height 12
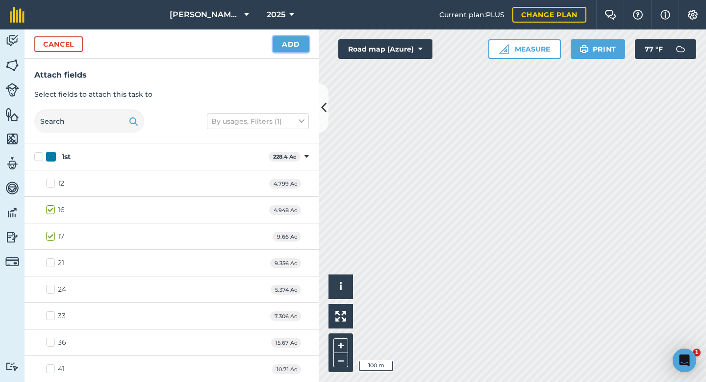
click at [287, 46] on button "Add" at bounding box center [291, 44] width 36 height 16
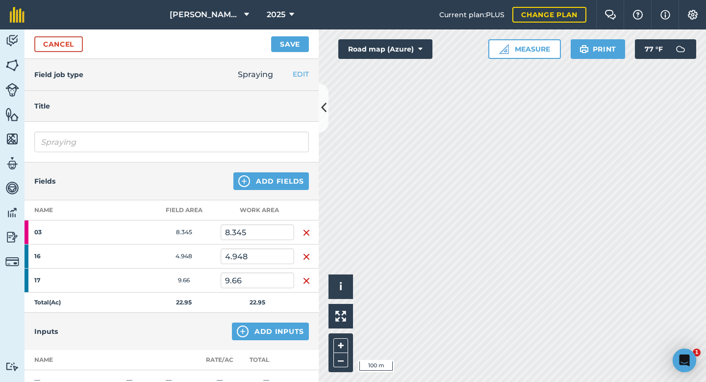
click at [309, 228] on img "button" at bounding box center [307, 233] width 8 height 12
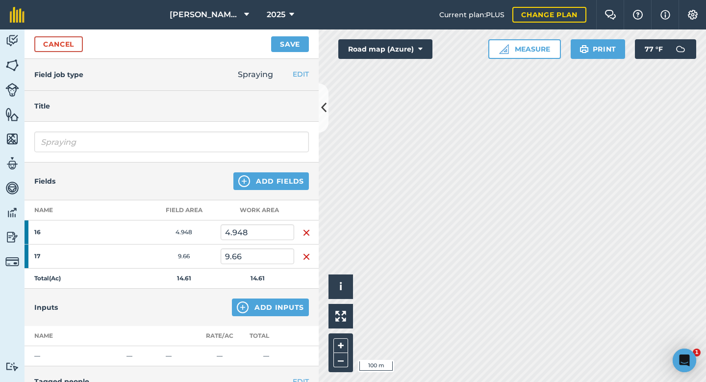
click at [309, 228] on img "button" at bounding box center [307, 233] width 8 height 12
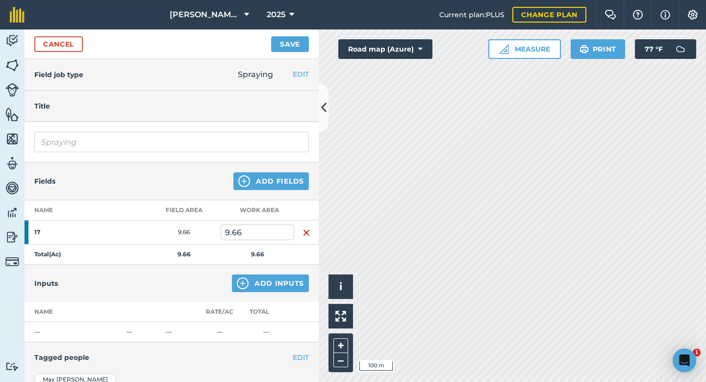
click at [309, 228] on img "button" at bounding box center [307, 233] width 8 height 12
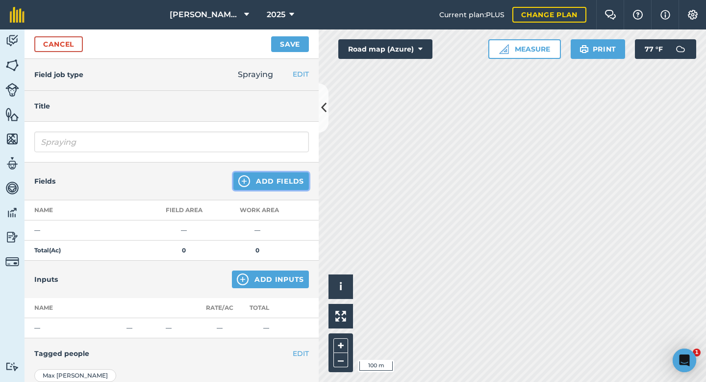
click at [264, 179] on button "Add Fields" at bounding box center [272, 181] width 76 height 18
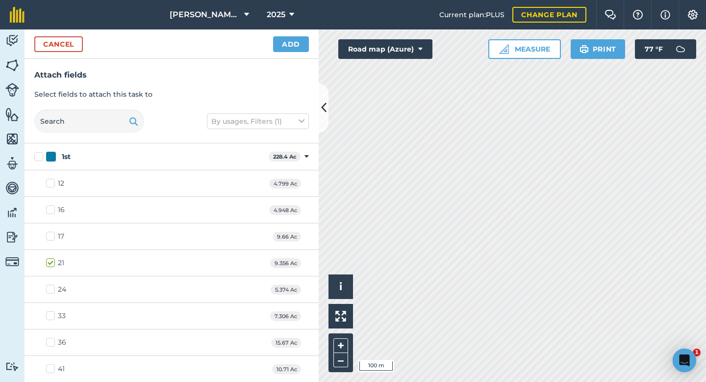
checkbox input "true"
click at [283, 42] on button "Add" at bounding box center [291, 44] width 36 height 16
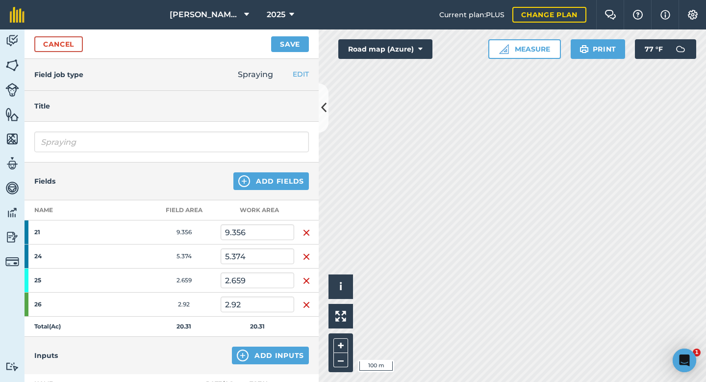
click at [310, 234] on img "button" at bounding box center [307, 233] width 8 height 12
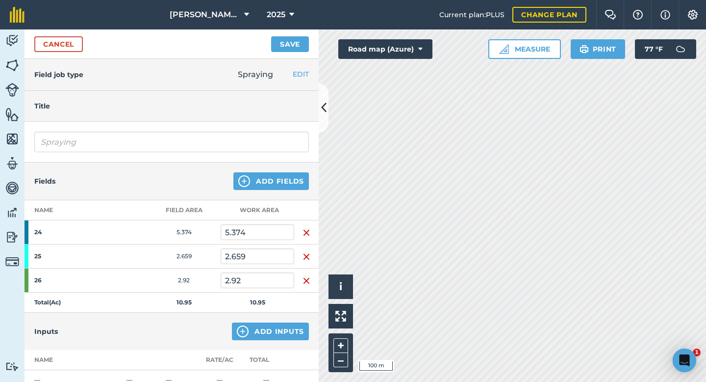
click at [310, 234] on img "button" at bounding box center [307, 233] width 8 height 12
click at [310, 251] on img "button" at bounding box center [307, 257] width 8 height 12
click at [310, 275] on img "button" at bounding box center [307, 281] width 8 height 12
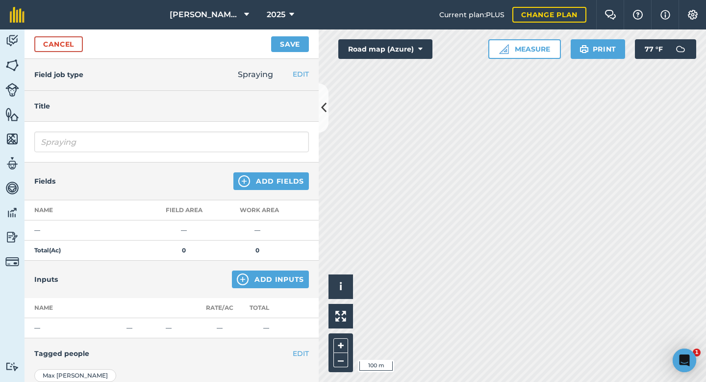
click at [310, 234] on td at bounding box center [306, 230] width 25 height 20
click at [266, 179] on button "Add Fields" at bounding box center [272, 181] width 76 height 18
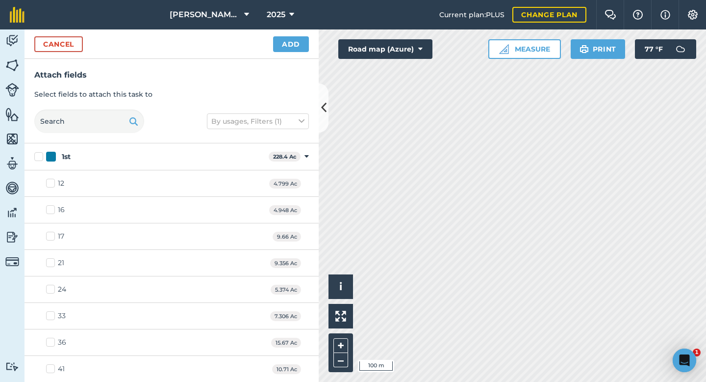
checkbox input "true"
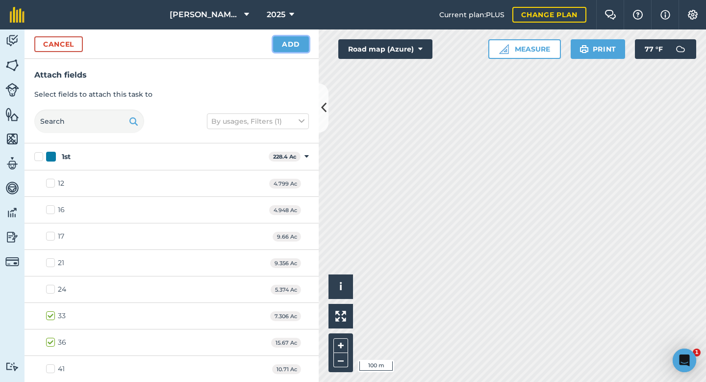
click at [288, 43] on button "Add" at bounding box center [291, 44] width 36 height 16
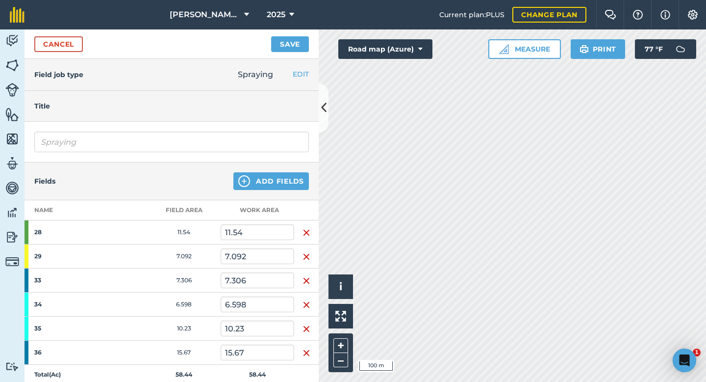
click at [303, 228] on img "button" at bounding box center [307, 233] width 8 height 12
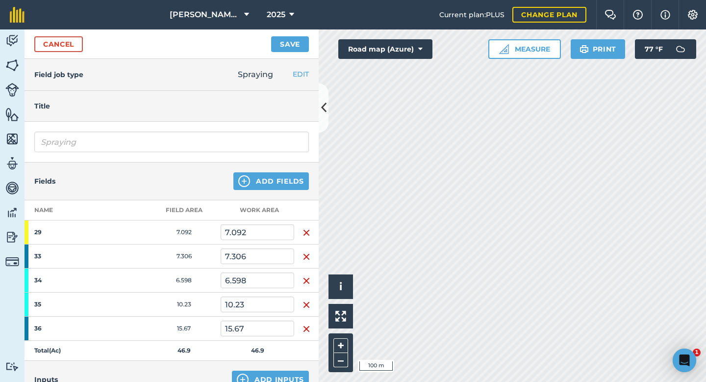
click at [303, 228] on img "button" at bounding box center [307, 233] width 8 height 12
click at [303, 251] on img "button" at bounding box center [307, 257] width 8 height 12
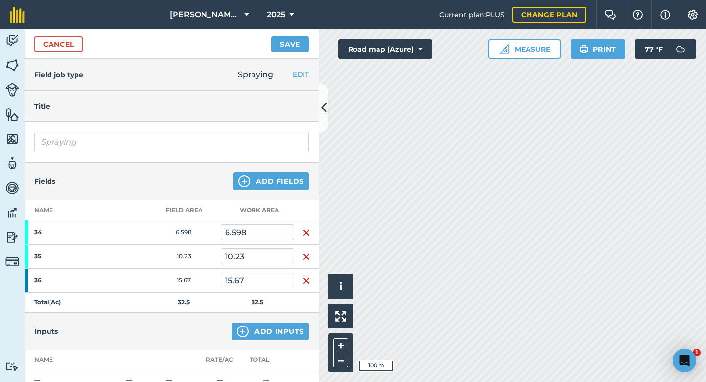
click at [303, 228] on img "button" at bounding box center [307, 233] width 8 height 12
click at [303, 251] on img "button" at bounding box center [307, 257] width 8 height 12
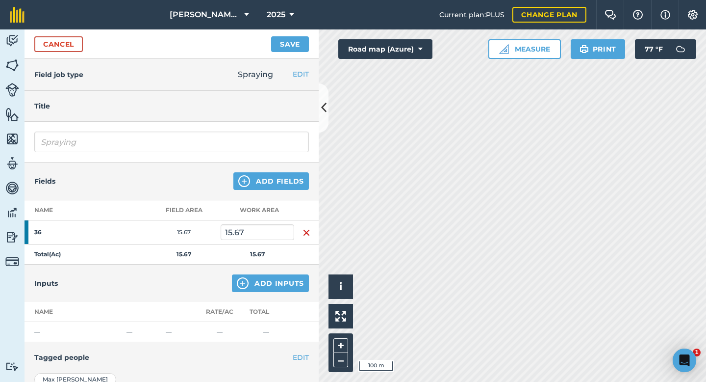
click at [303, 228] on img "button" at bounding box center [307, 233] width 8 height 12
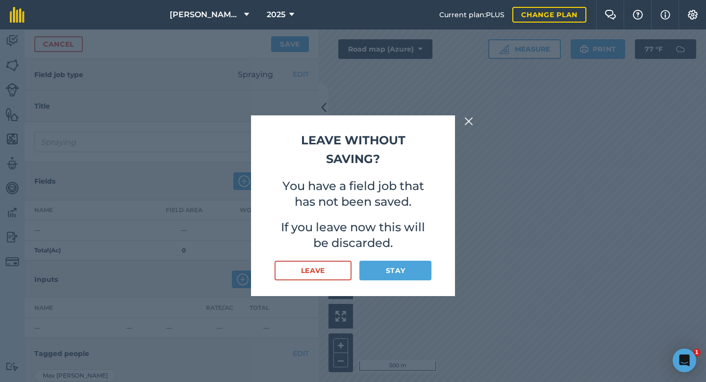
click at [475, 116] on div "Leave without saving? You have a field job that has not been saved. If you leav…" at bounding box center [353, 205] width 706 height 352
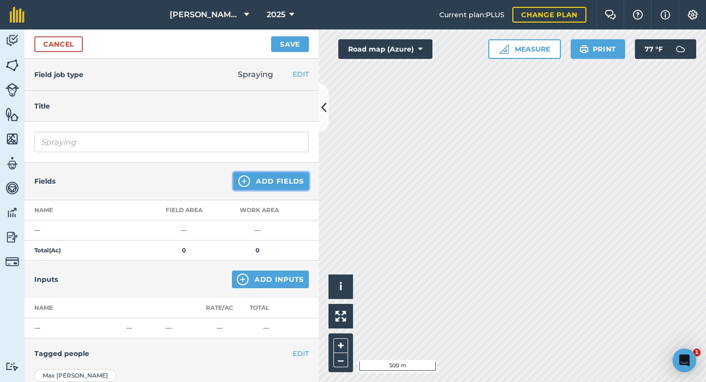
click at [272, 187] on button "Add Fields" at bounding box center [272, 181] width 76 height 18
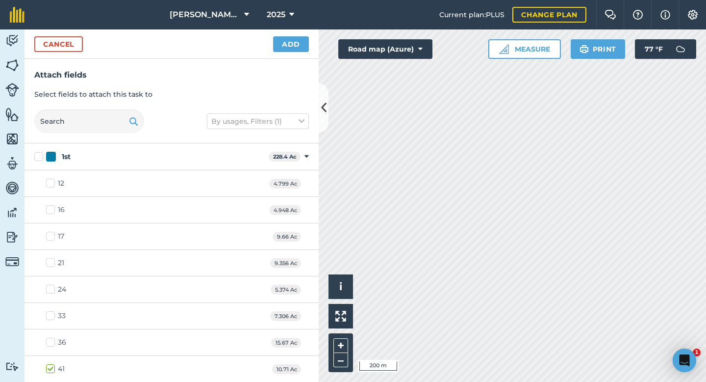
checkbox input "true"
click at [283, 39] on button "Add" at bounding box center [291, 44] width 36 height 16
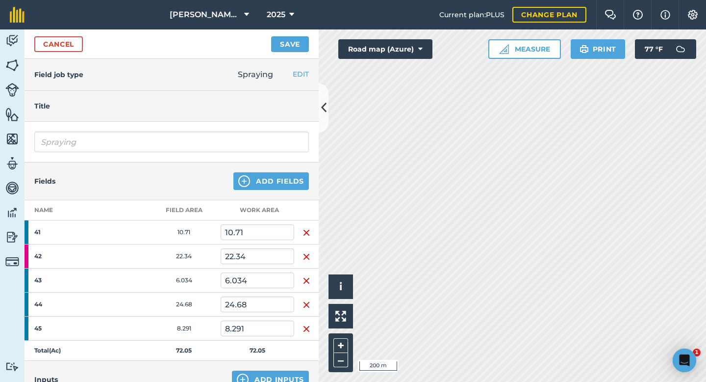
click at [309, 227] on img "button" at bounding box center [307, 233] width 8 height 12
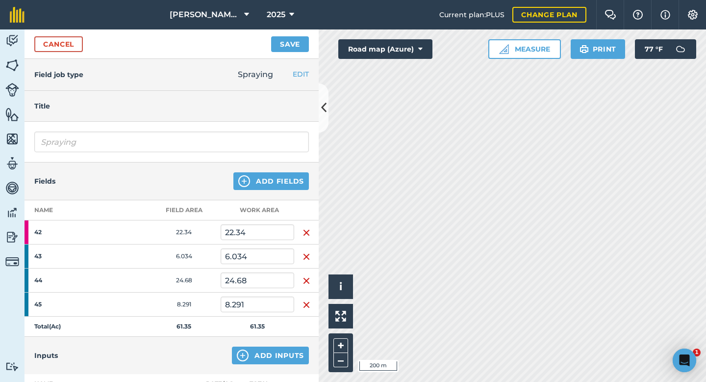
click at [309, 227] on img "button" at bounding box center [307, 233] width 8 height 12
click at [309, 251] on img "button" at bounding box center [307, 257] width 8 height 12
click at [309, 275] on img "button" at bounding box center [307, 281] width 8 height 12
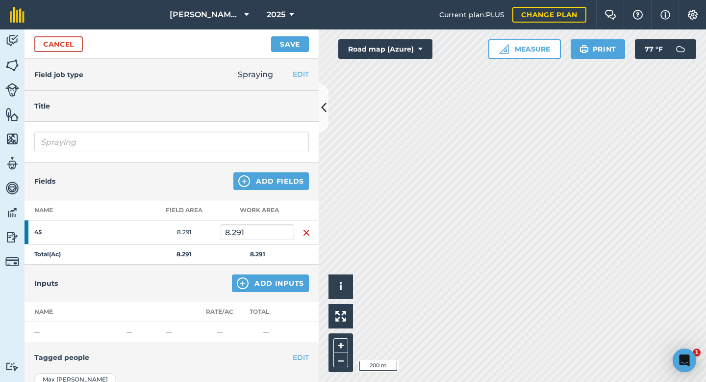
click at [309, 227] on img "button" at bounding box center [307, 233] width 8 height 12
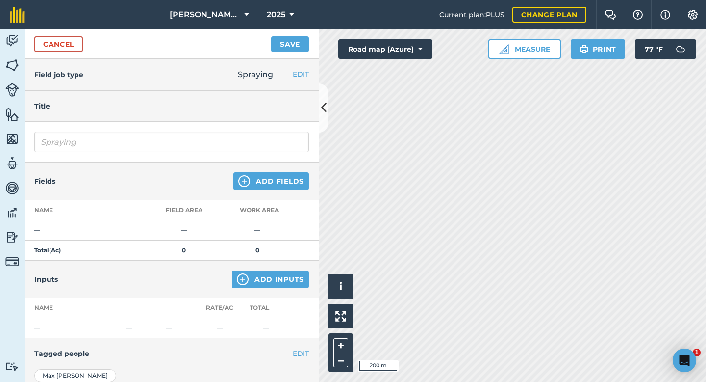
click at [309, 220] on td at bounding box center [306, 230] width 25 height 20
click at [52, 45] on link "Cancel" at bounding box center [58, 44] width 49 height 16
click at [50, 45] on link "Cancel" at bounding box center [58, 44] width 49 height 16
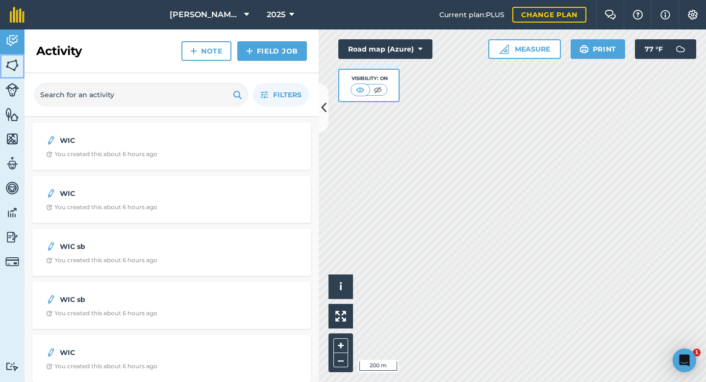
click at [15, 63] on img at bounding box center [12, 65] width 14 height 15
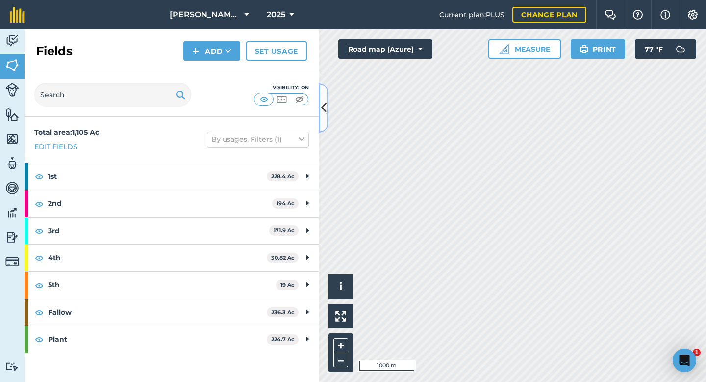
click at [324, 105] on icon at bounding box center [323, 107] width 5 height 17
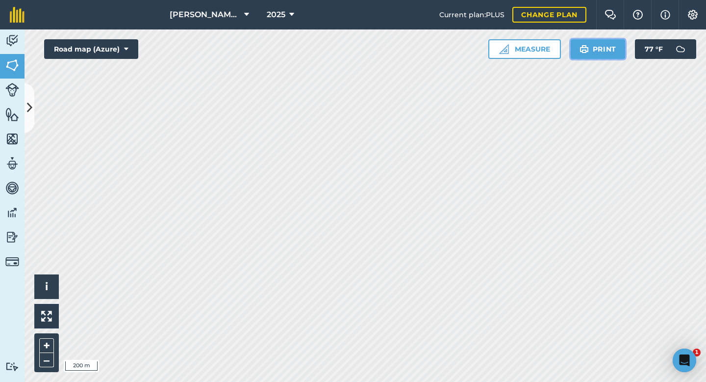
click at [613, 50] on button "Print" at bounding box center [598, 49] width 55 height 20
click at [604, 51] on button "Print" at bounding box center [598, 49] width 55 height 20
click at [608, 49] on button "Print" at bounding box center [598, 49] width 55 height 20
click at [606, 51] on button "Print" at bounding box center [598, 49] width 55 height 20
click at [20, 41] on link "Activity" at bounding box center [12, 41] width 25 height 25
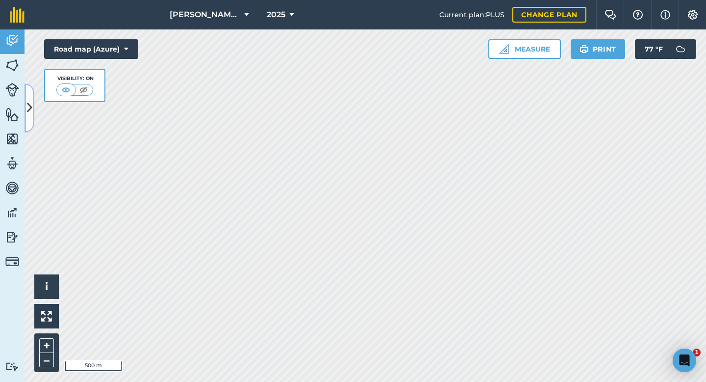
click at [31, 98] on button at bounding box center [30, 107] width 10 height 49
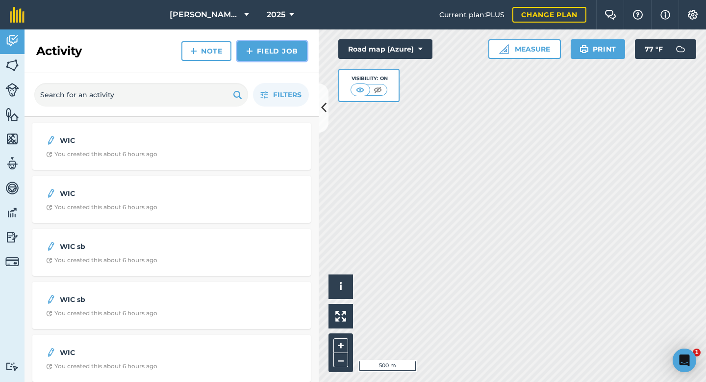
click at [273, 50] on link "Field Job" at bounding box center [272, 51] width 70 height 20
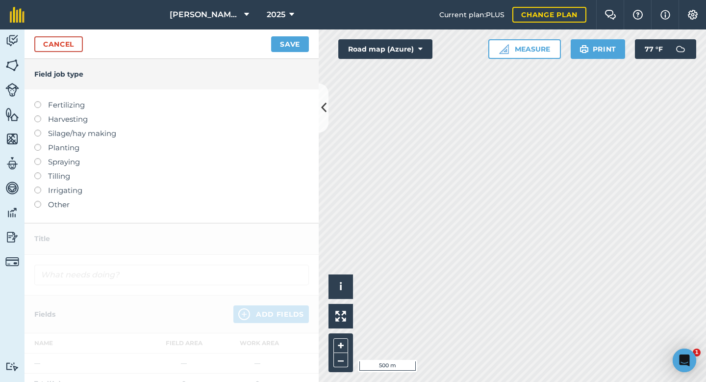
click at [62, 164] on label "Spraying" at bounding box center [171, 162] width 275 height 12
type input "Spraying"
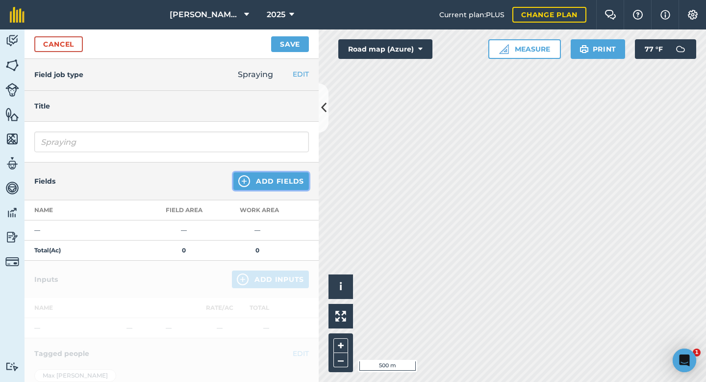
click at [258, 185] on button "Add Fields" at bounding box center [272, 181] width 76 height 18
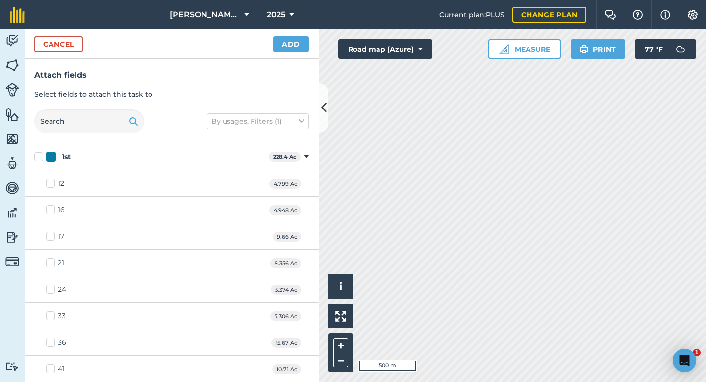
checkbox input "true"
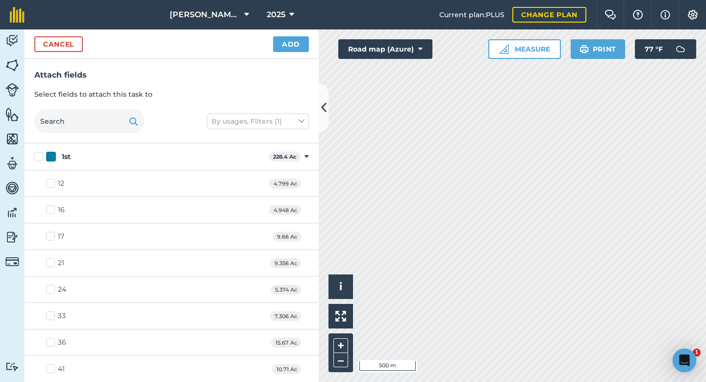
checkbox input "true"
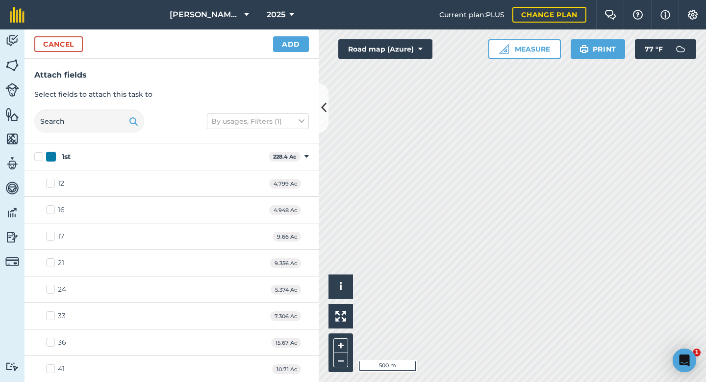
checkbox input "true"
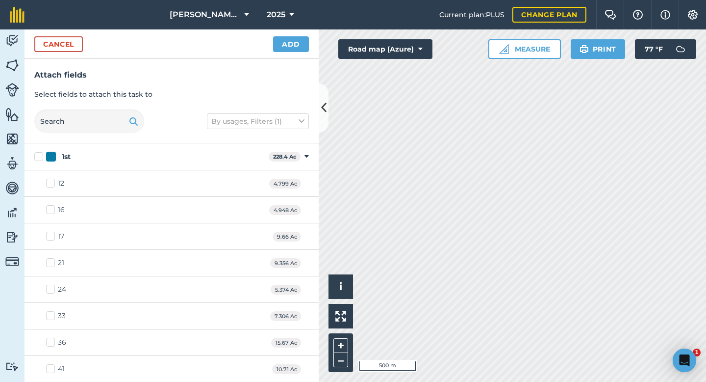
checkbox input "true"
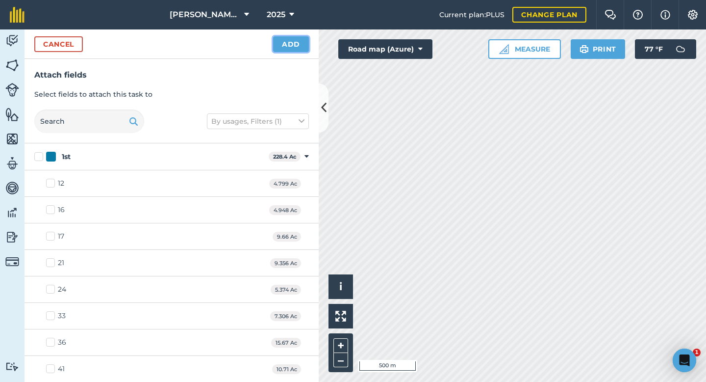
click at [290, 45] on button "Add" at bounding box center [291, 44] width 36 height 16
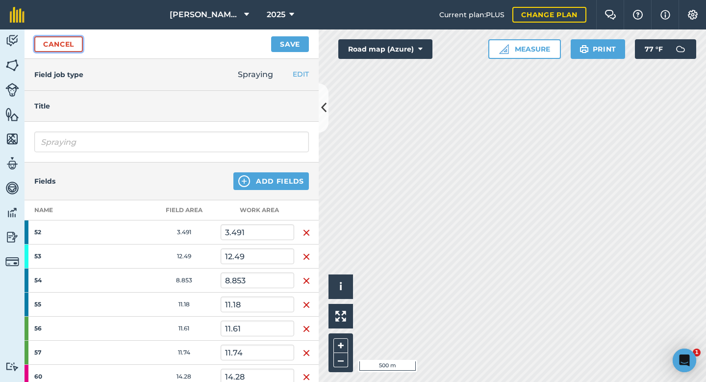
click at [71, 43] on link "Cancel" at bounding box center [58, 44] width 49 height 16
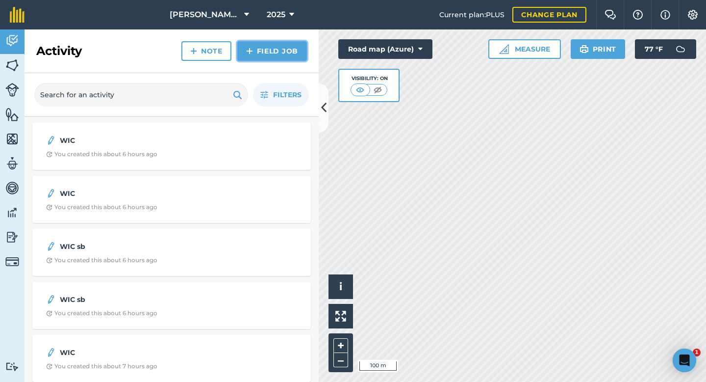
click at [274, 55] on link "Field Job" at bounding box center [272, 51] width 70 height 20
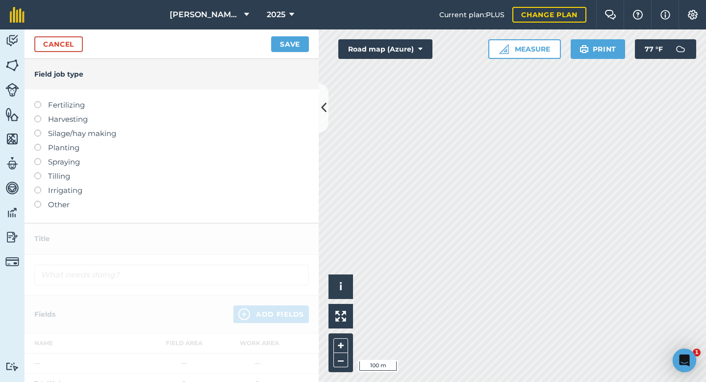
click at [73, 163] on label "Spraying" at bounding box center [171, 162] width 275 height 12
type input "Spraying"
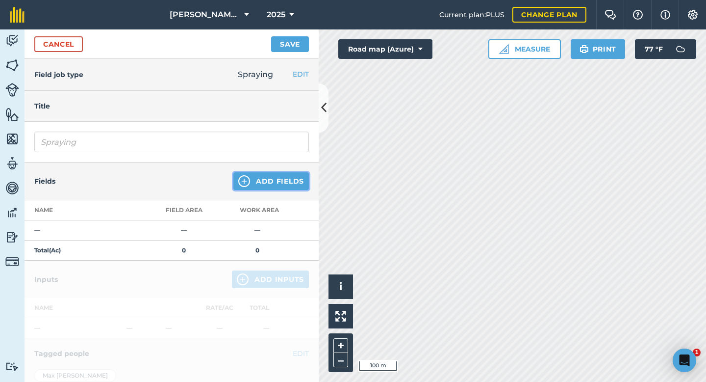
click at [247, 183] on img at bounding box center [244, 181] width 12 height 12
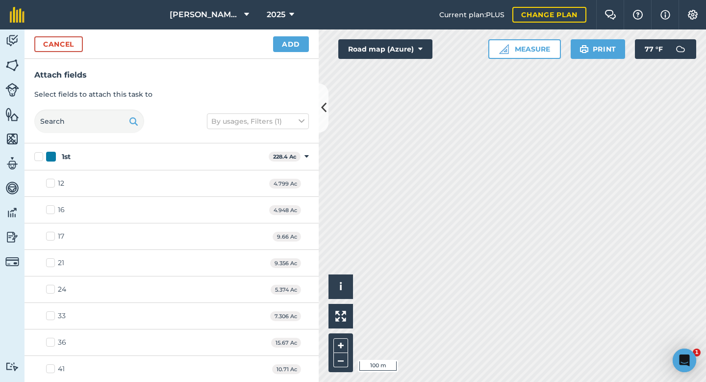
checkbox input "true"
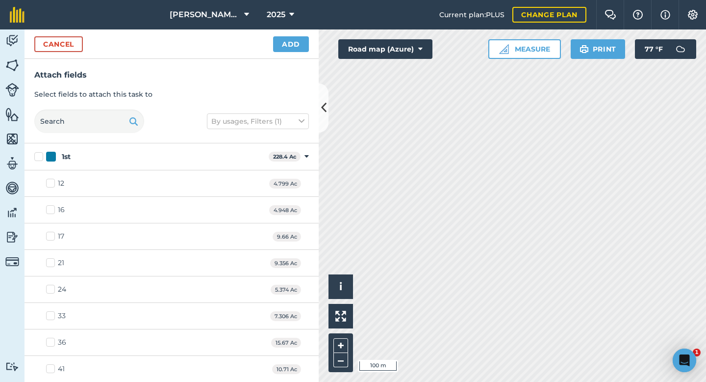
checkbox input "true"
click at [291, 41] on button "Add" at bounding box center [291, 44] width 36 height 16
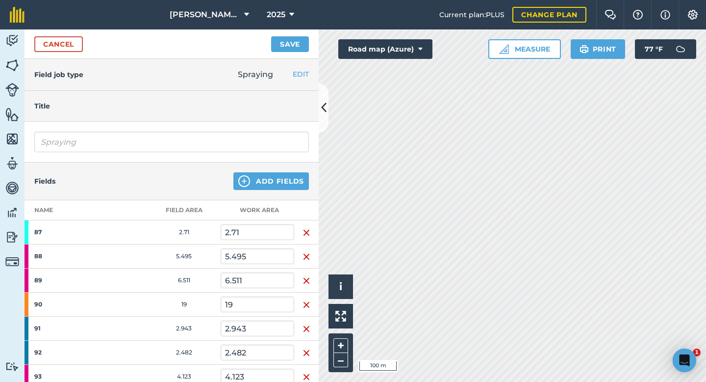
click at [309, 227] on img "button" at bounding box center [307, 233] width 8 height 12
click at [309, 251] on img "button" at bounding box center [307, 257] width 8 height 12
click at [309, 275] on img "button" at bounding box center [307, 281] width 8 height 12
click at [309, 299] on img "button" at bounding box center [307, 305] width 8 height 12
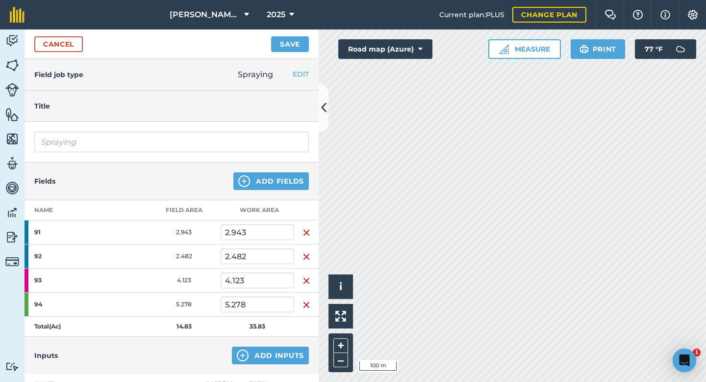
click at [309, 227] on img "button" at bounding box center [307, 233] width 8 height 12
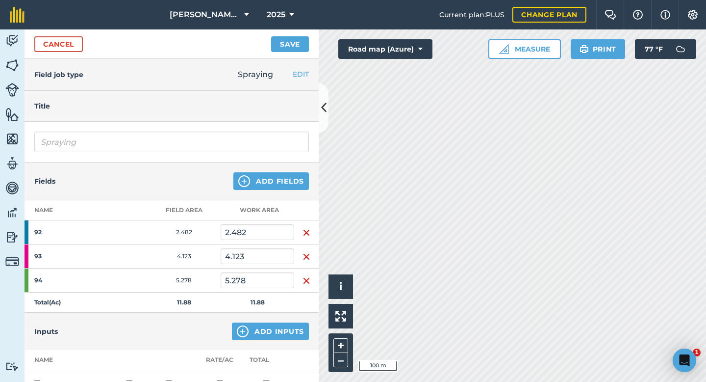
click at [309, 227] on img "button" at bounding box center [307, 233] width 8 height 12
click at [309, 251] on img "button" at bounding box center [307, 257] width 8 height 12
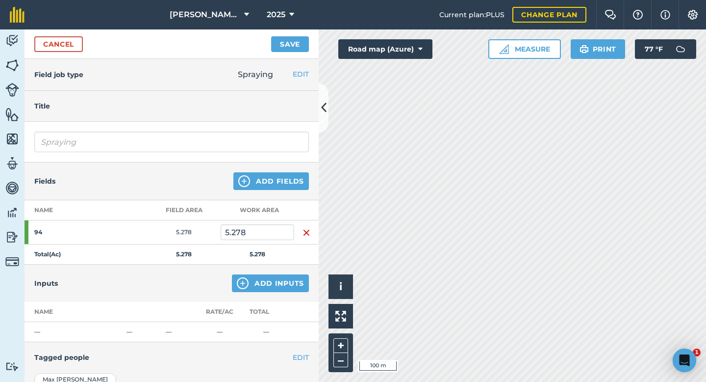
click at [309, 227] on img "button" at bounding box center [307, 233] width 8 height 12
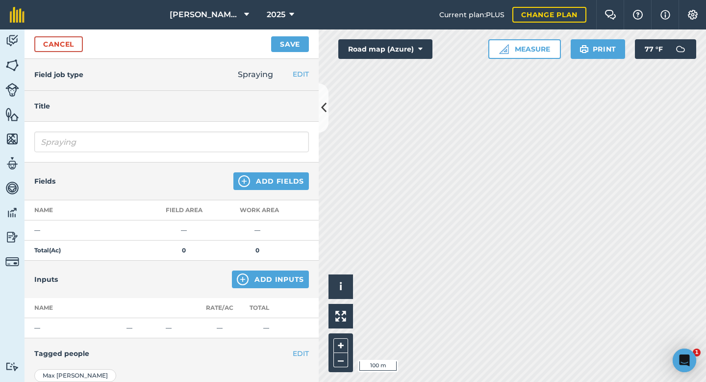
click at [309, 220] on td at bounding box center [306, 230] width 25 height 20
click at [271, 172] on button "Add Fields" at bounding box center [272, 181] width 76 height 18
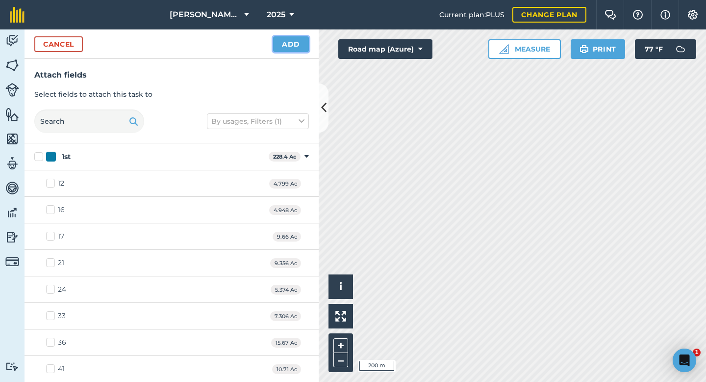
click at [298, 40] on button "Add" at bounding box center [291, 44] width 36 height 16
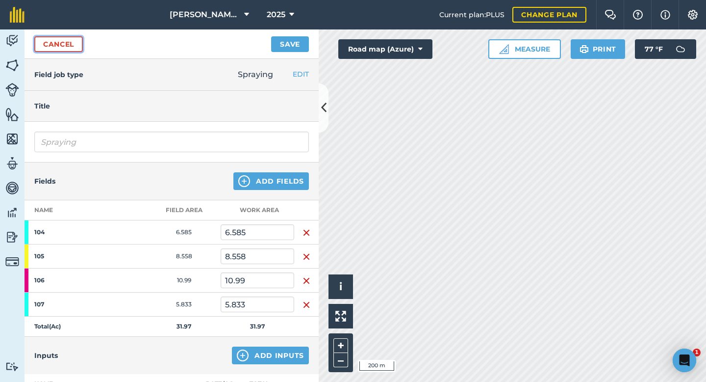
click at [57, 42] on link "Cancel" at bounding box center [58, 44] width 49 height 16
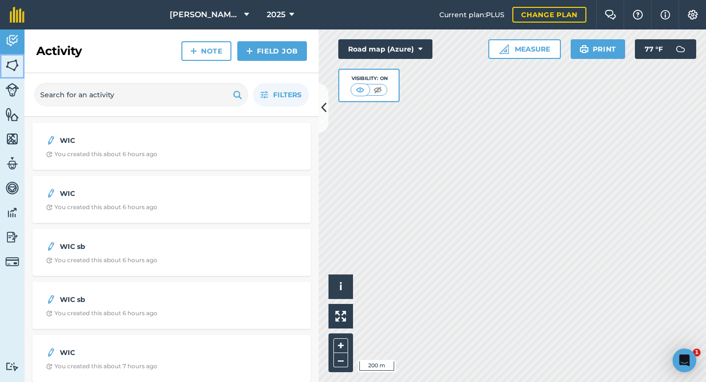
click at [12, 56] on link "Fields" at bounding box center [12, 66] width 25 height 25
